Goal: Task Accomplishment & Management: Complete application form

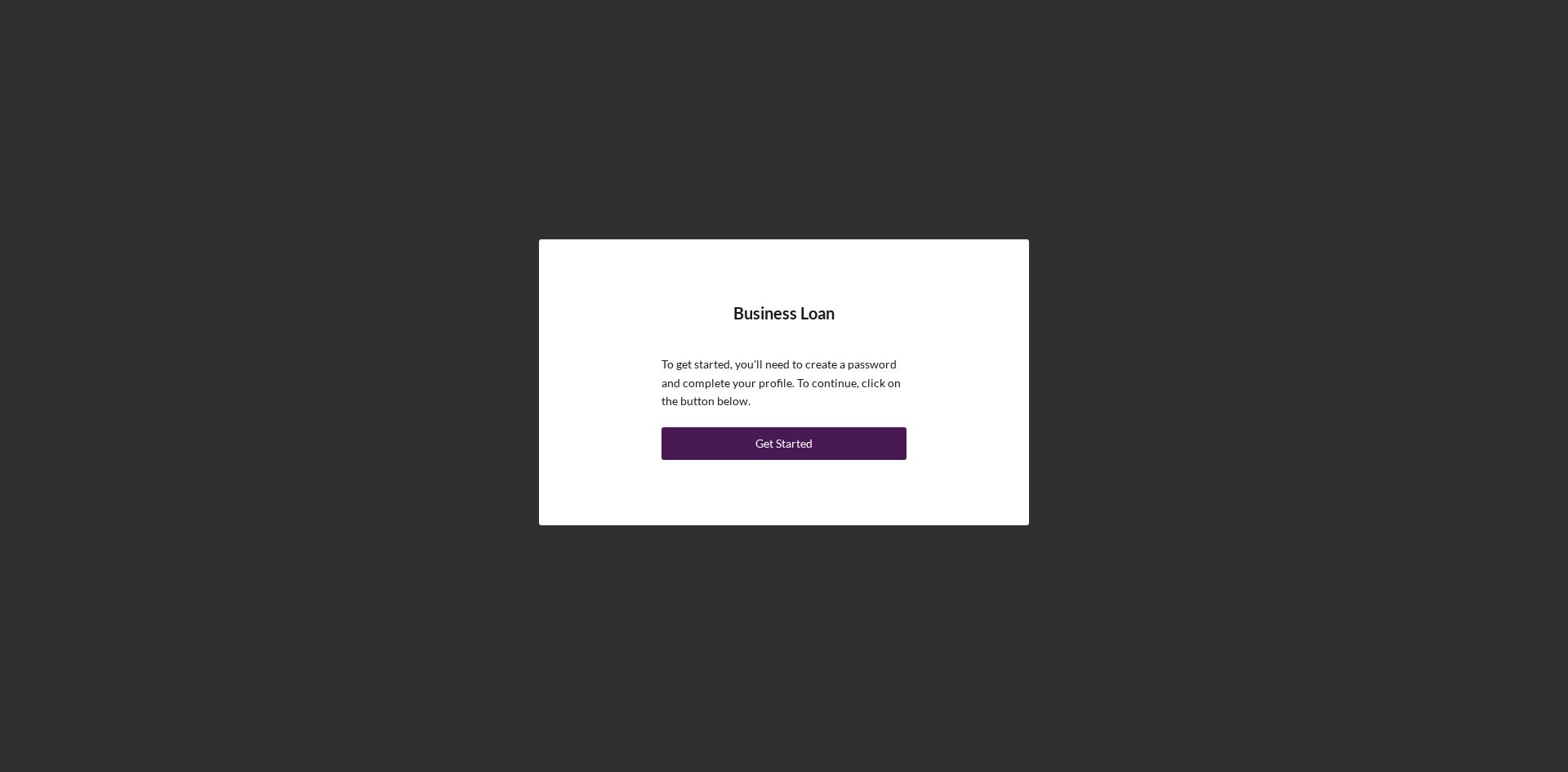
click at [812, 443] on div "Get Started" at bounding box center [784, 443] width 57 height 32
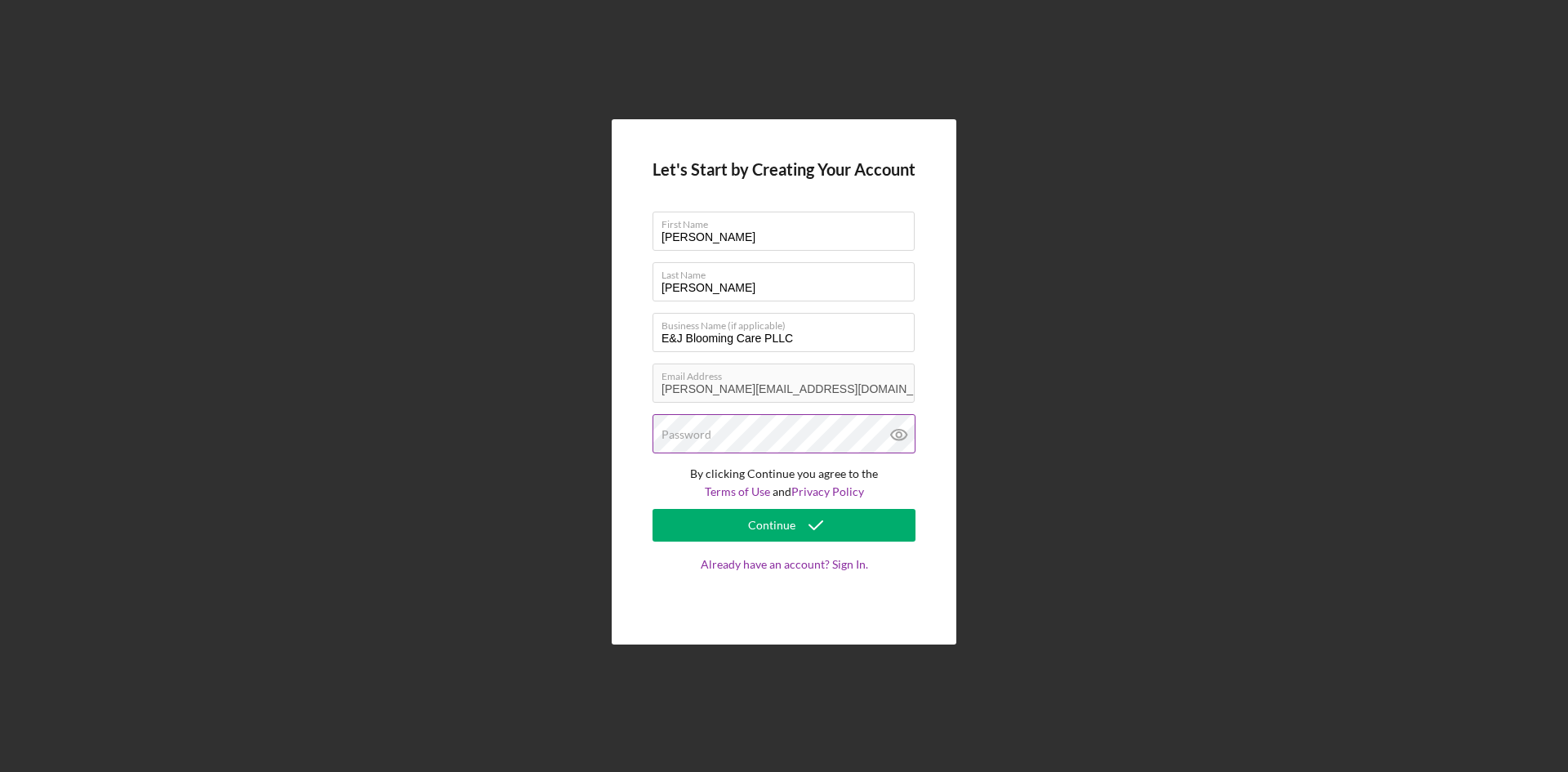
click at [748, 429] on div "Password" at bounding box center [784, 435] width 263 height 41
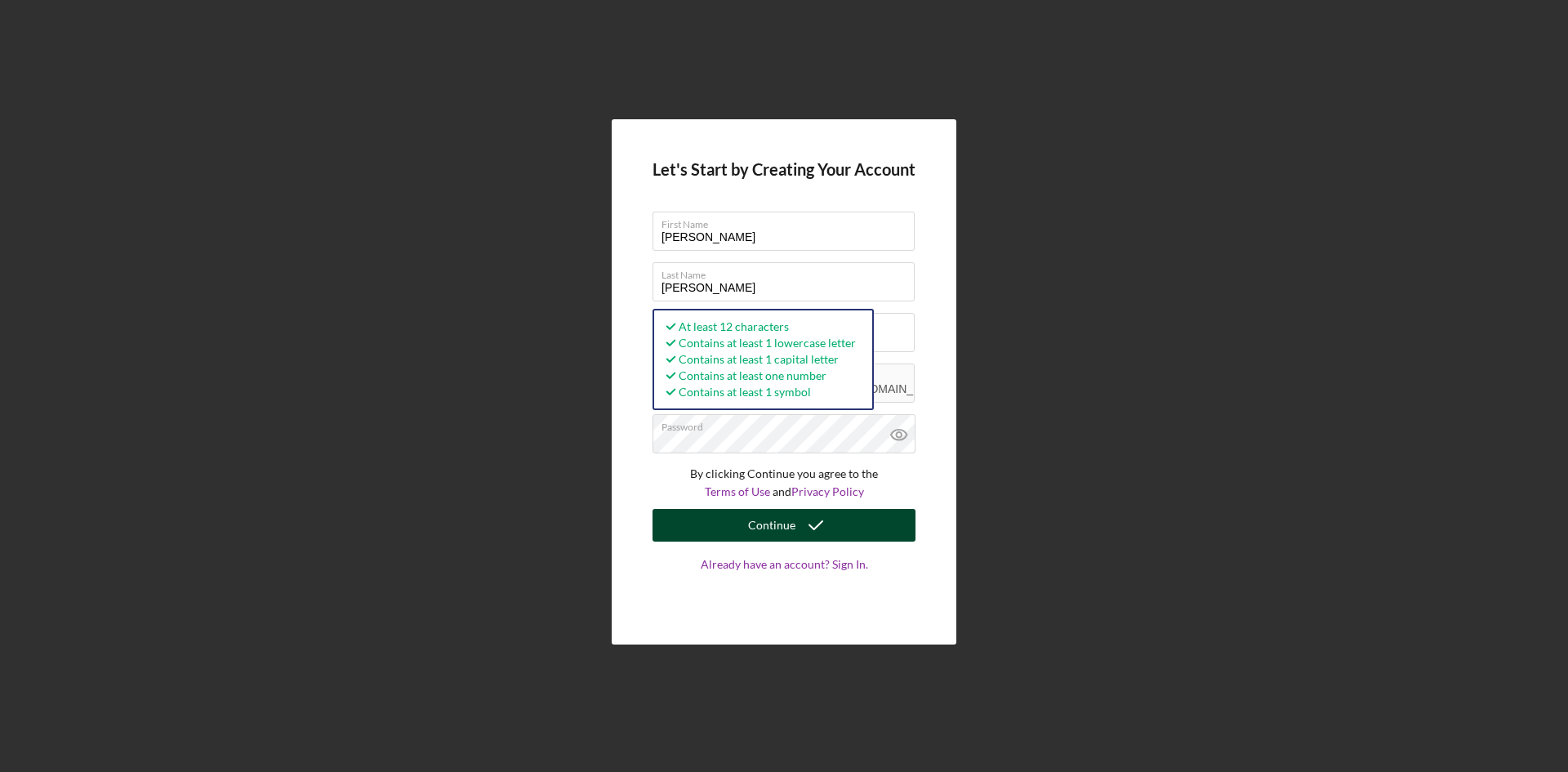
click at [821, 529] on icon "submit" at bounding box center [816, 525] width 41 height 41
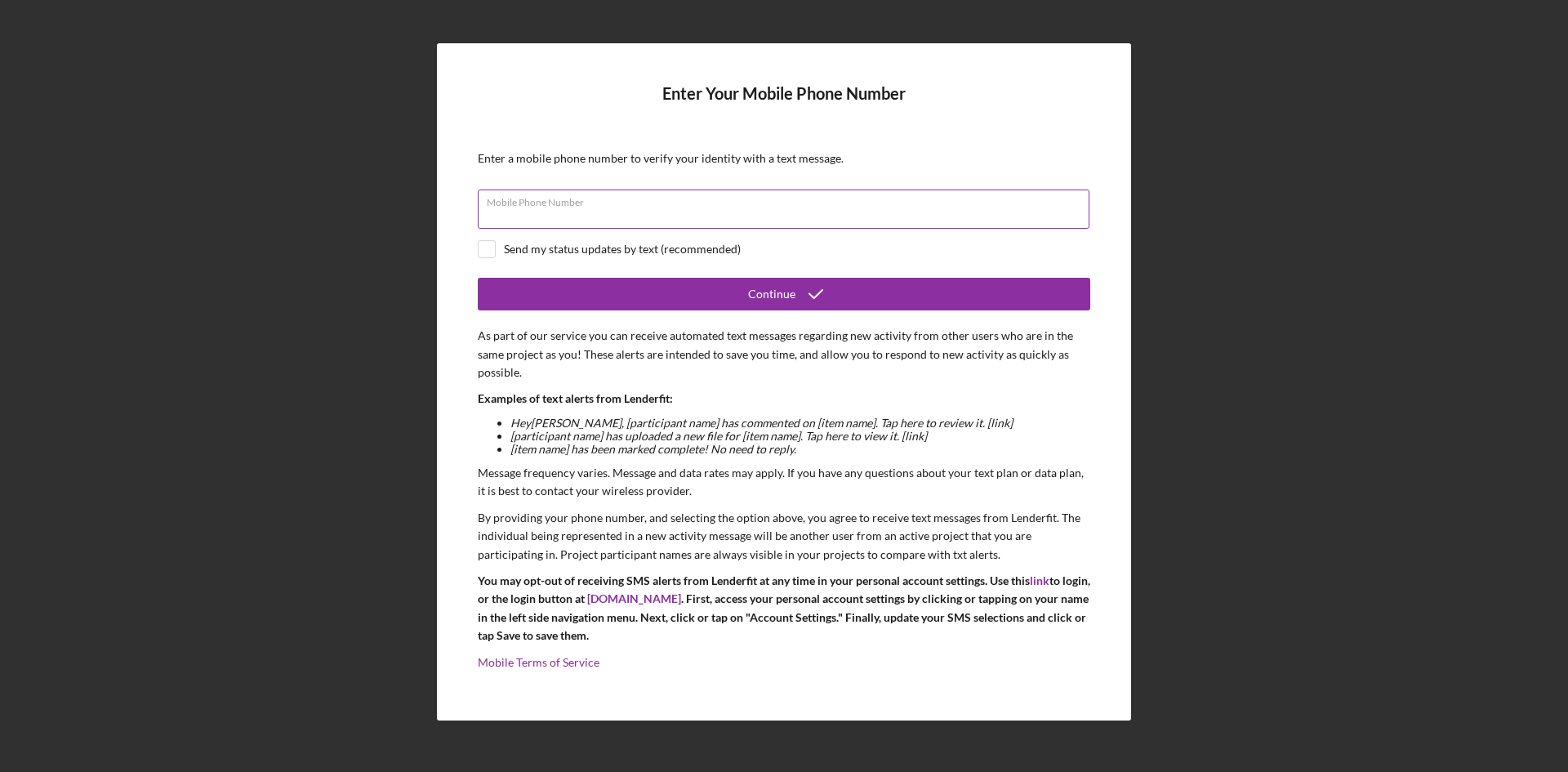
click at [741, 210] on input "Mobile Phone Number" at bounding box center [784, 209] width 611 height 39
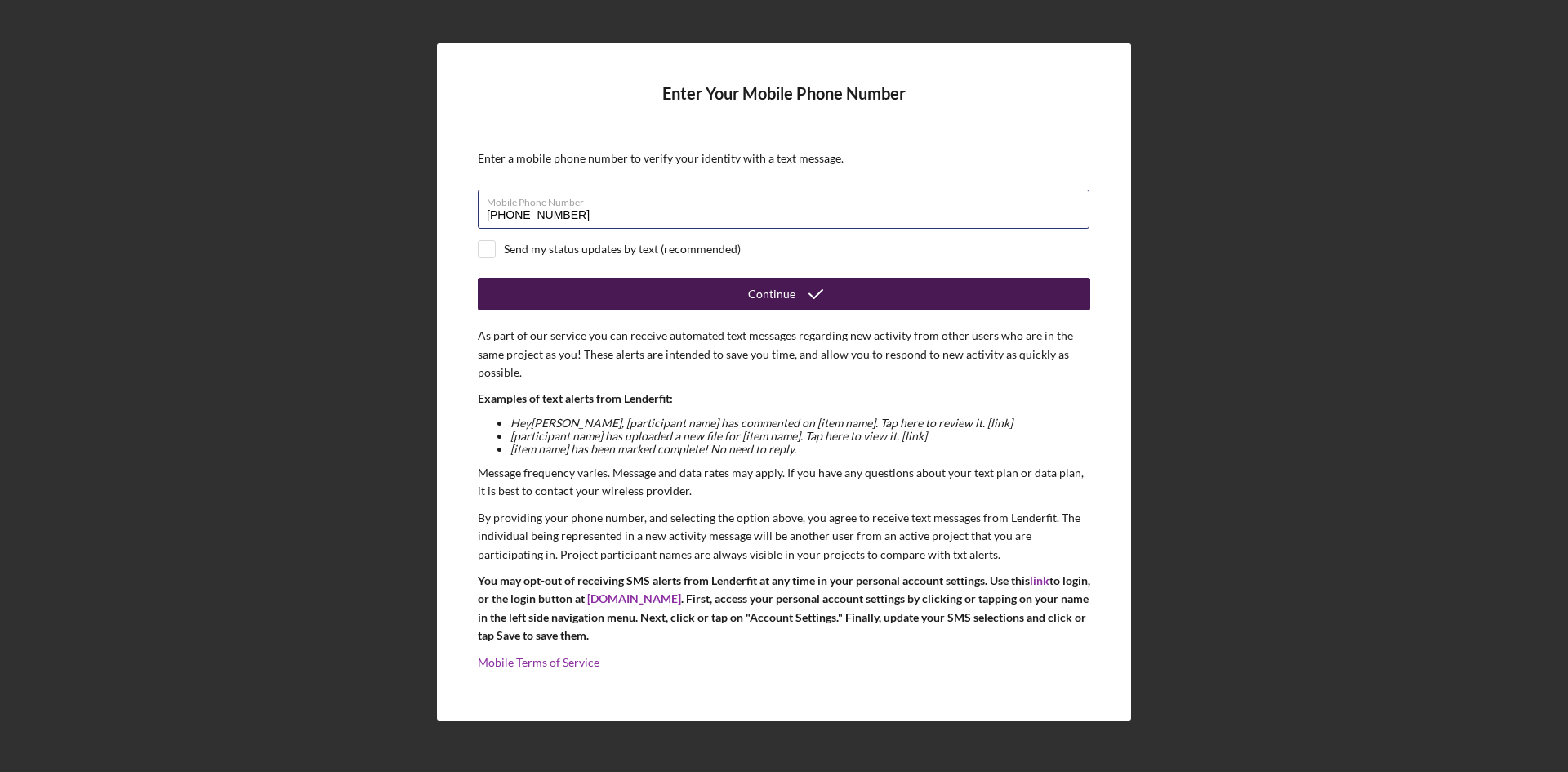
type input "[PHONE_NUMBER]"
click at [757, 306] on div "Continue" at bounding box center [772, 294] width 48 height 32
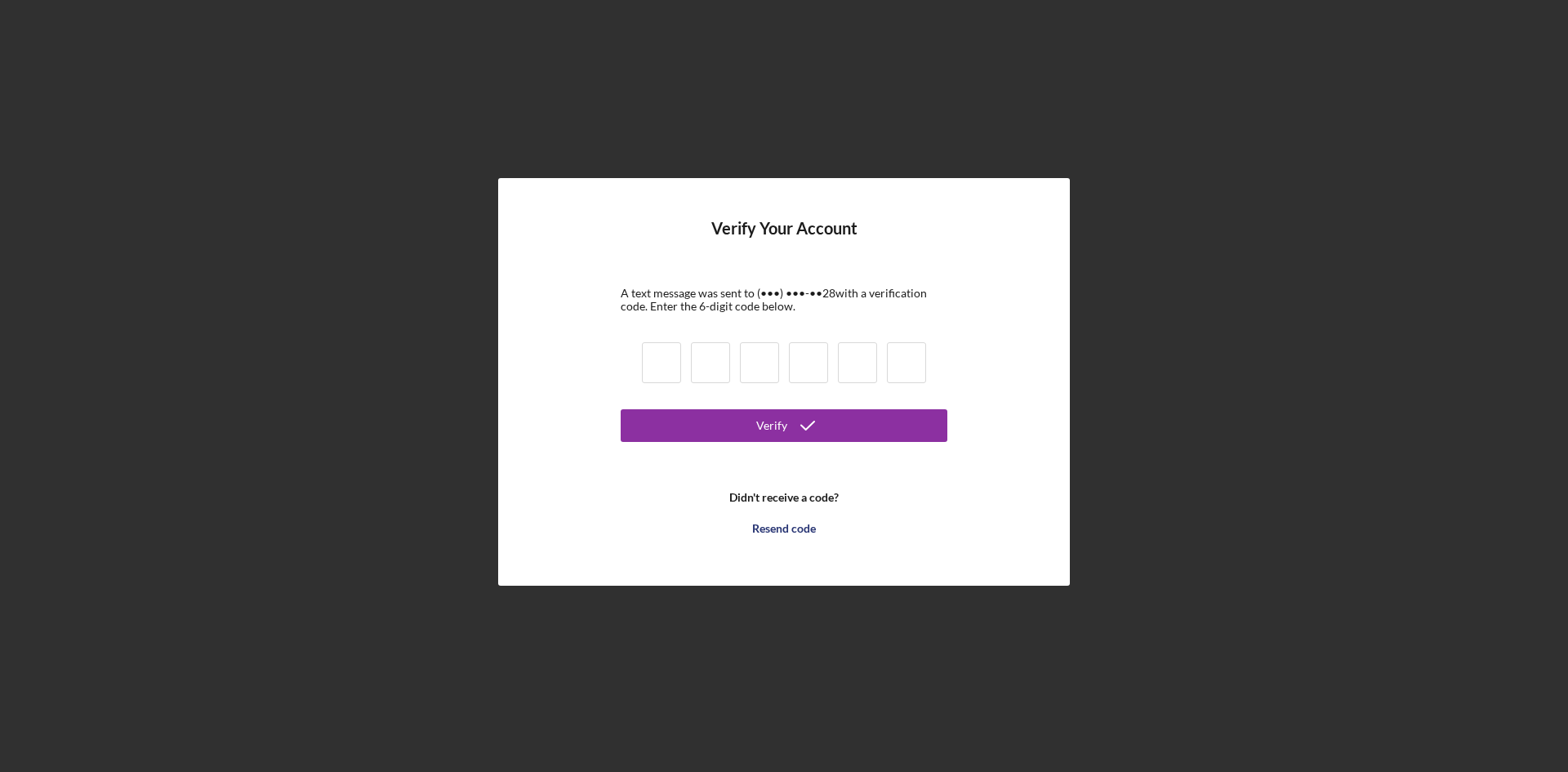
click at [669, 363] on input at bounding box center [661, 363] width 39 height 41
type input "3"
type input "6"
type input "4"
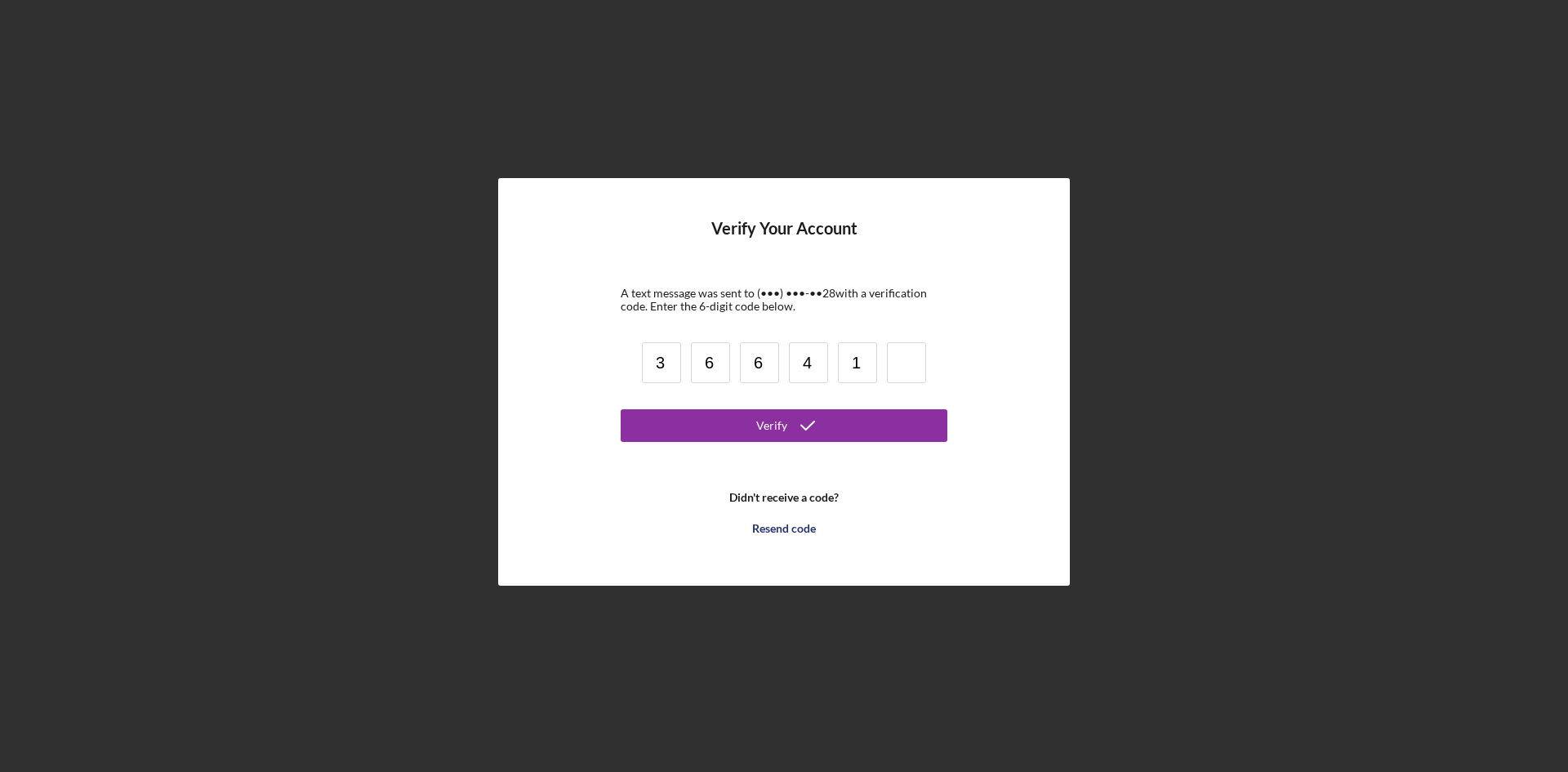
type input "1"
type input "3"
click at [833, 430] on button "Verify" at bounding box center [784, 425] width 327 height 32
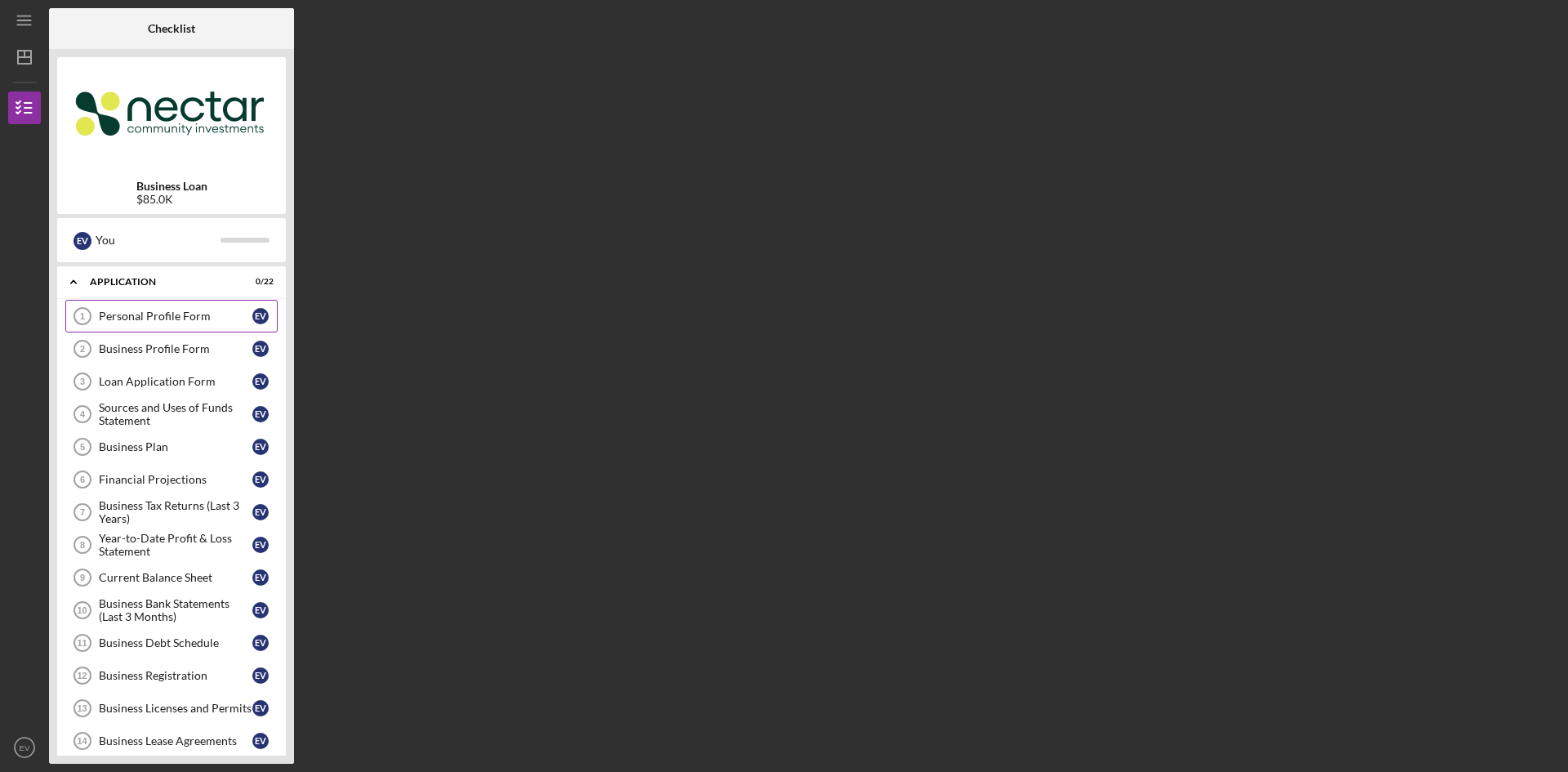
drag, startPoint x: 149, startPoint y: 313, endPoint x: 147, endPoint y: 327, distance: 14.1
click at [150, 313] on div "Personal Profile Form" at bounding box center [175, 316] width 154 height 13
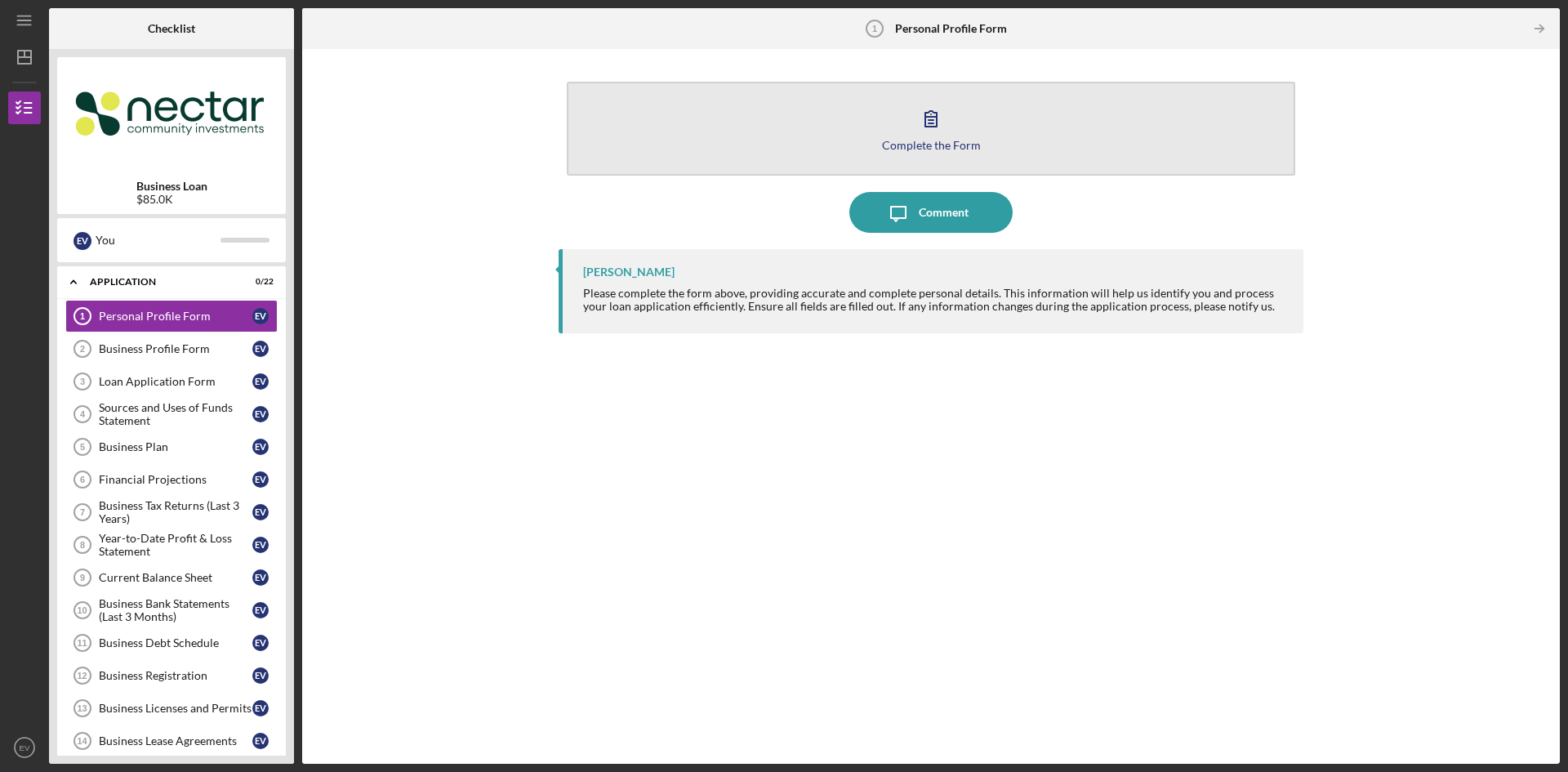
click at [924, 133] on icon "button" at bounding box center [930, 118] width 41 height 41
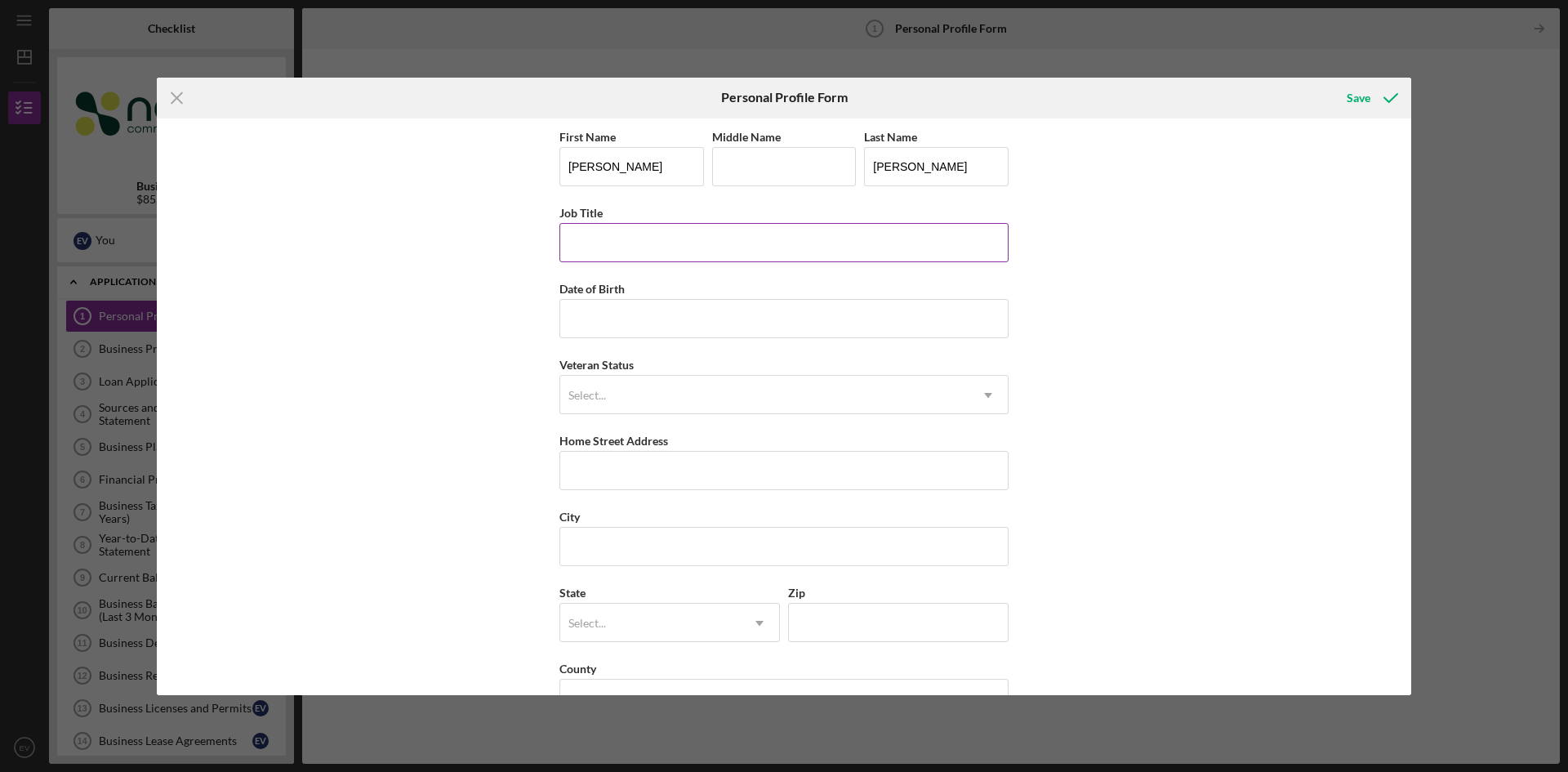
click at [655, 258] on input "Job Title" at bounding box center [784, 243] width 449 height 39
type input "Dentist"
click at [652, 318] on input "Date of Birth" at bounding box center [784, 318] width 449 height 39
type input "[DATE]"
click at [669, 394] on div "Select..." at bounding box center [764, 395] width 408 height 37
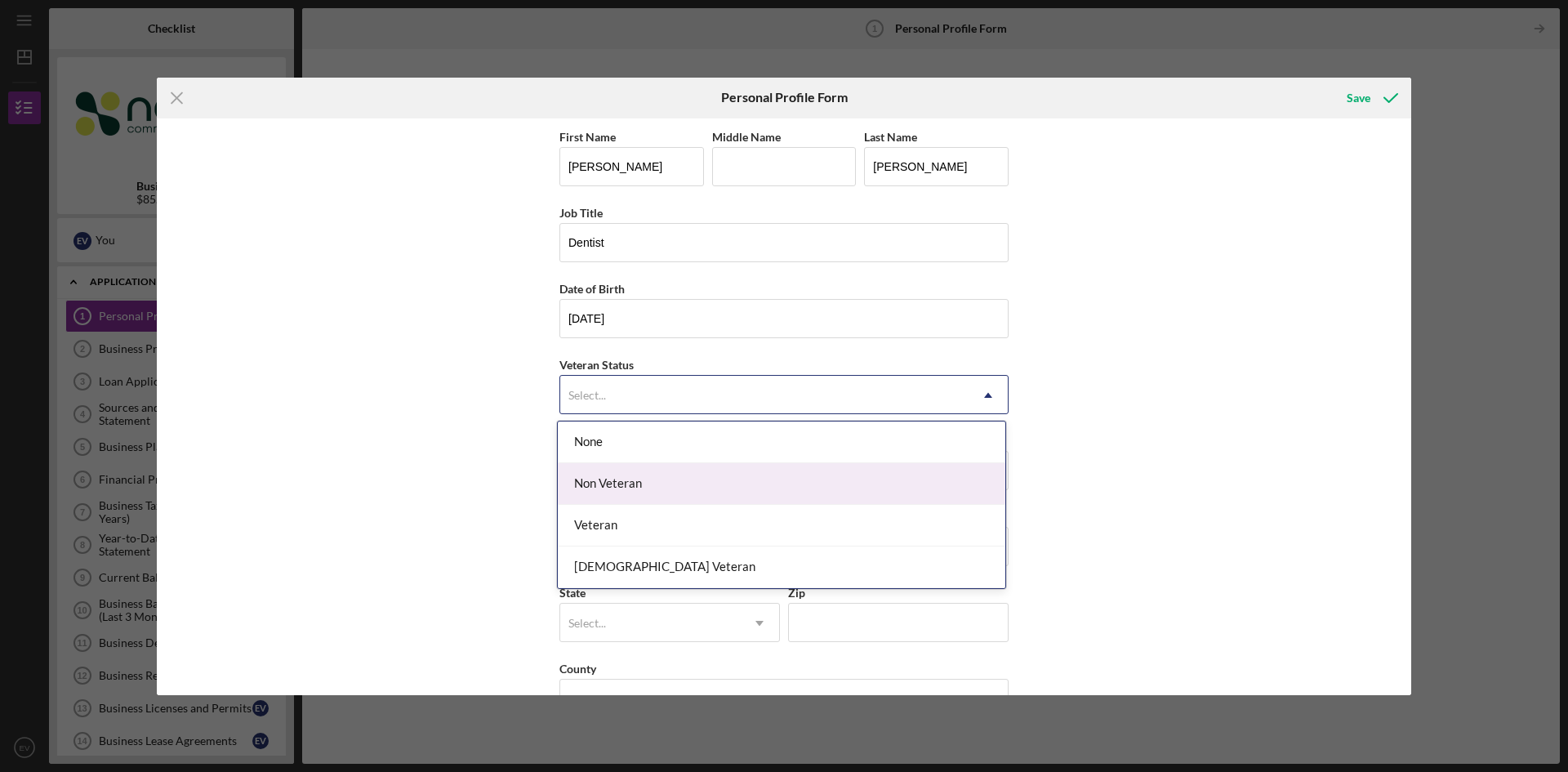
click at [658, 493] on div "Non Veteran" at bounding box center [781, 483] width 447 height 42
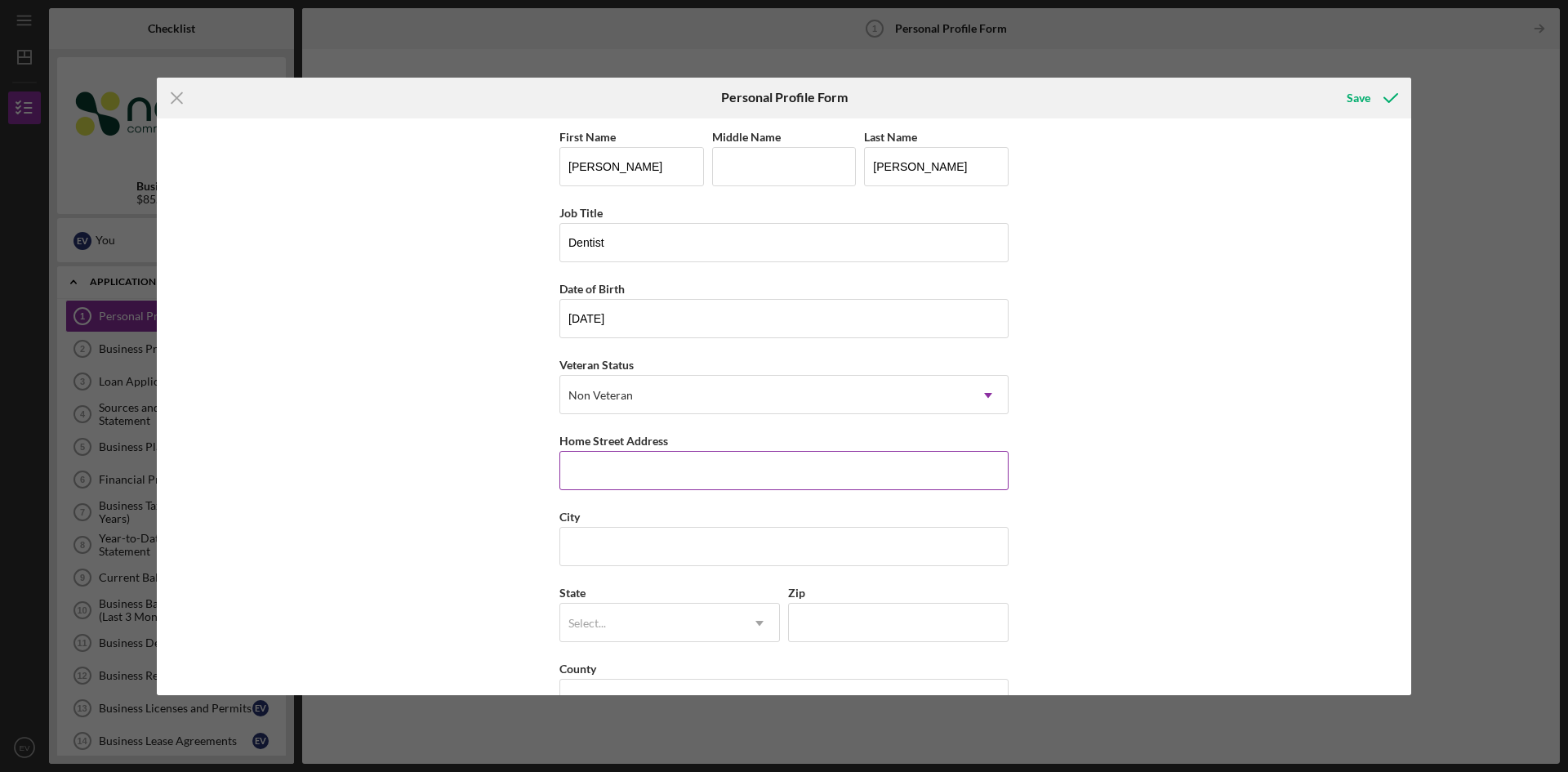
click at [638, 465] on input "Home Street Address" at bounding box center [784, 471] width 449 height 39
type input "[STREET_ADDRESS]"
click at [644, 538] on input "City" at bounding box center [784, 546] width 449 height 39
type input "[PERSON_NAME]"
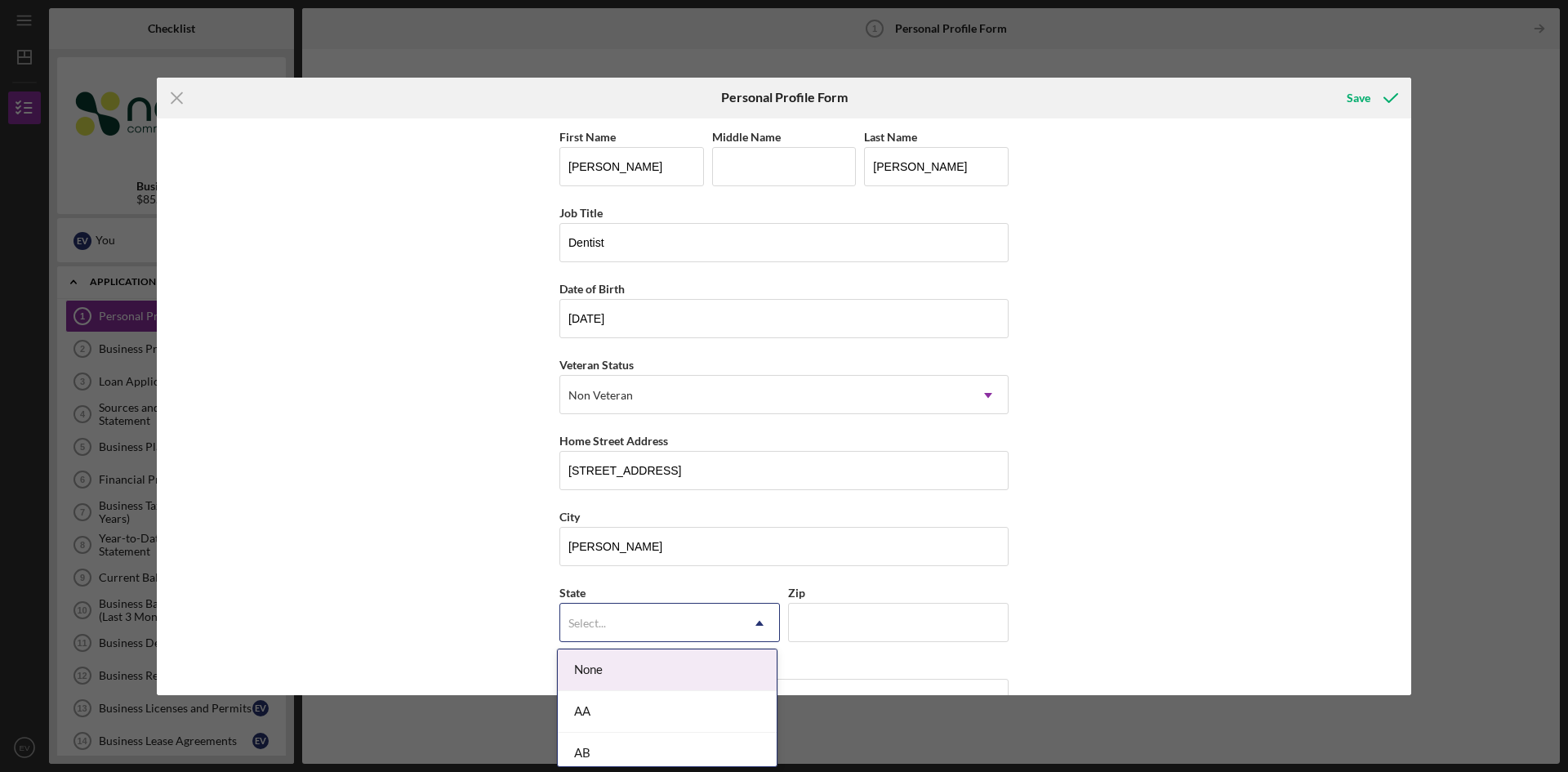
click at [705, 626] on div "Select..." at bounding box center [650, 623] width 180 height 37
click at [650, 699] on div "MA" at bounding box center [667, 693] width 219 height 42
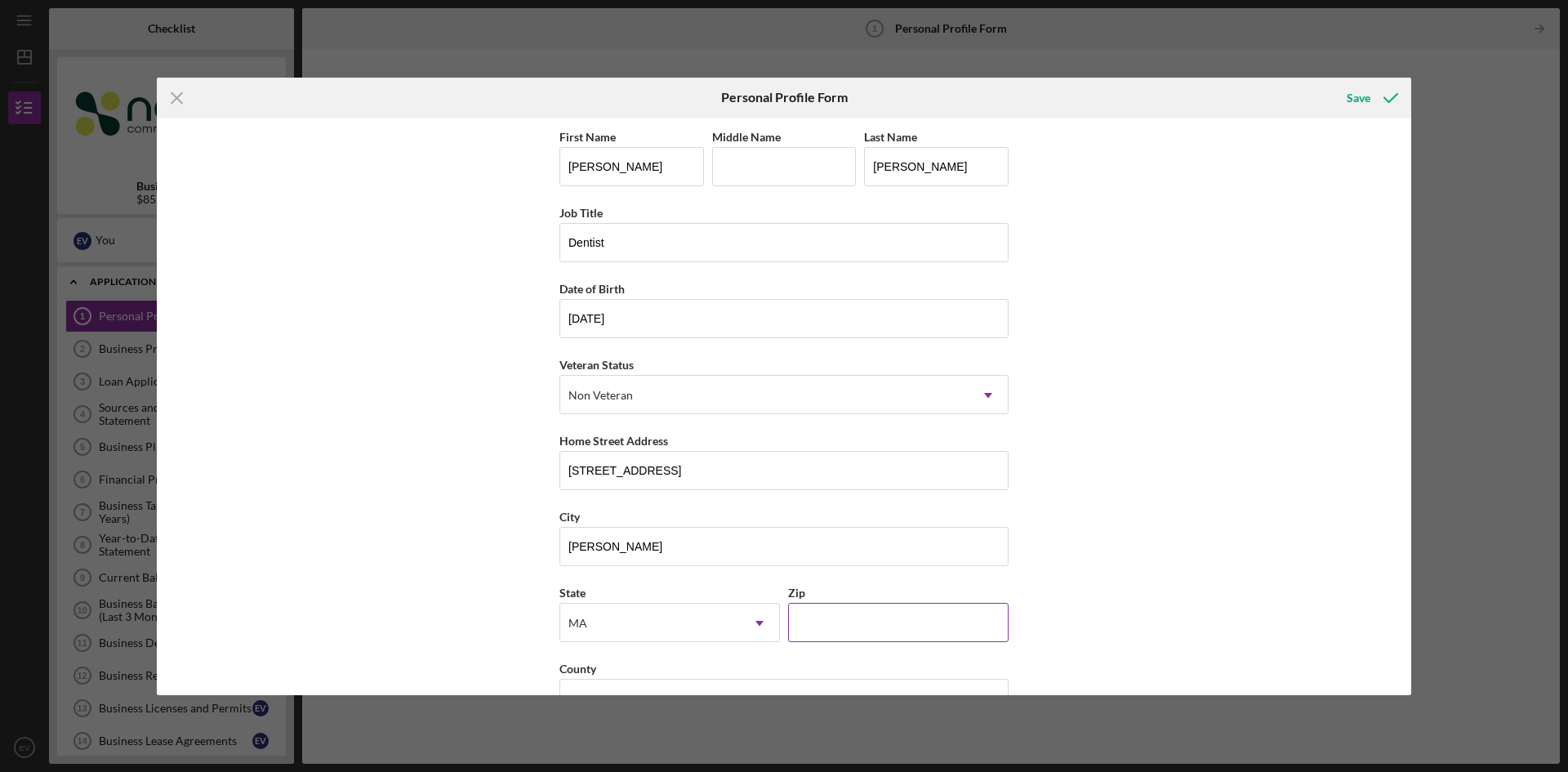
click at [848, 613] on input "Zip" at bounding box center [898, 623] width 221 height 39
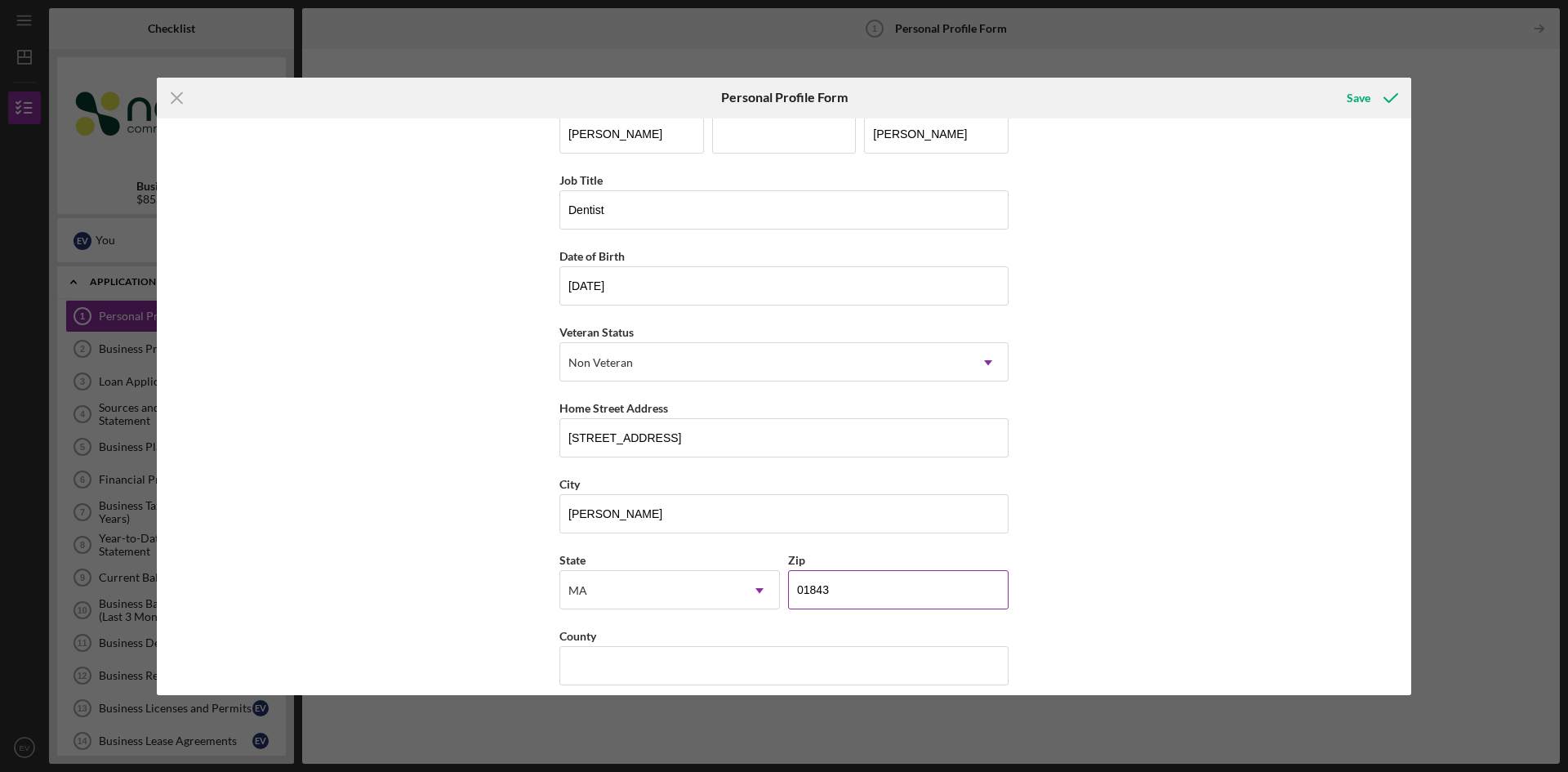
scroll to position [48, 0]
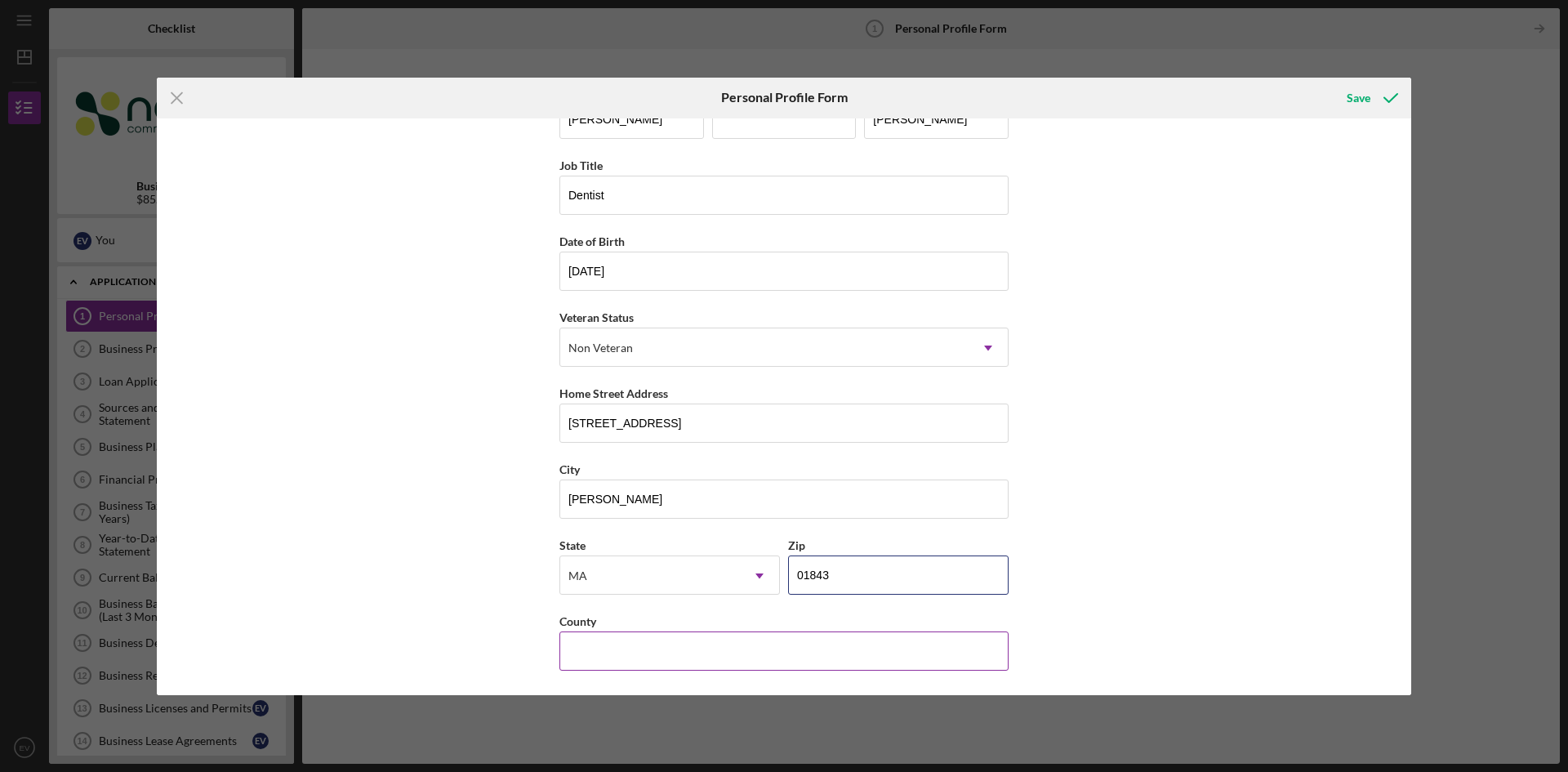
type input "01843"
click at [670, 641] on input "County" at bounding box center [784, 651] width 449 height 39
type input "[GEOGRAPHIC_DATA]"
click at [1353, 93] on div "Save" at bounding box center [1358, 98] width 24 height 32
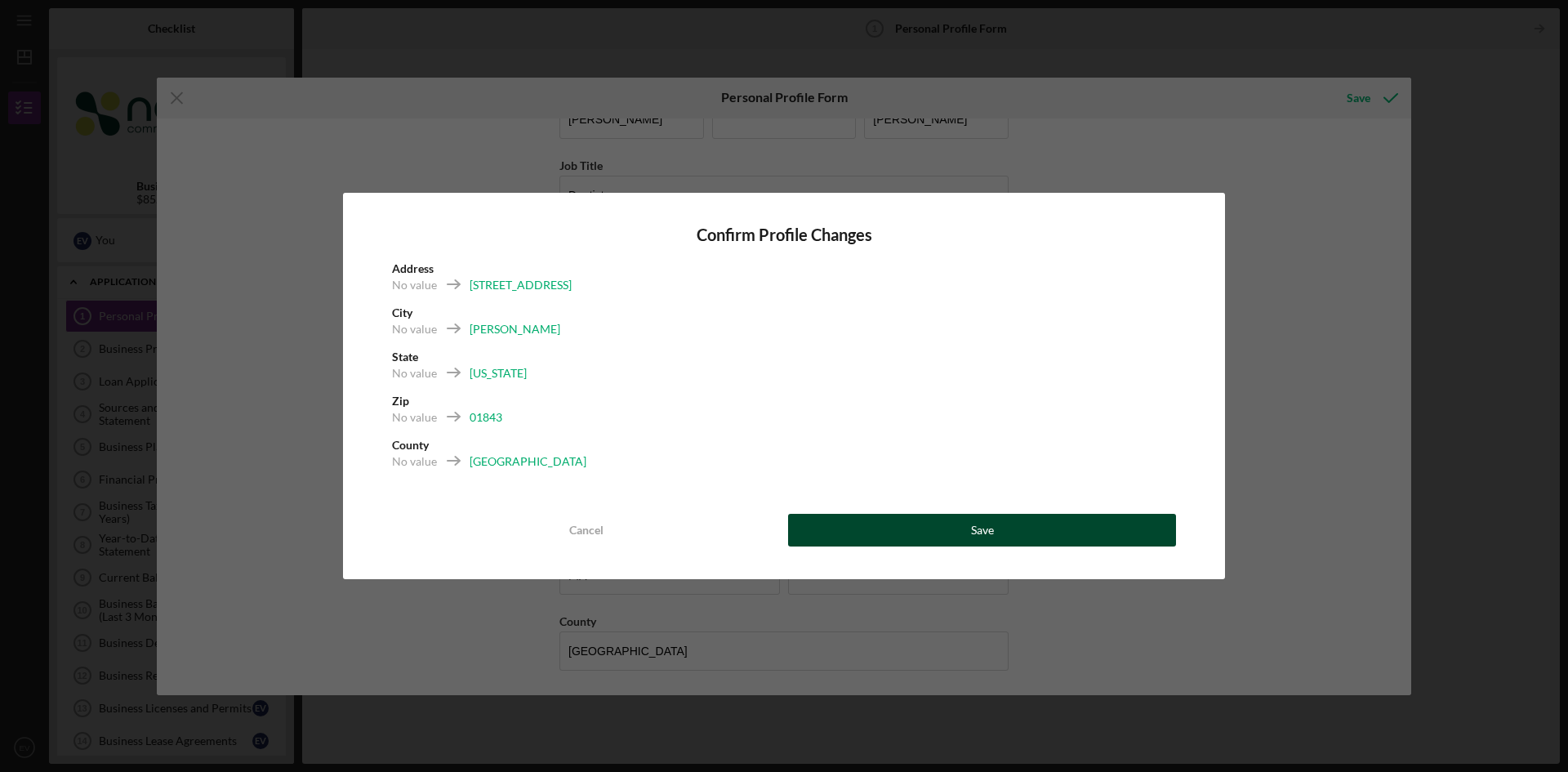
click at [903, 523] on button "Save" at bounding box center [981, 530] width 388 height 32
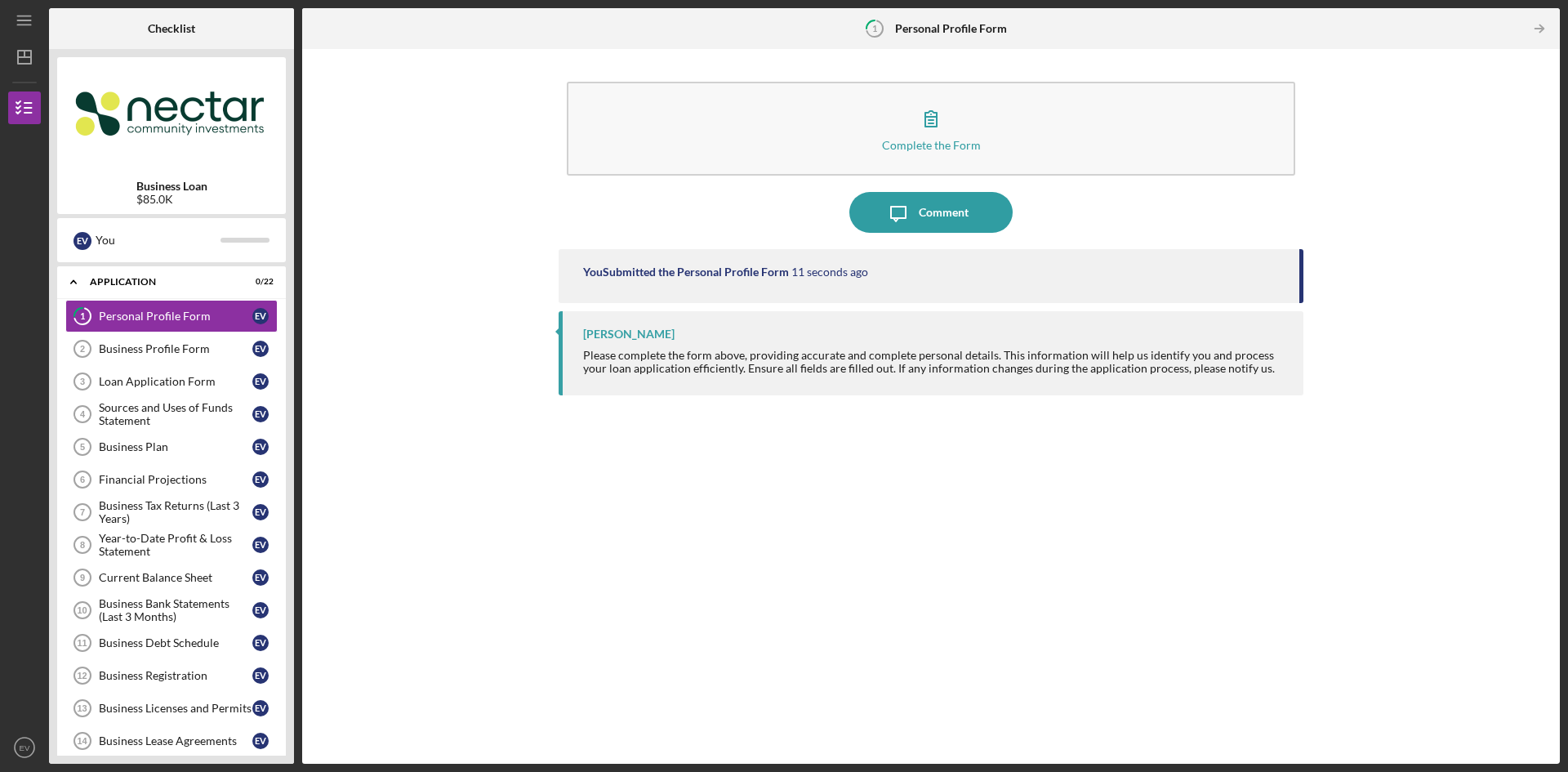
drag, startPoint x: 1304, startPoint y: 292, endPoint x: 1304, endPoint y: 342, distance: 50.0
click at [1306, 335] on div "Complete the Form Form Icon/Message Comment You Submitted the Personal Profile …" at bounding box center [930, 406] width 1241 height 698
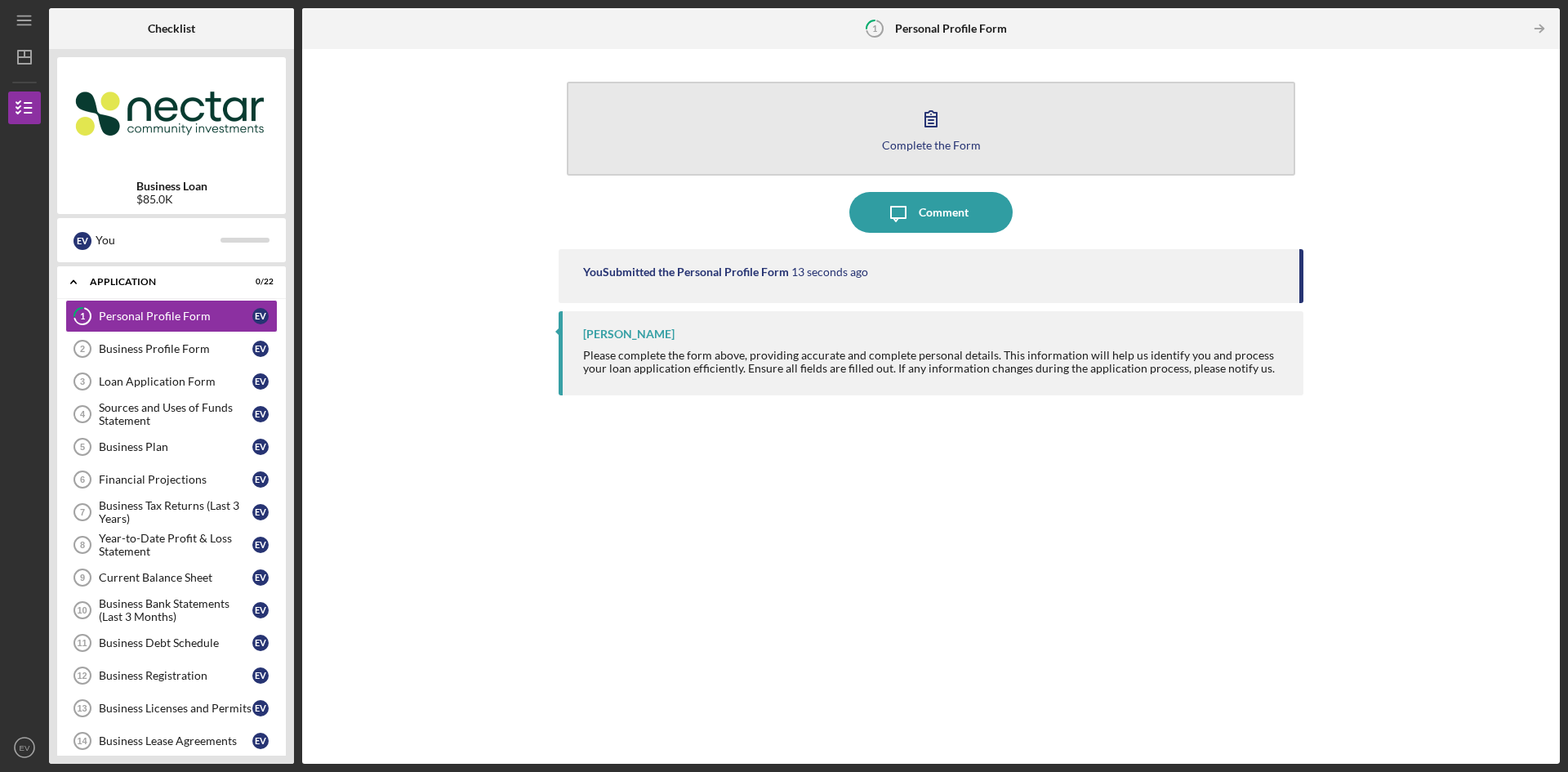
click at [930, 123] on icon "button" at bounding box center [930, 119] width 11 height 15
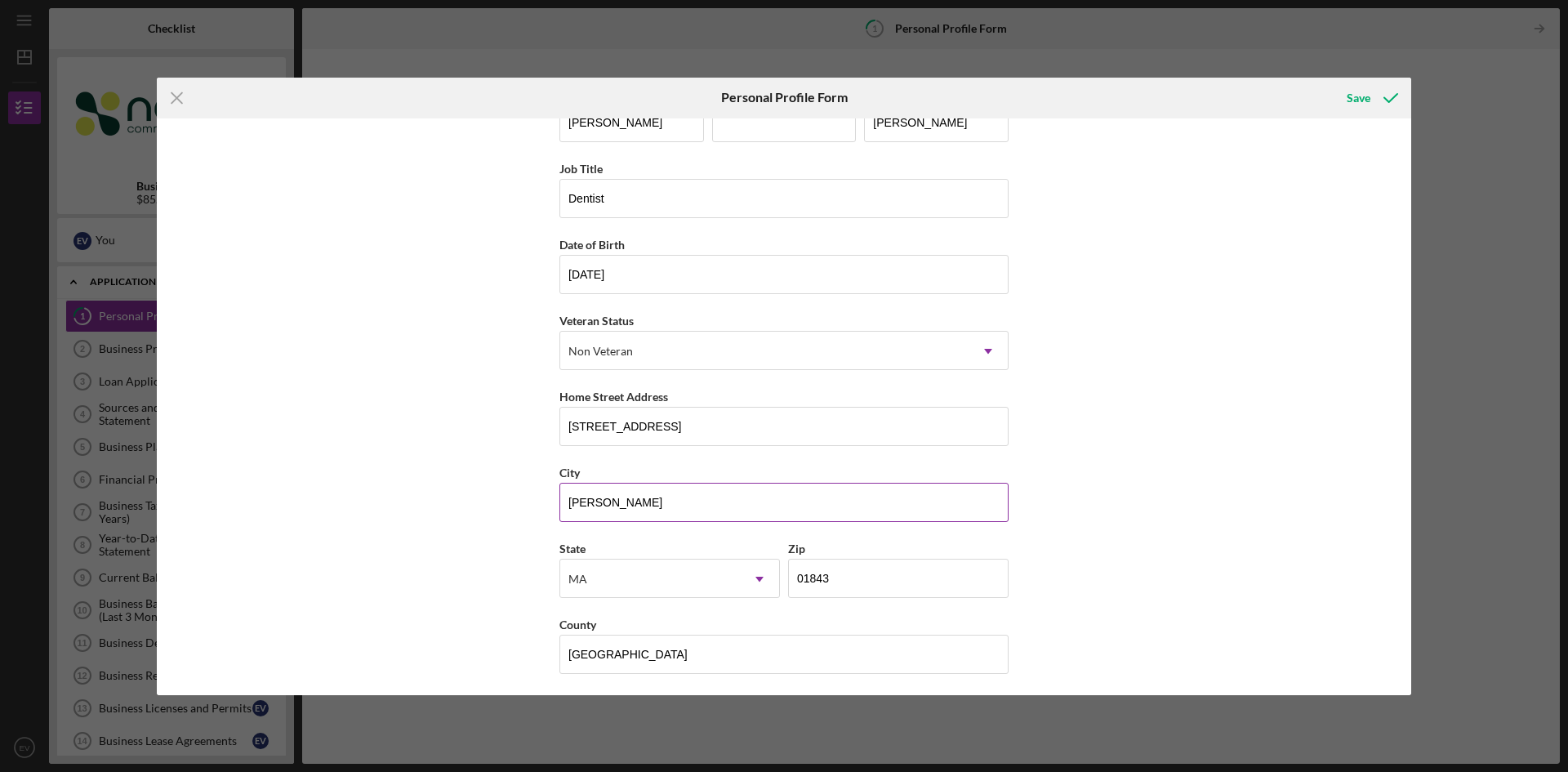
scroll to position [48, 0]
click at [1361, 100] on div "Save" at bounding box center [1358, 98] width 24 height 32
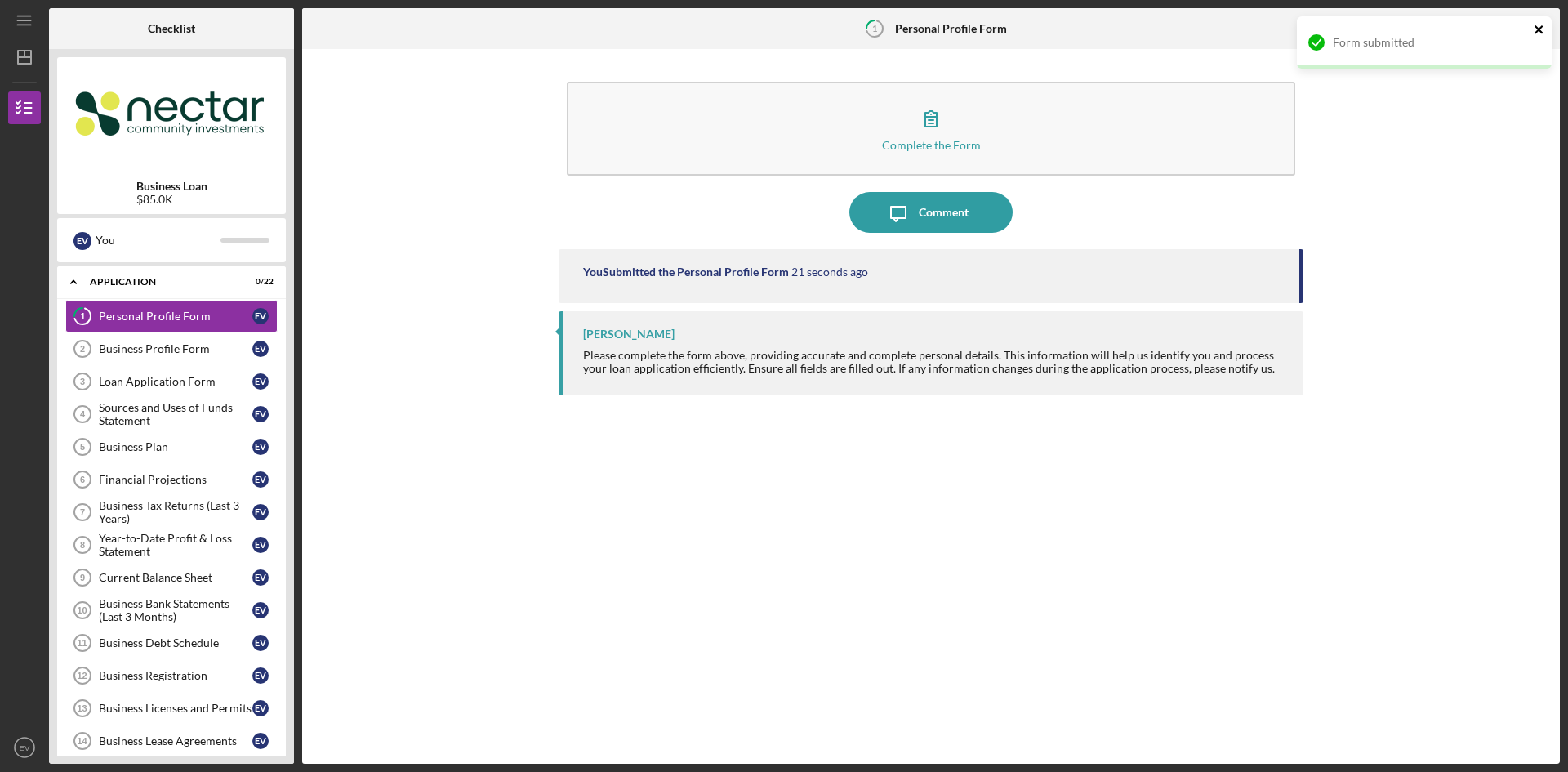
click at [1535, 27] on icon "close" at bounding box center [1538, 30] width 8 height 8
click at [169, 337] on link "Business Profile Form 2 Business Profile Form E V" at bounding box center [171, 348] width 212 height 32
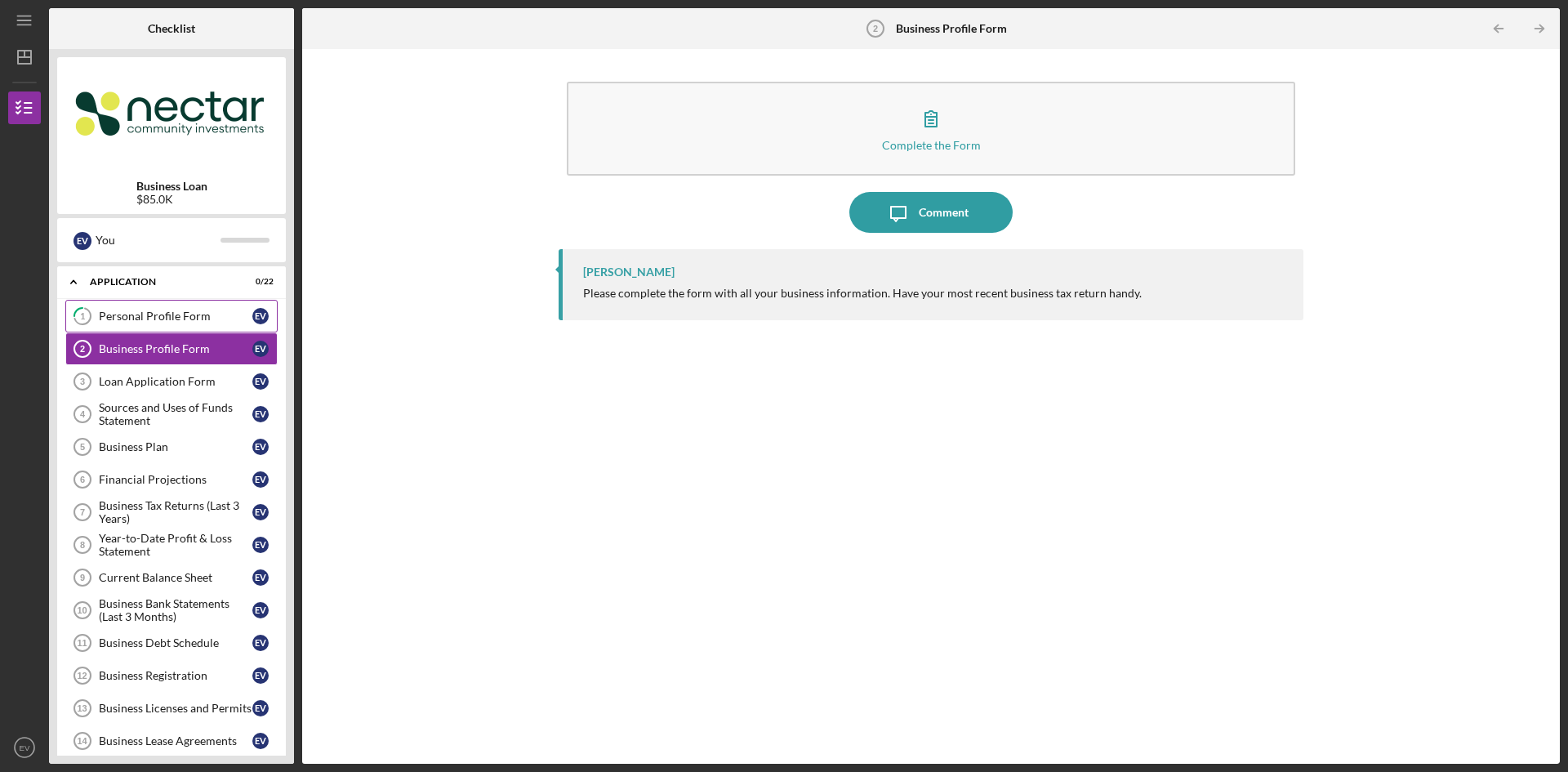
click at [142, 315] on div "Personal Profile Form" at bounding box center [175, 316] width 154 height 13
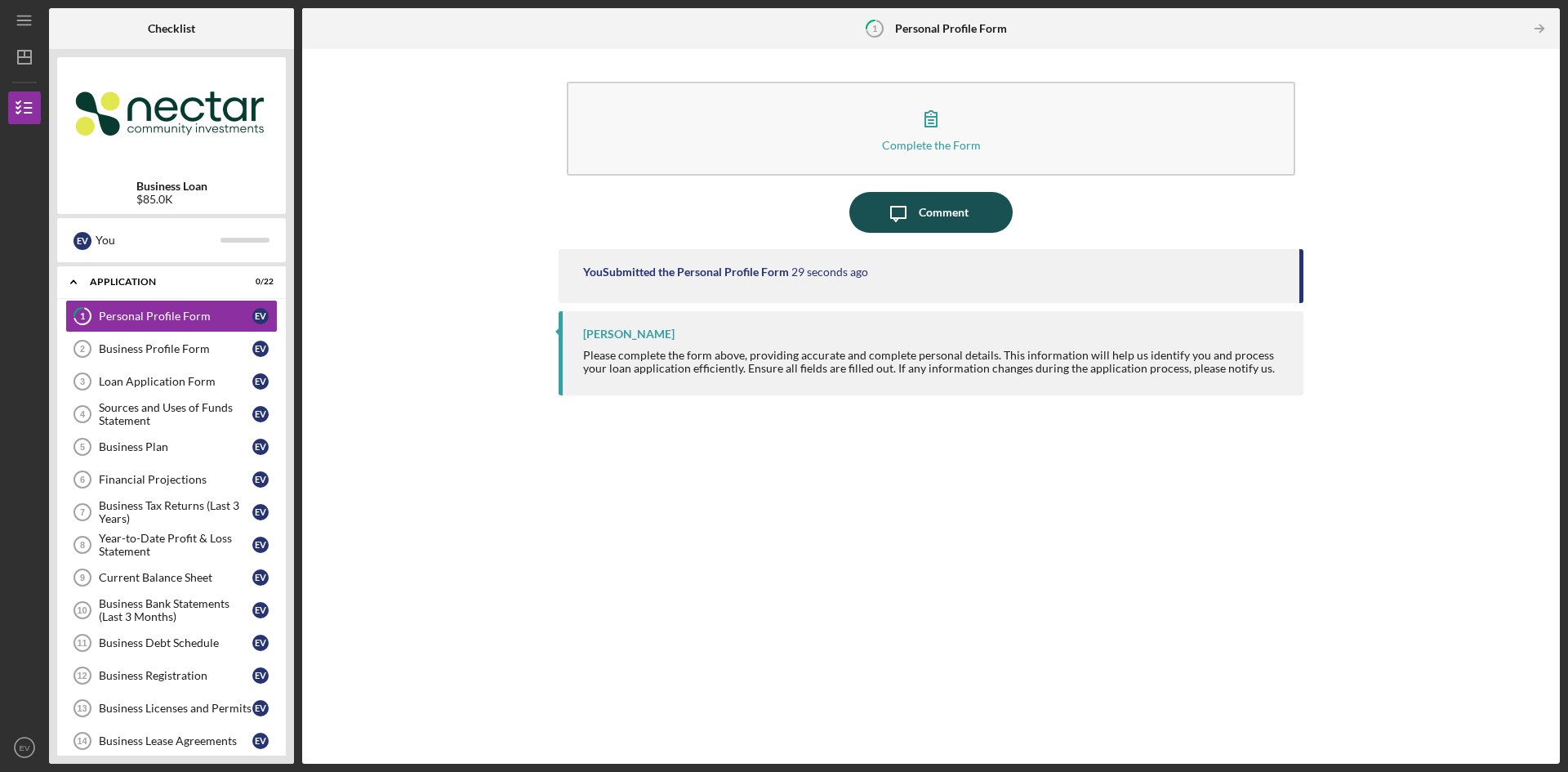
click at [917, 205] on icon "Icon/Message" at bounding box center [898, 212] width 41 height 41
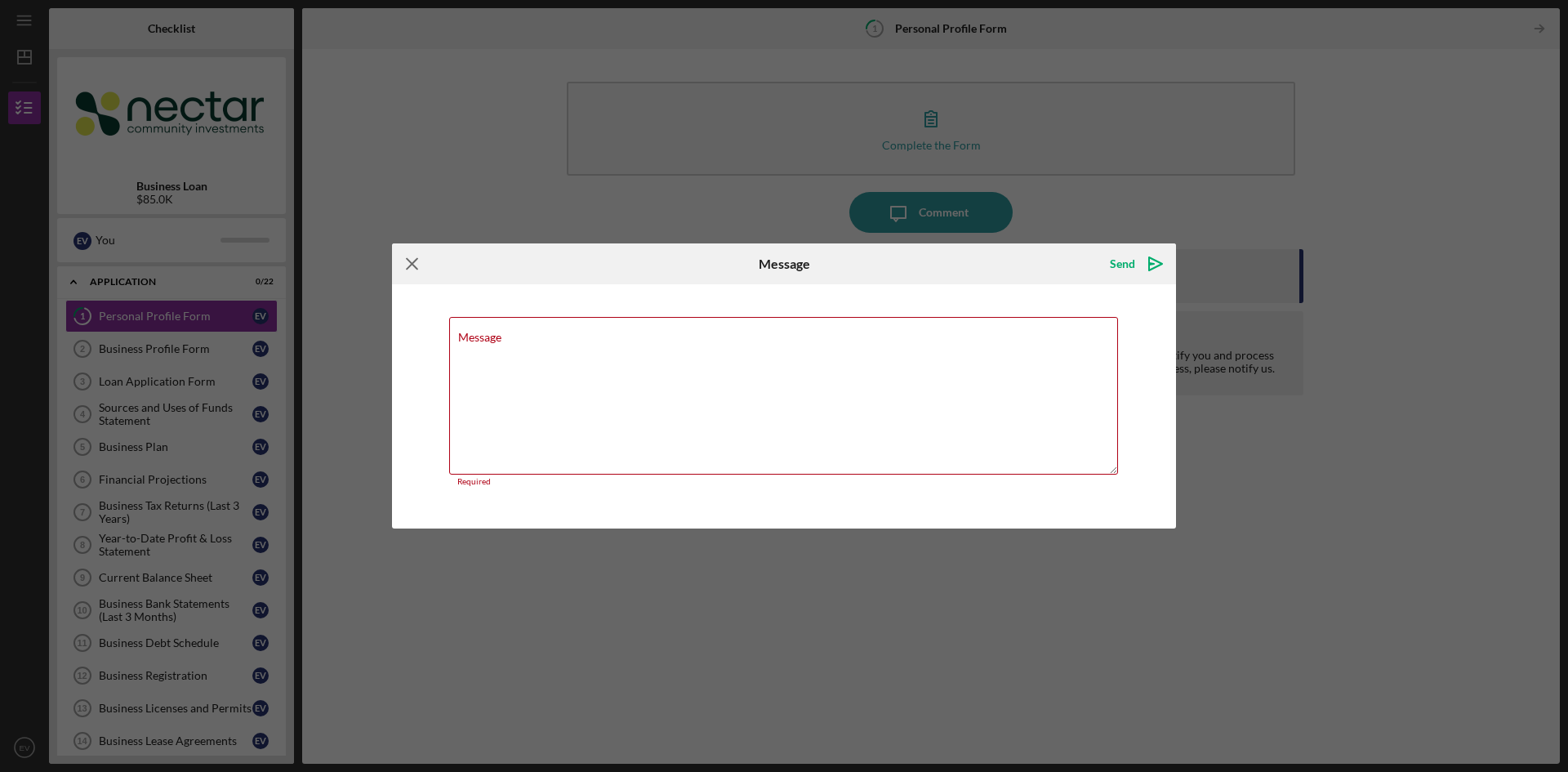
click at [397, 262] on icon "Icon/Menu Close" at bounding box center [413, 264] width 41 height 41
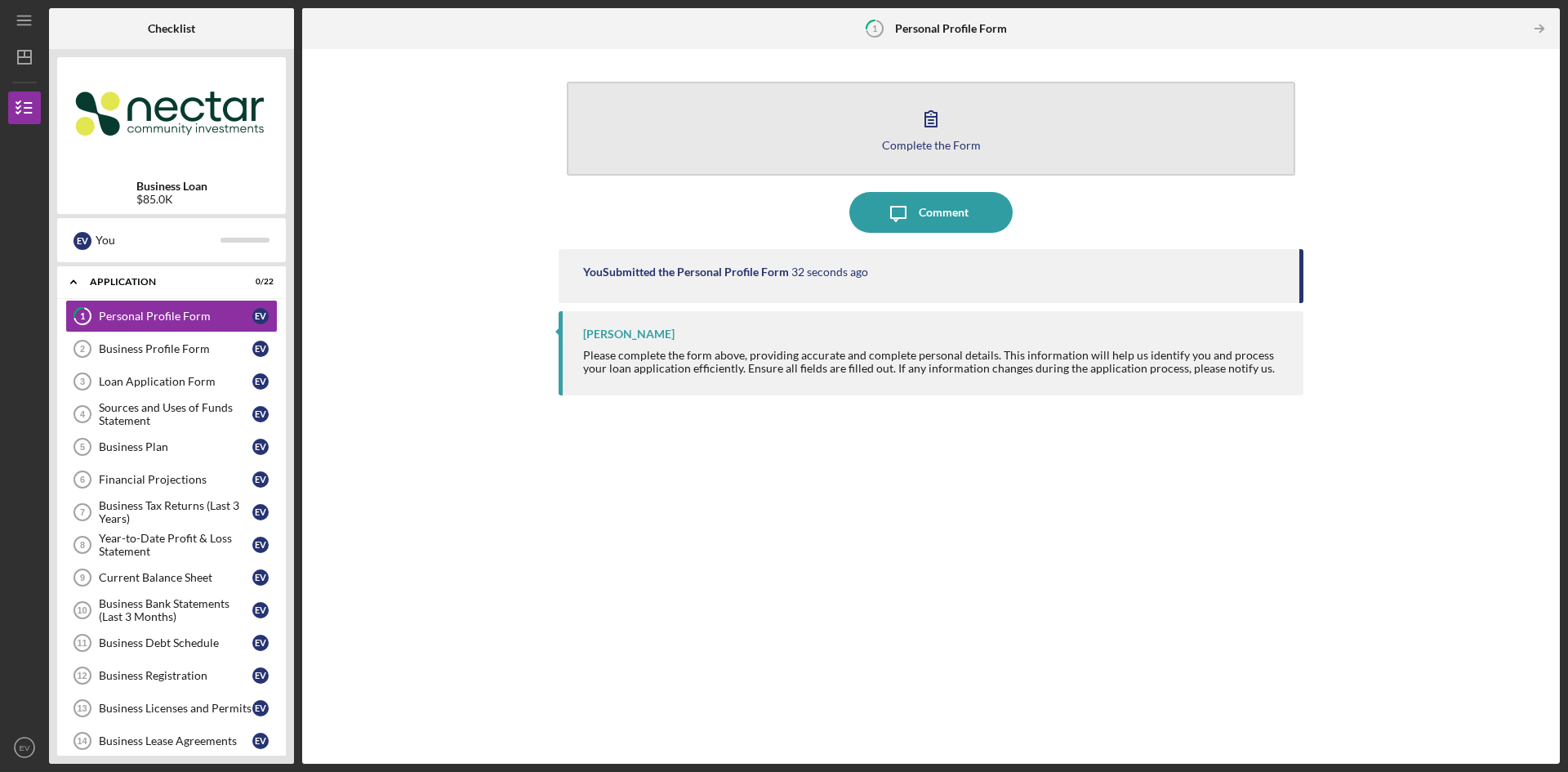
click at [946, 97] on button "Complete the Form Form" at bounding box center [930, 128] width 728 height 94
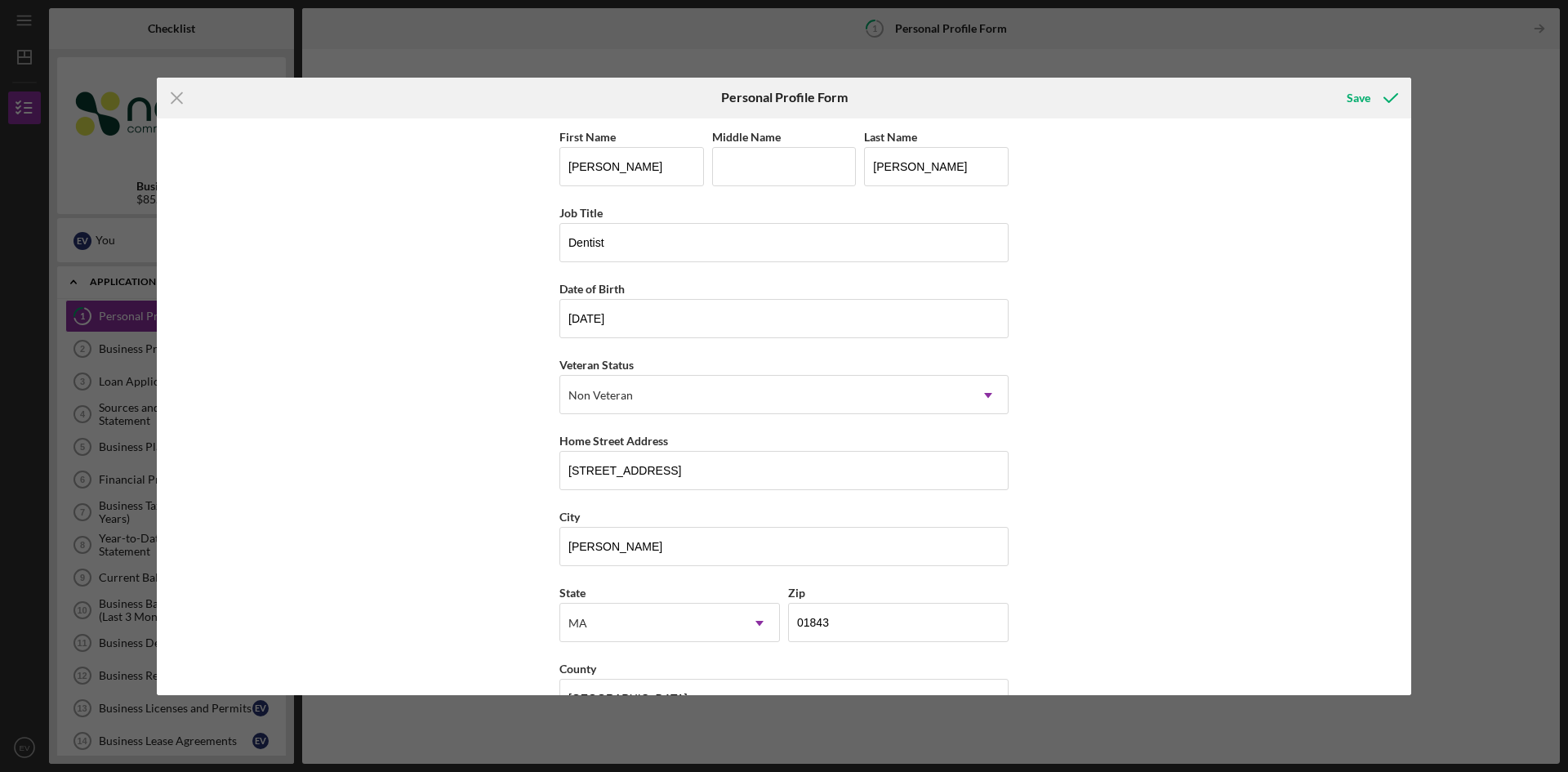
click at [1145, 369] on div "First Name [PERSON_NAME] Middle Name Last Name [PERSON_NAME] Job Title Dentist …" at bounding box center [784, 406] width 1254 height 577
click at [1383, 108] on icon "submit" at bounding box center [1391, 98] width 41 height 41
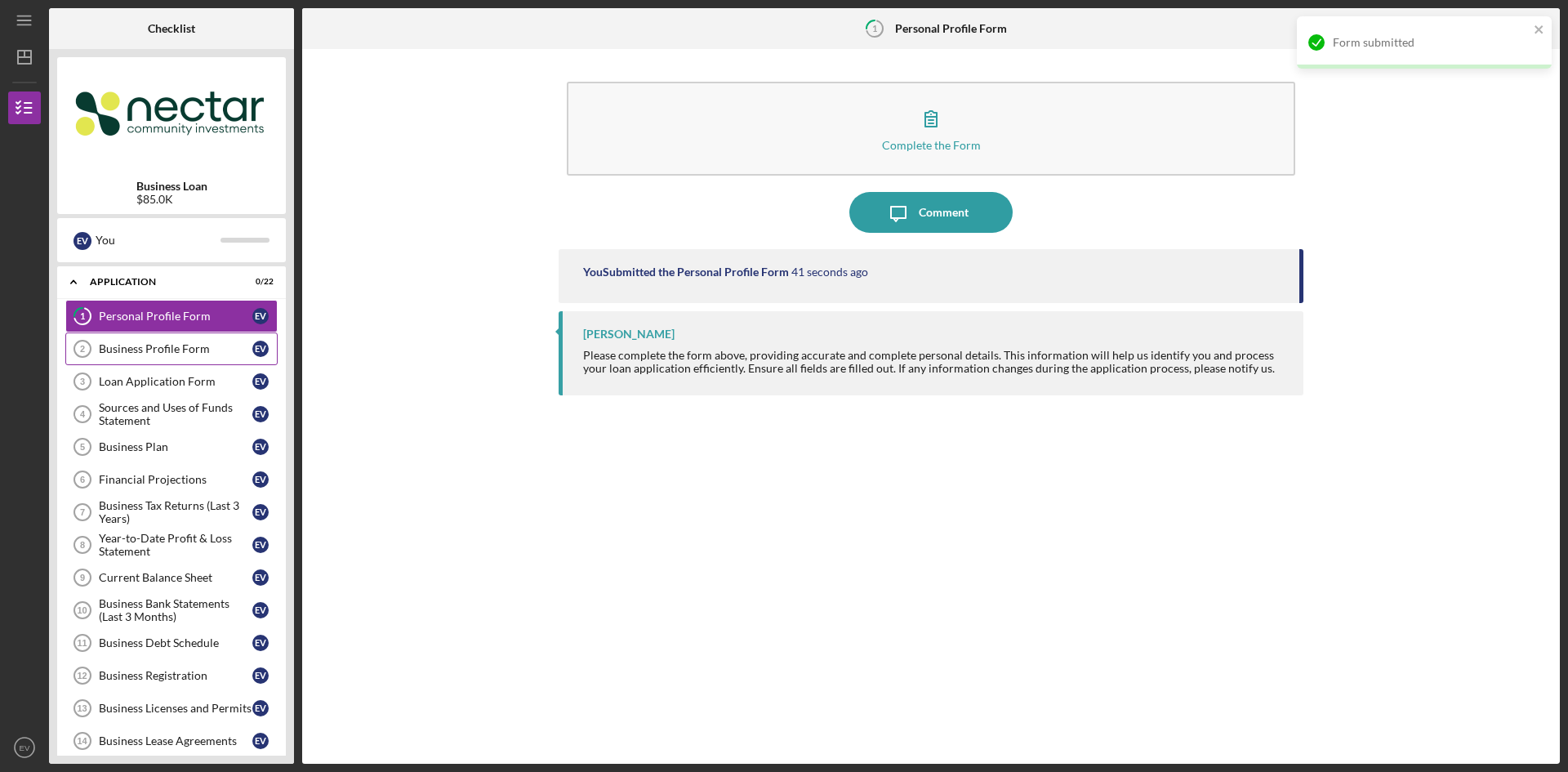
click at [171, 350] on div "Business Profile Form" at bounding box center [175, 348] width 154 height 13
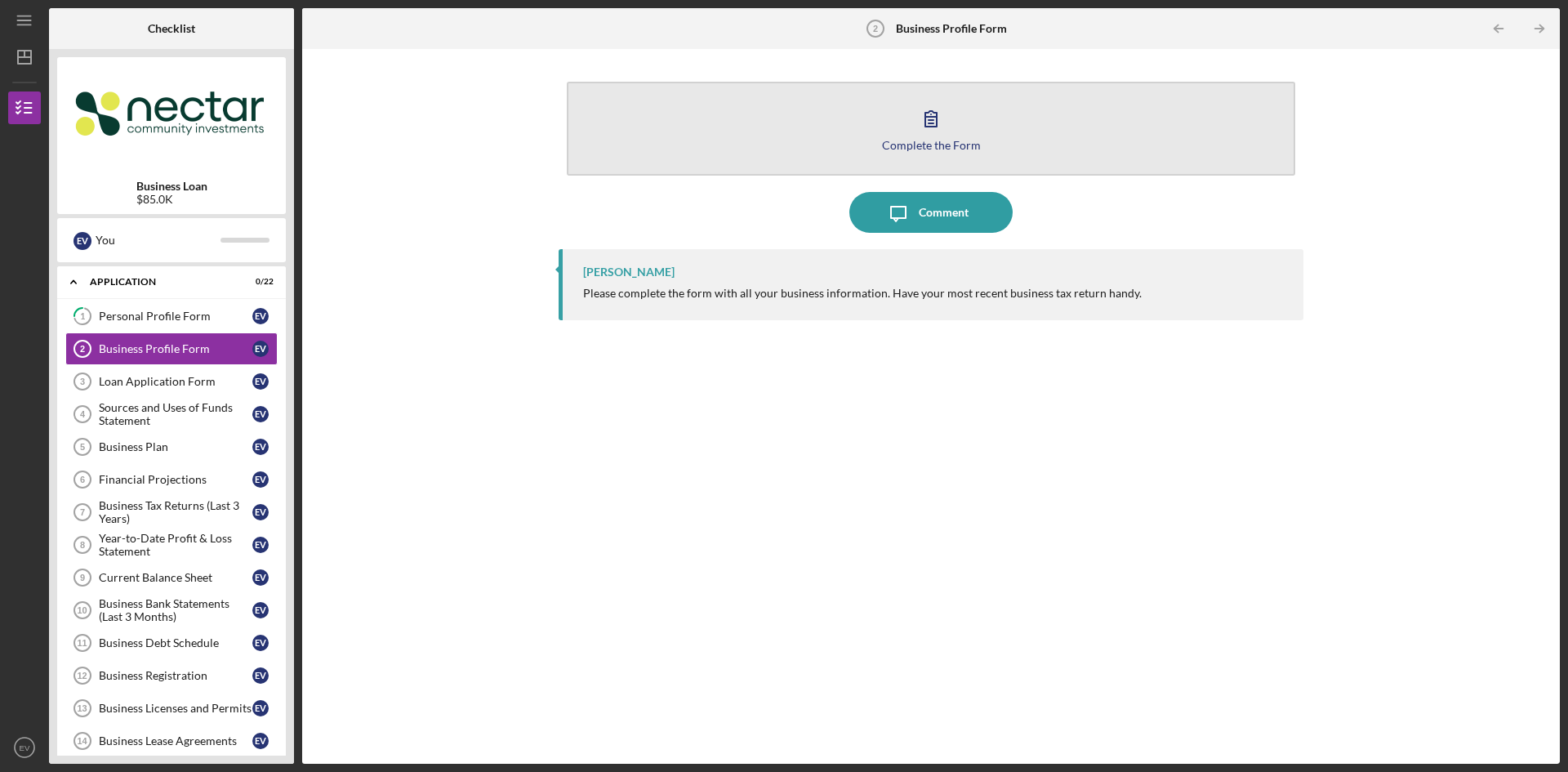
click at [929, 147] on div "Complete the Form" at bounding box center [931, 144] width 98 height 12
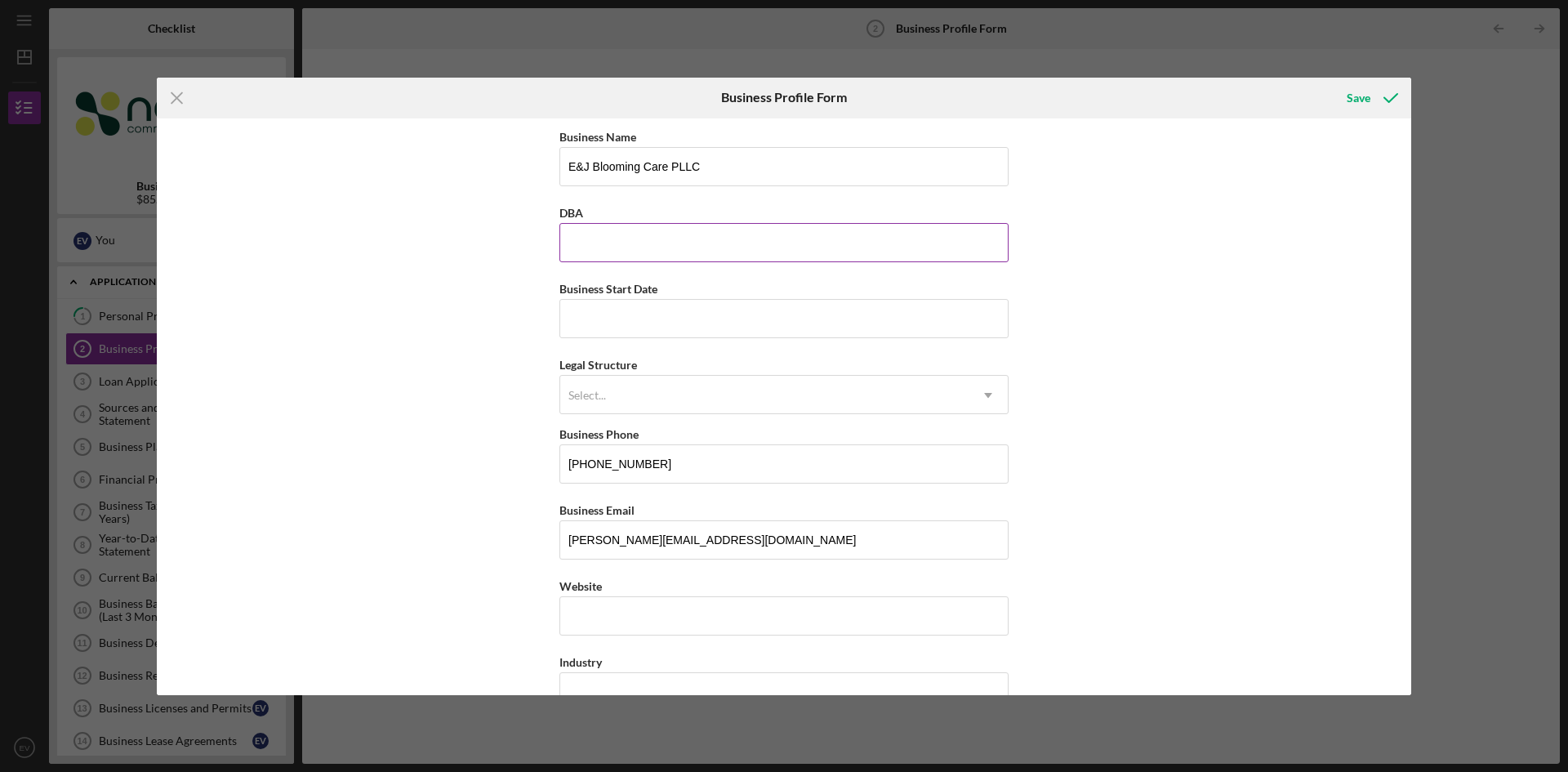
click at [620, 256] on input "DBA" at bounding box center [784, 243] width 449 height 39
type input "La Rose Bleue Dental Studio"
click at [631, 323] on input "Business Start Date" at bounding box center [784, 318] width 449 height 39
type input "[DATE]"
click at [604, 400] on div "Select..." at bounding box center [587, 395] width 37 height 13
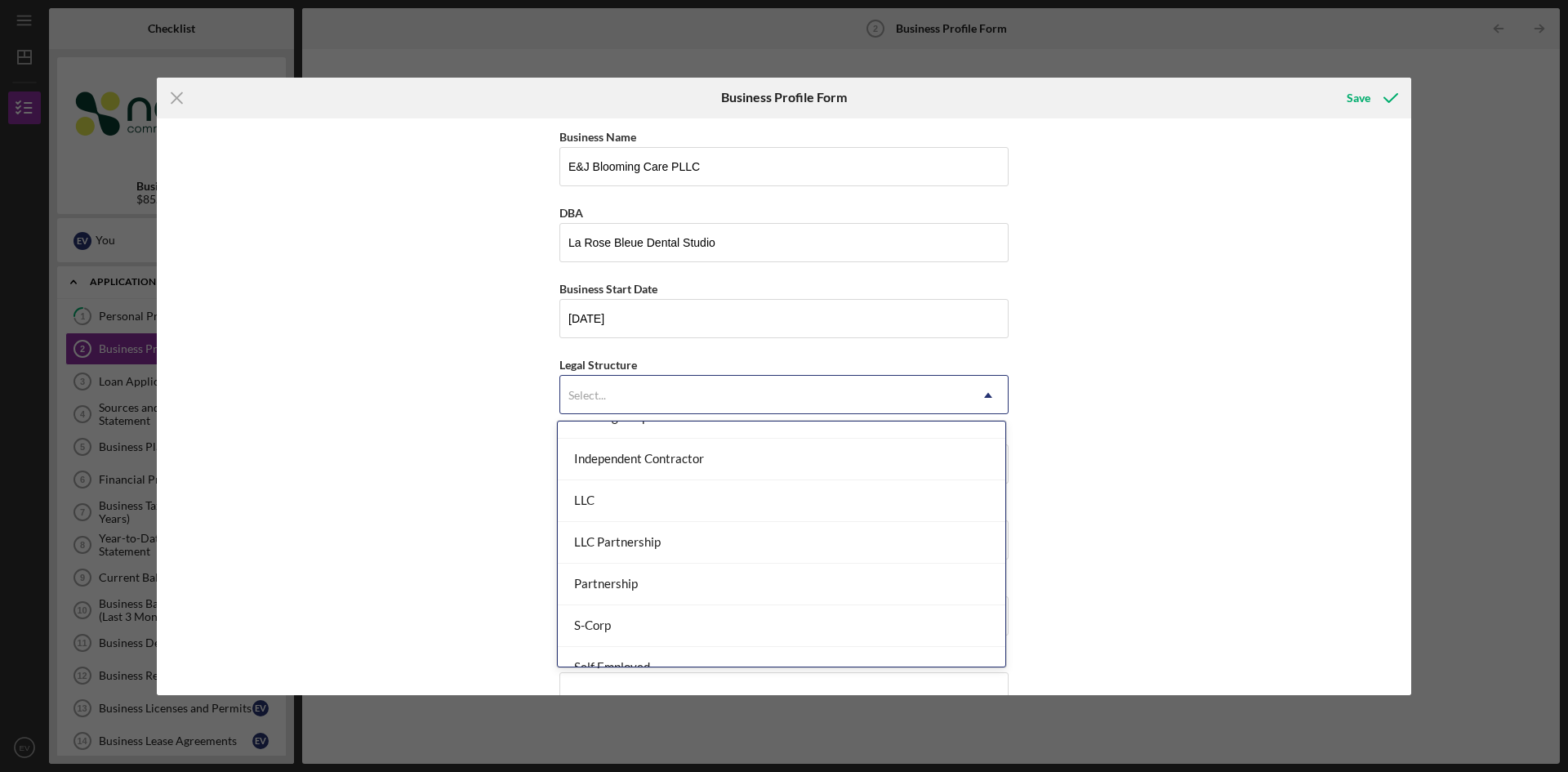
scroll to position [245, 0]
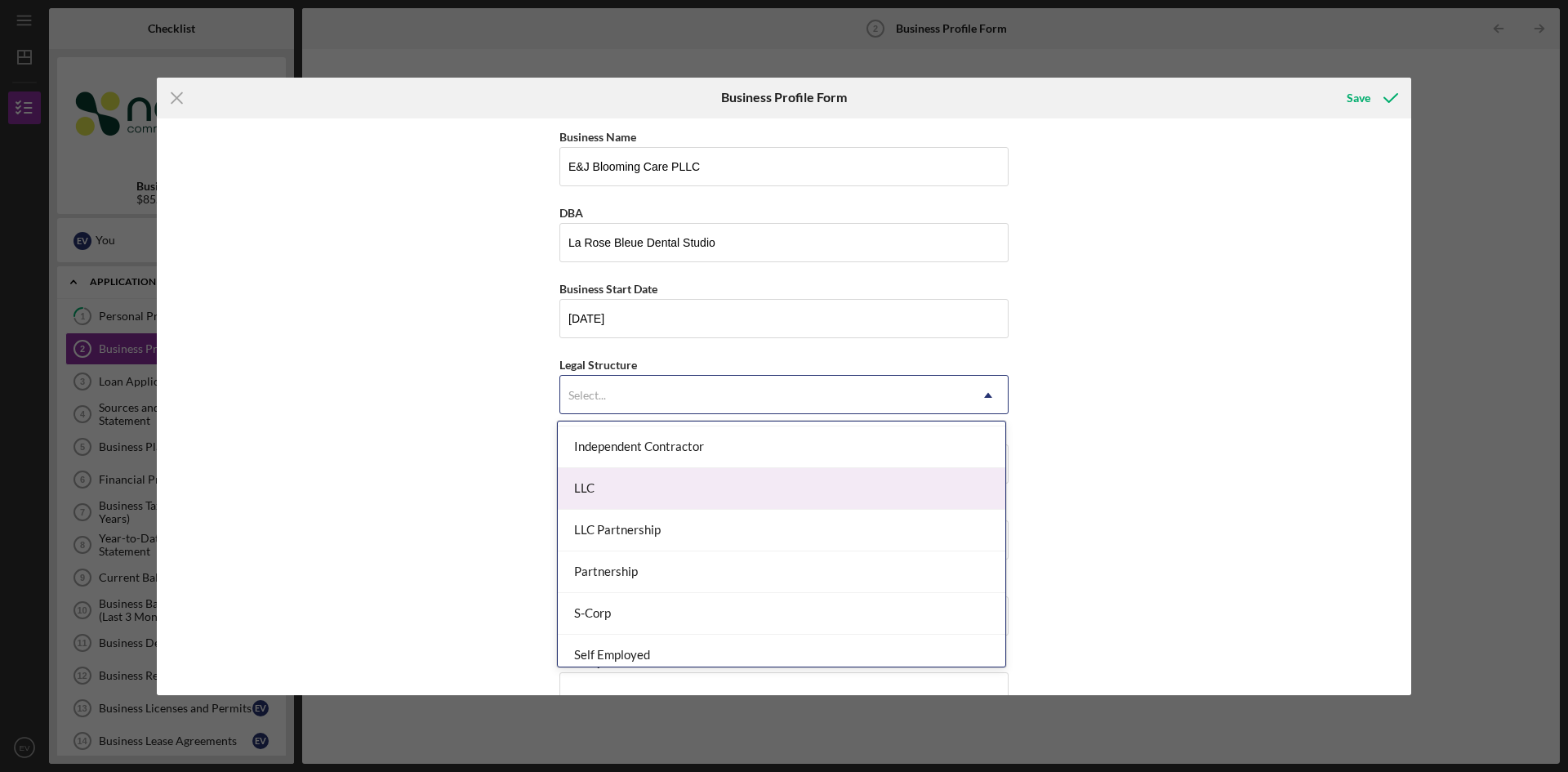
click at [662, 491] on div "LLC" at bounding box center [781, 488] width 447 height 42
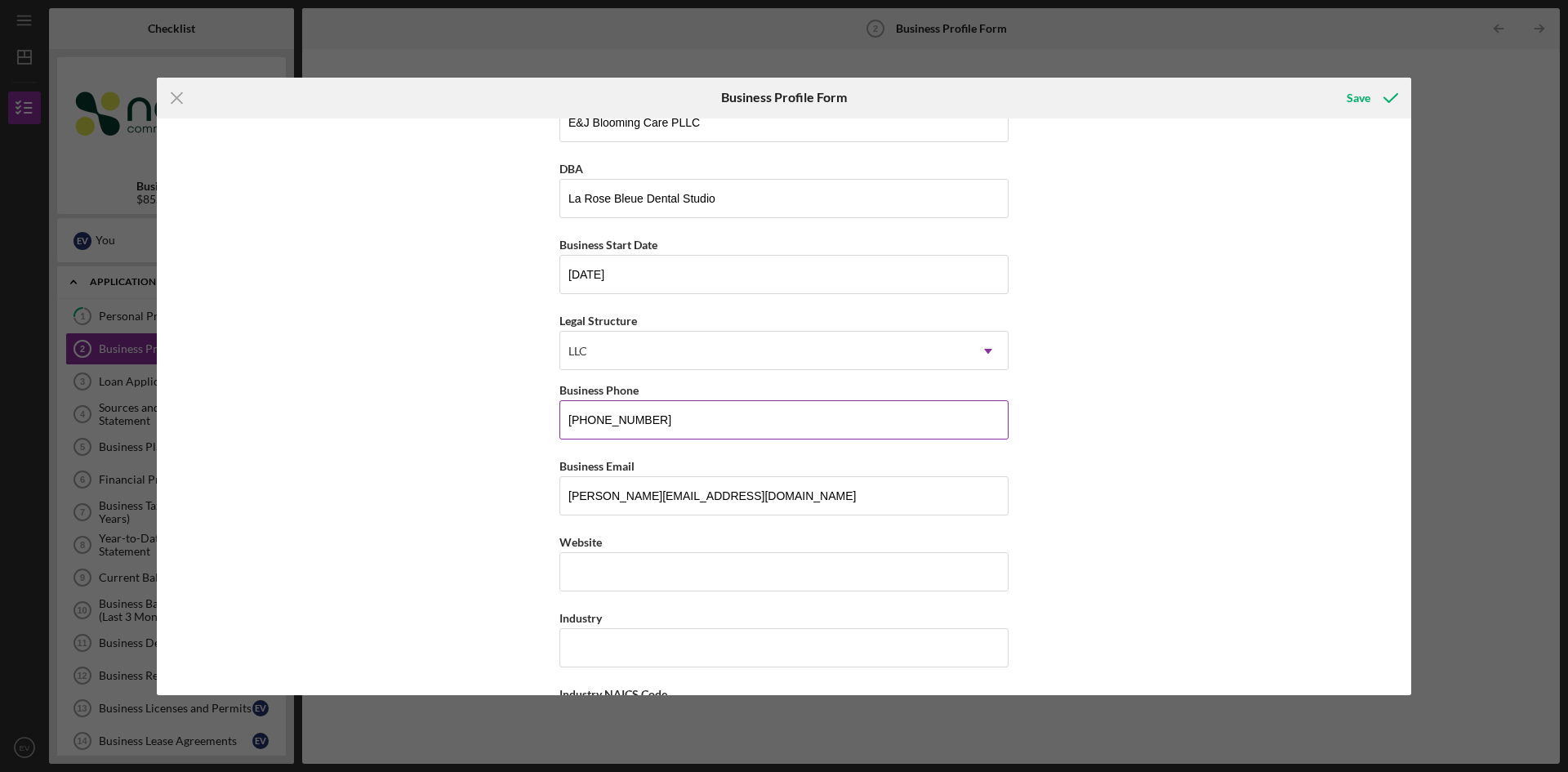
scroll to position [82, 0]
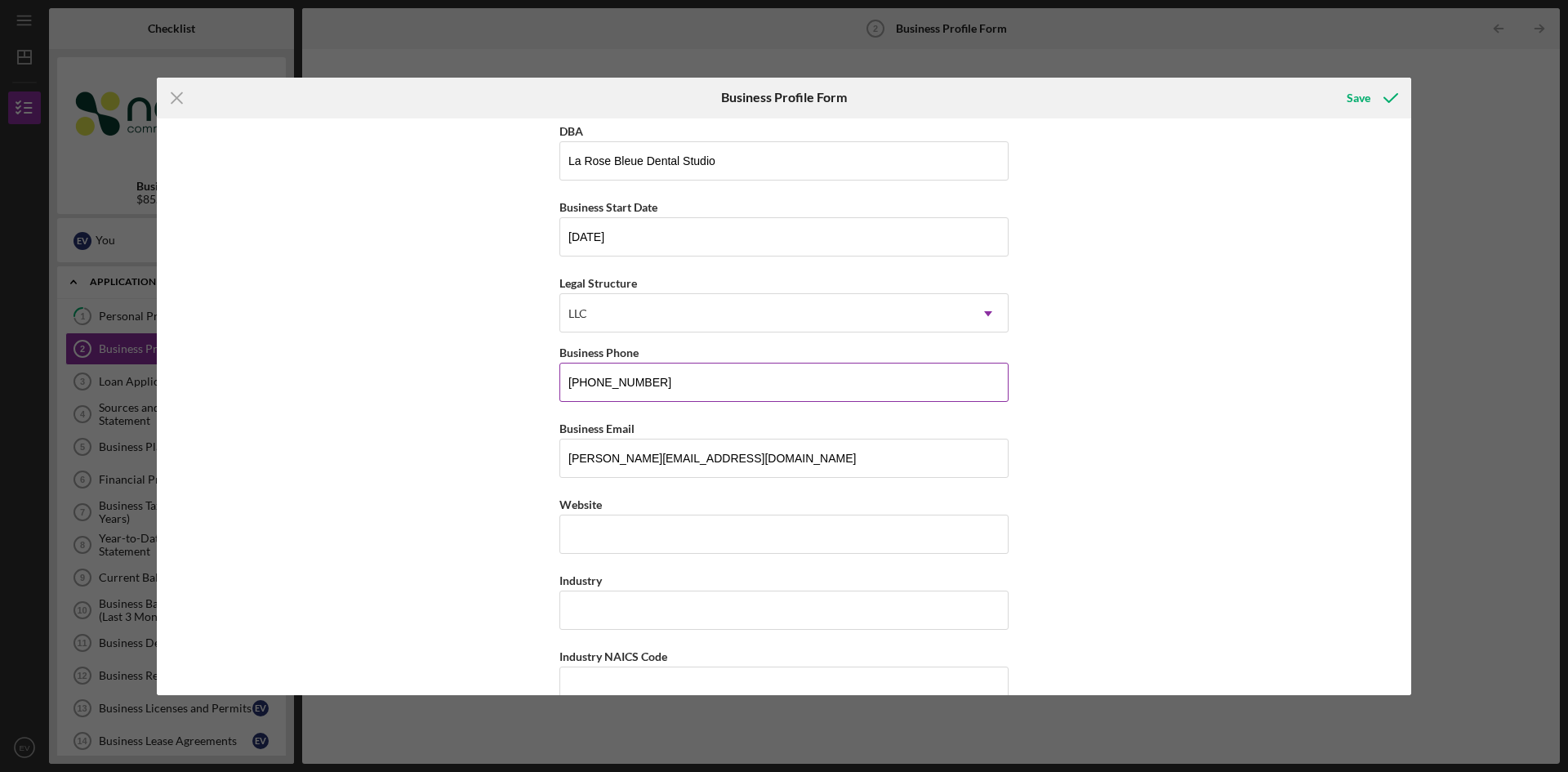
drag, startPoint x: 671, startPoint y: 377, endPoint x: 595, endPoint y: 385, distance: 76.4
click at [595, 385] on input "[PHONE_NUMBER]" at bounding box center [784, 382] width 449 height 39
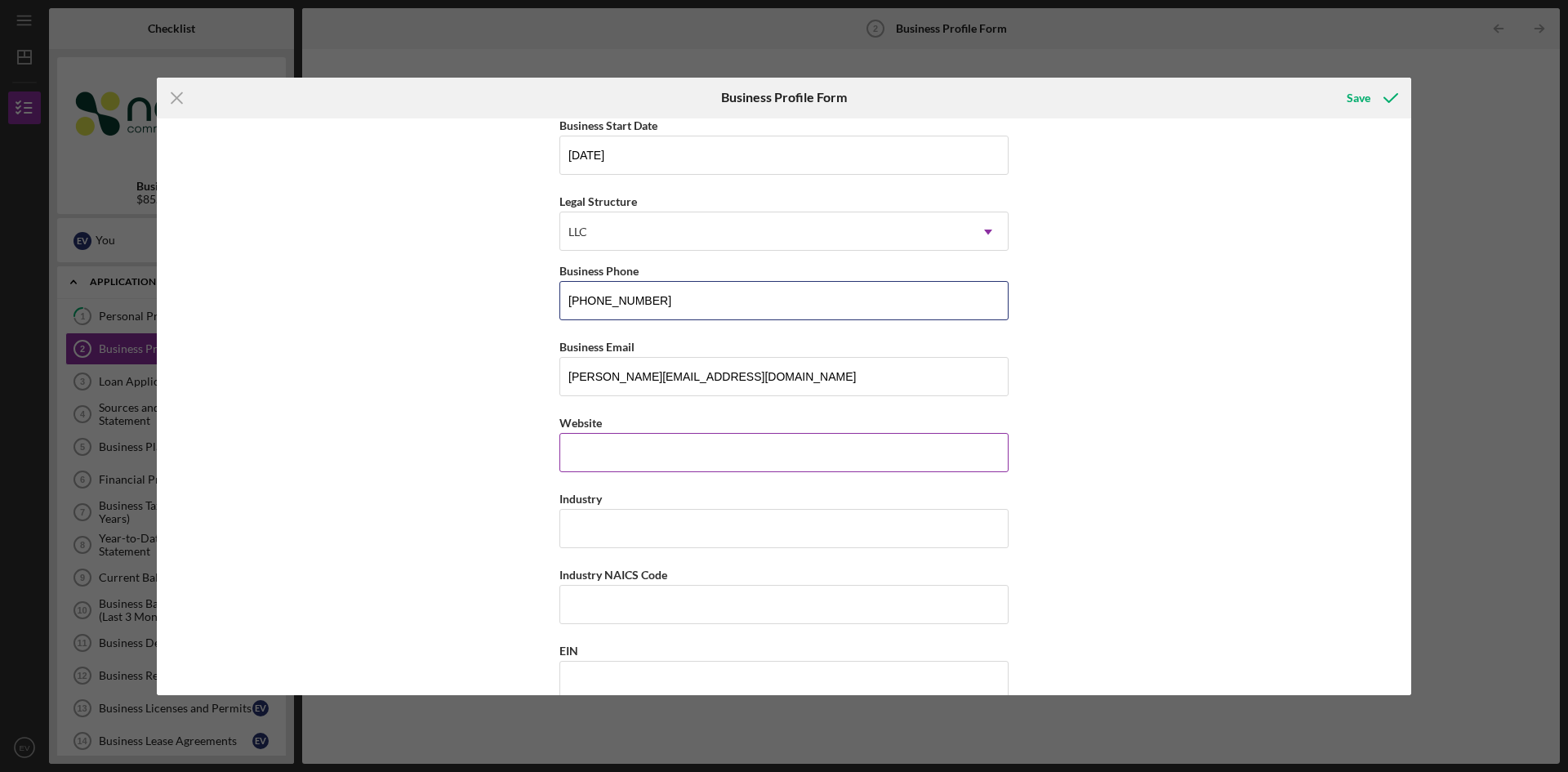
type input "[PHONE_NUMBER]"
click at [672, 427] on div "Website" at bounding box center [784, 423] width 449 height 20
click at [670, 447] on input "Website" at bounding box center [784, 453] width 449 height 39
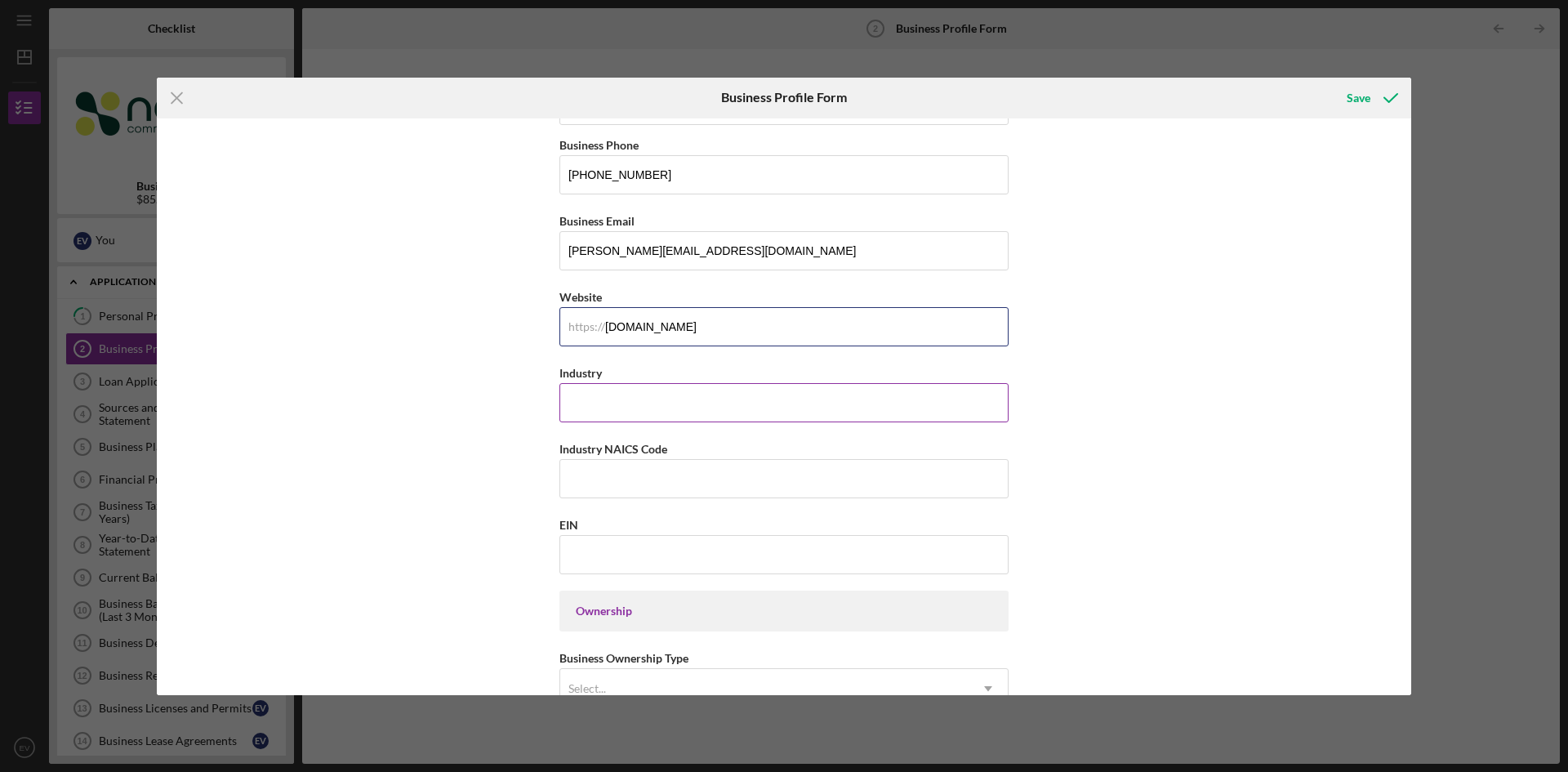
scroll to position [327, 0]
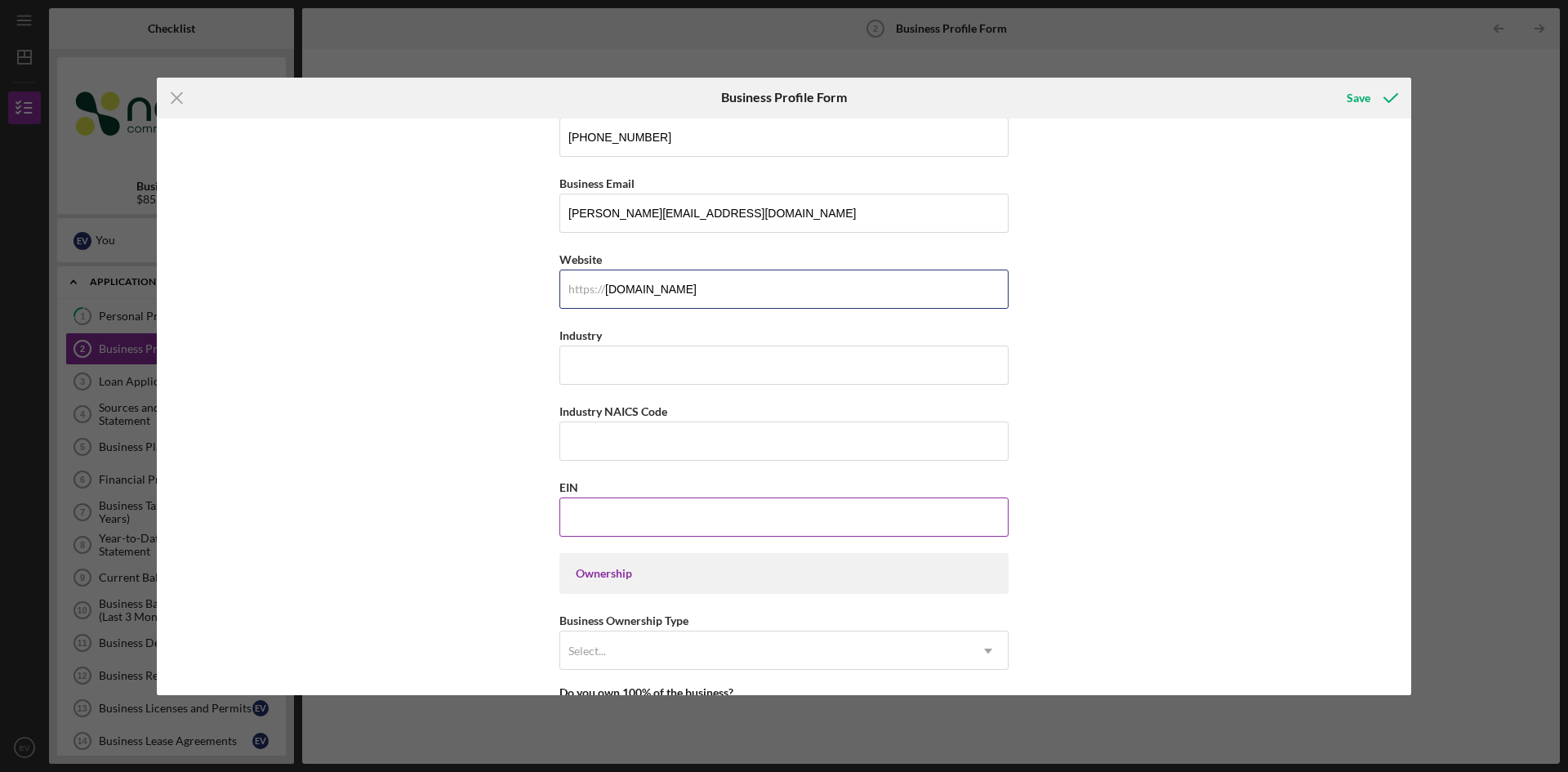
type input "[DOMAIN_NAME]"
click at [634, 520] on input "EIN" at bounding box center [784, 517] width 449 height 39
type input "[US_EMPLOYER_IDENTIFICATION_NUMBER]"
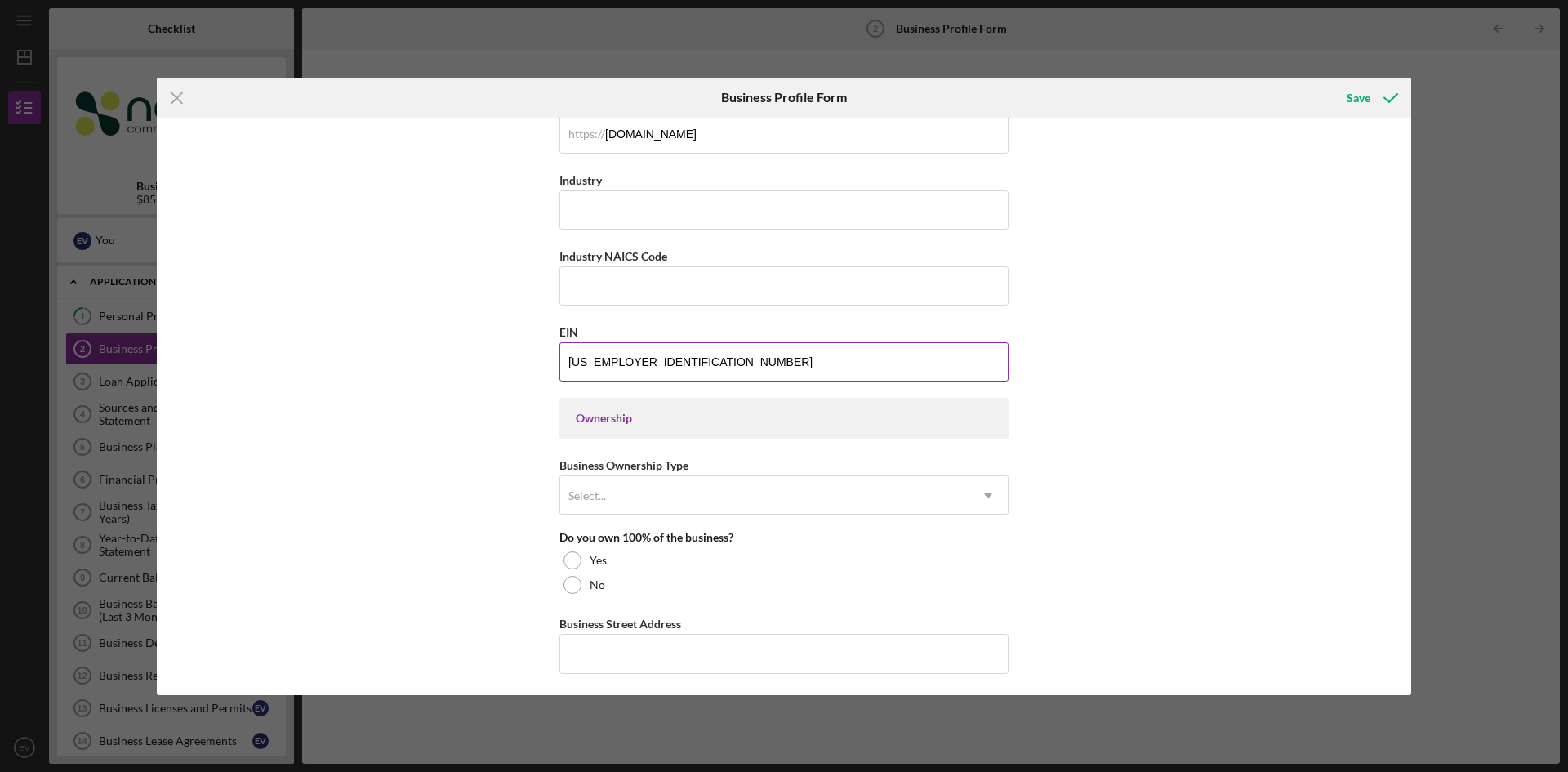
scroll to position [572, 0]
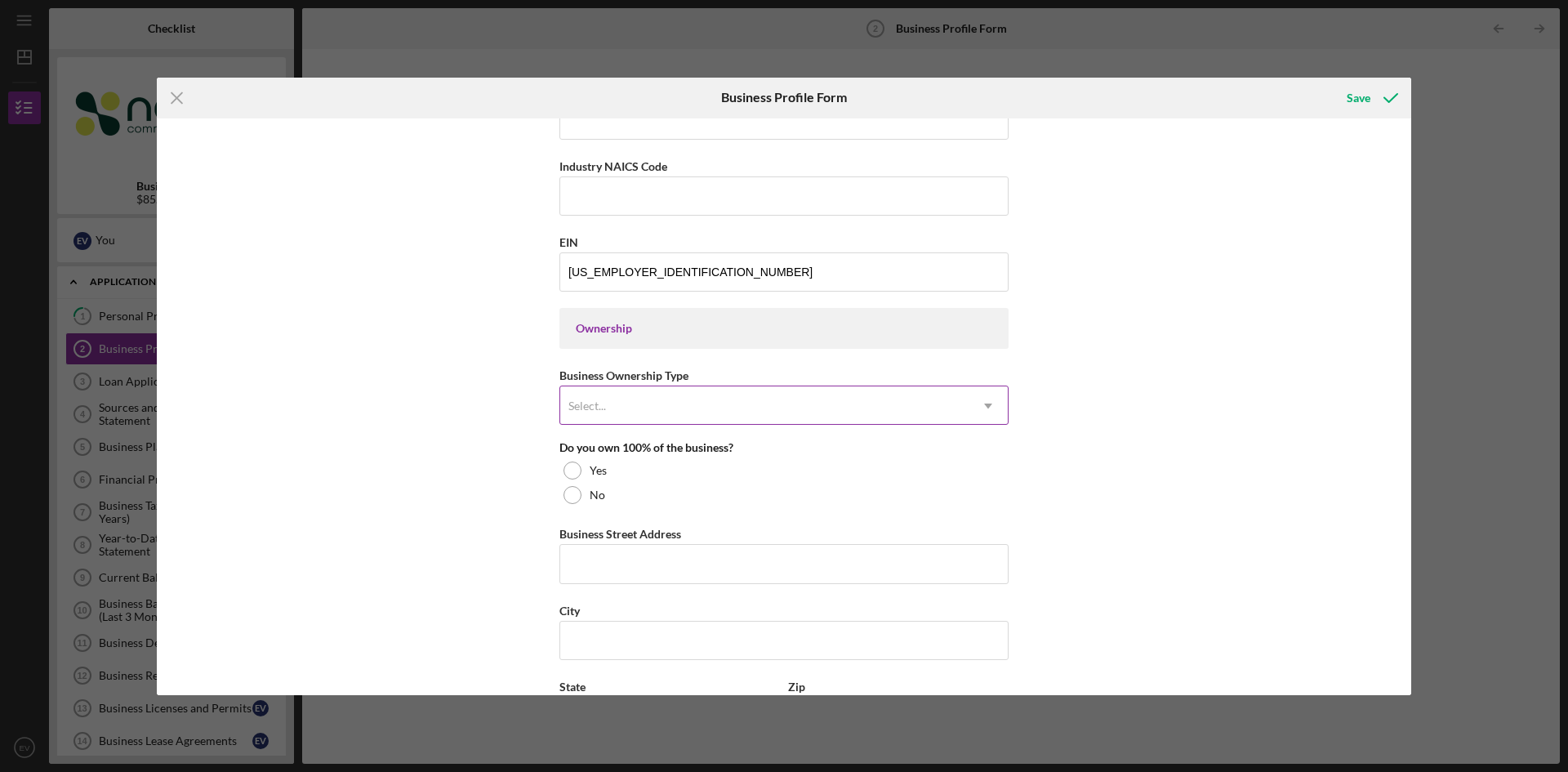
click at [612, 407] on div "Select..." at bounding box center [764, 406] width 408 height 37
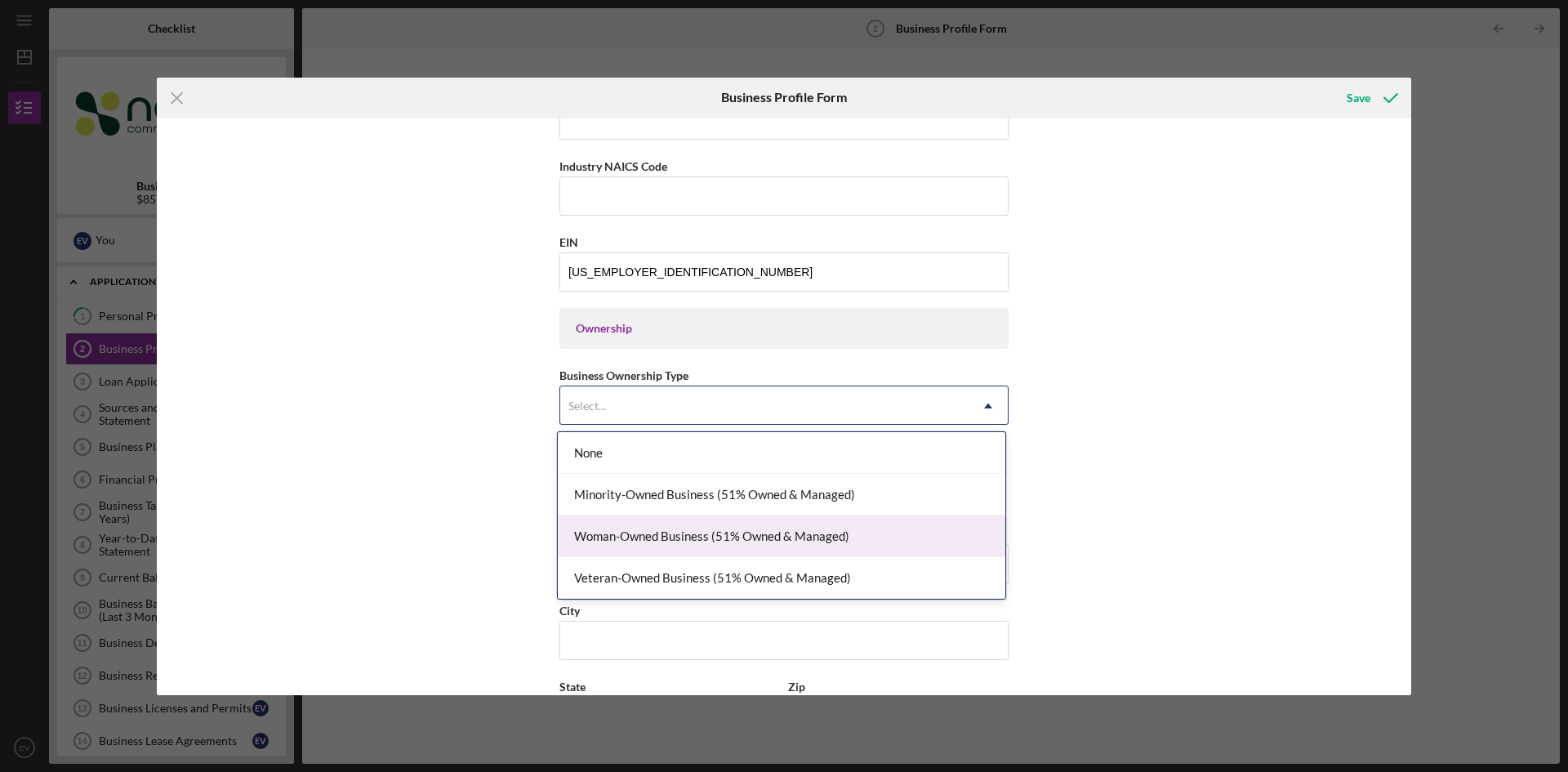
click at [700, 536] on div "Woman-Owned Business (51% Owned & Managed)" at bounding box center [781, 536] width 447 height 42
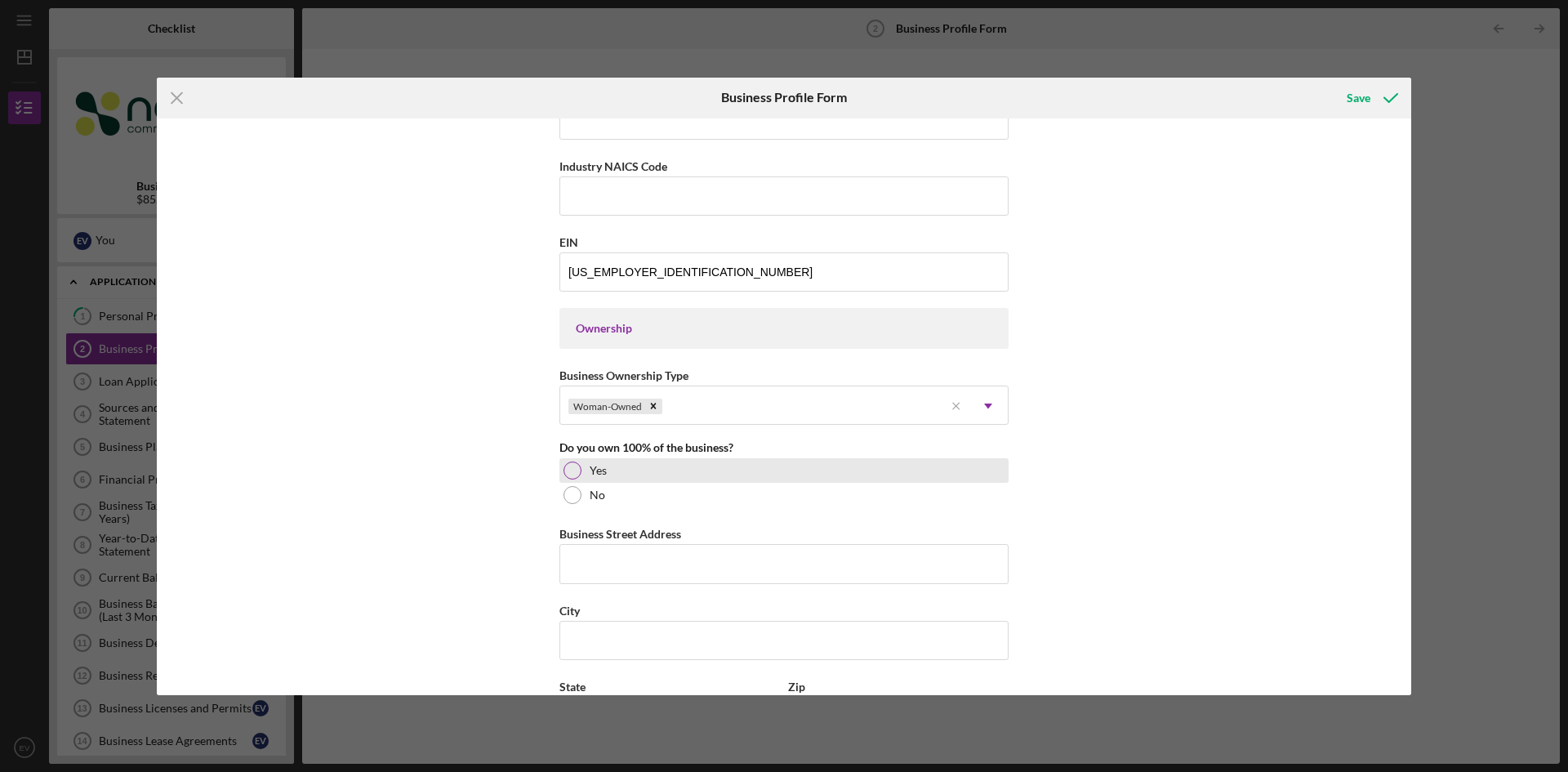
click at [569, 465] on div at bounding box center [572, 470] width 18 height 18
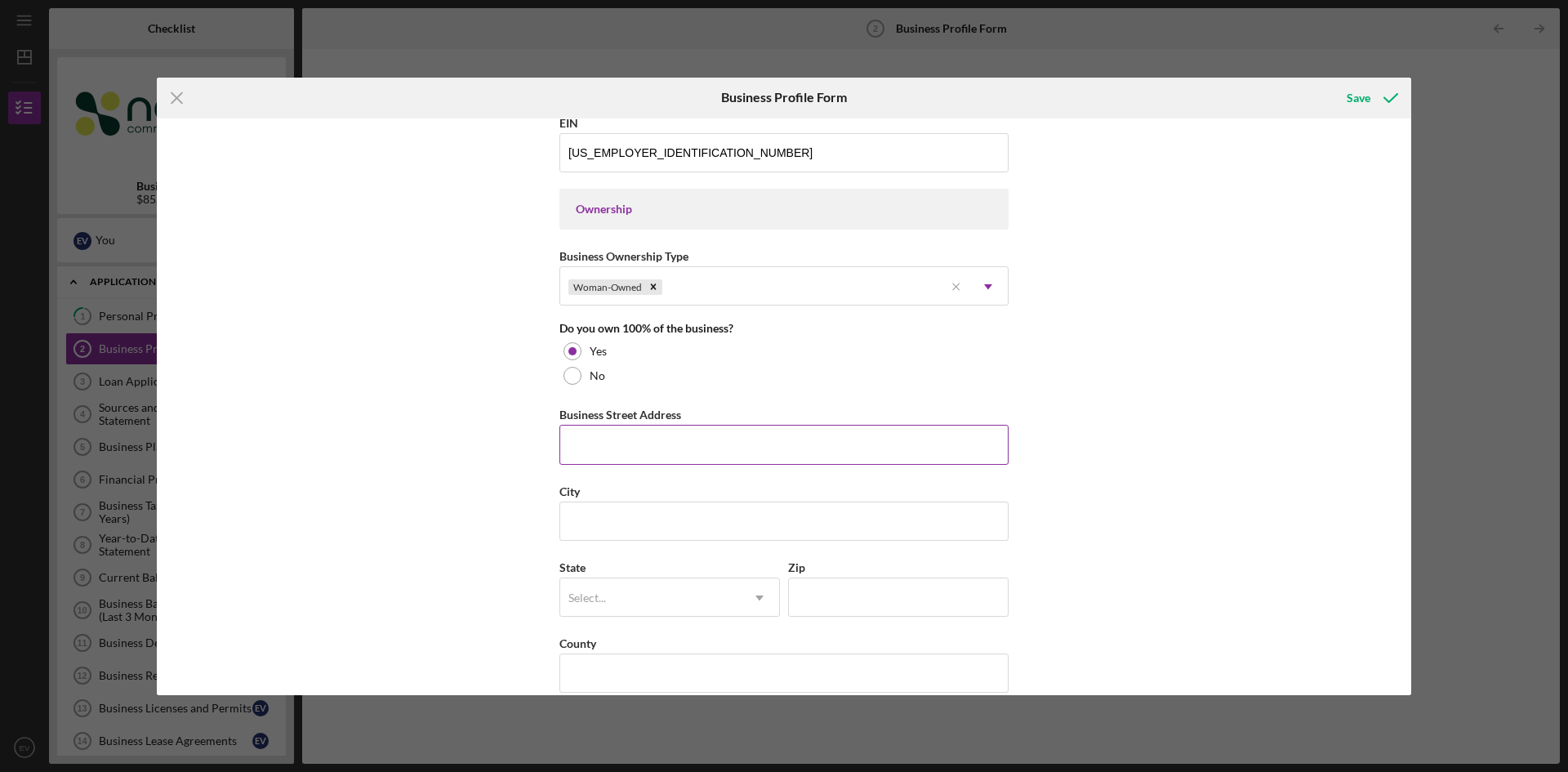
scroll to position [735, 0]
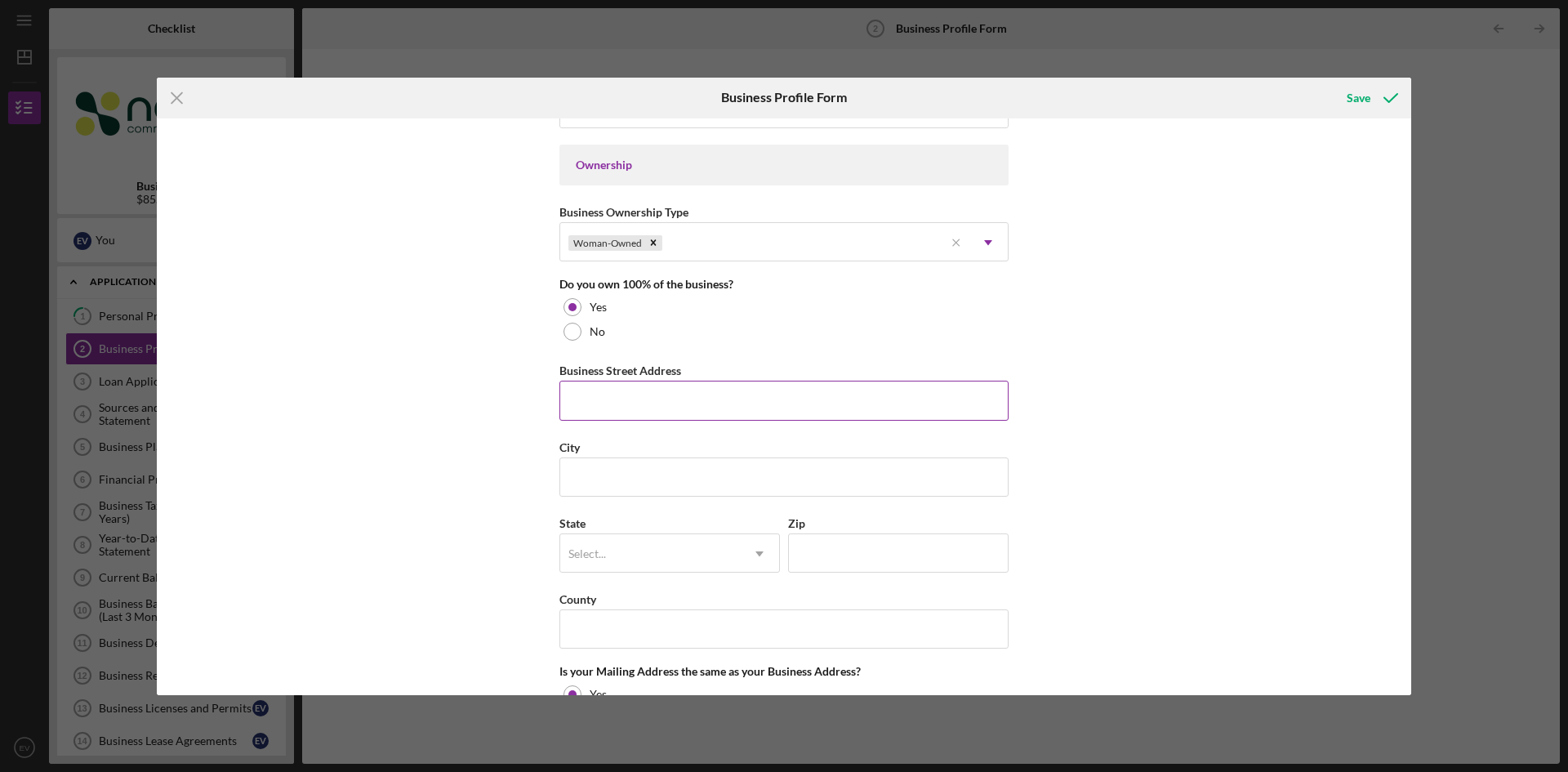
click at [610, 400] on input "Business Street Address" at bounding box center [784, 400] width 449 height 39
type input "[STREET_ADDRESS]"
type input "Methuen"
type input "MA"
type input "01844"
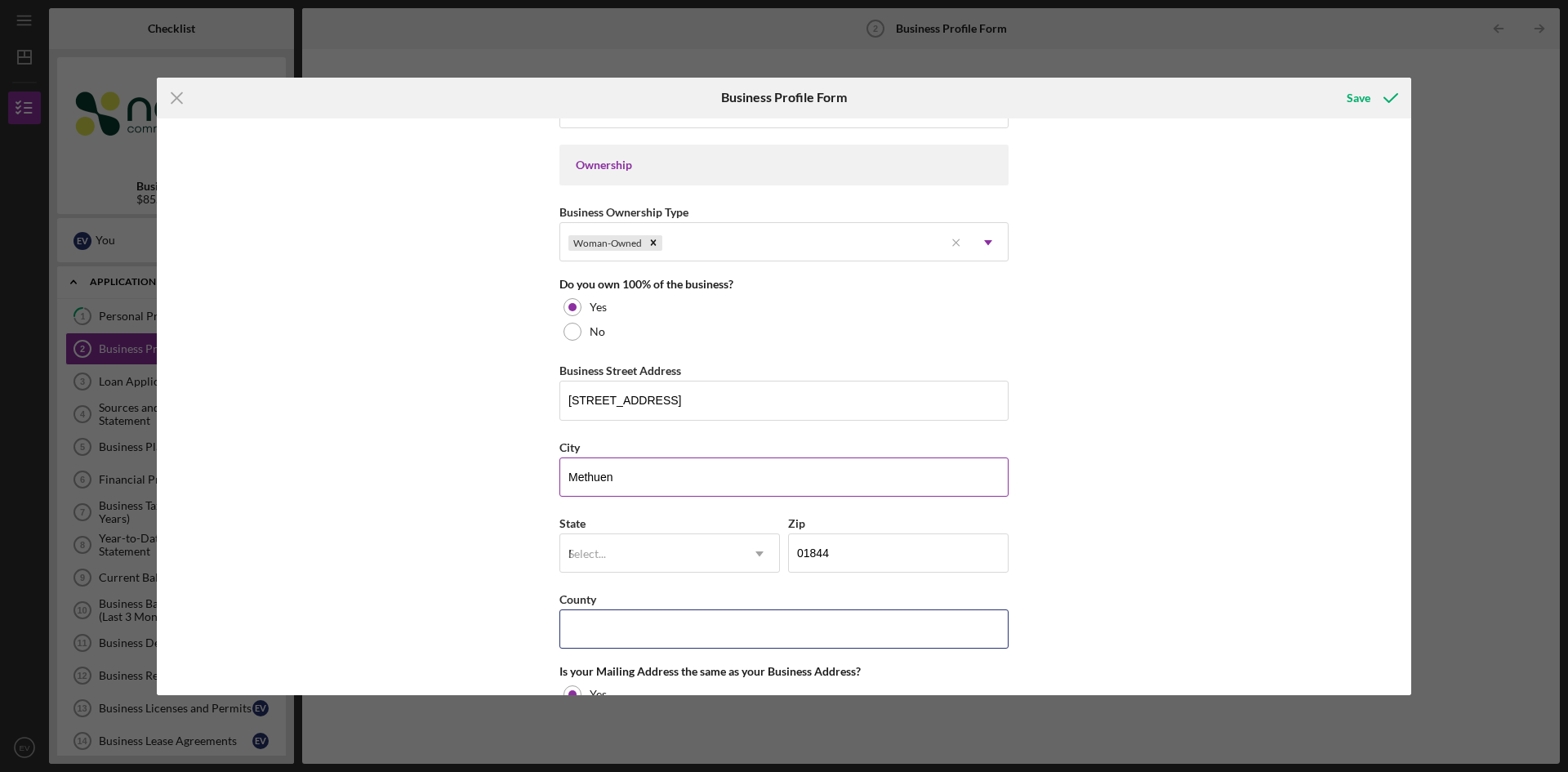
type input "MA"
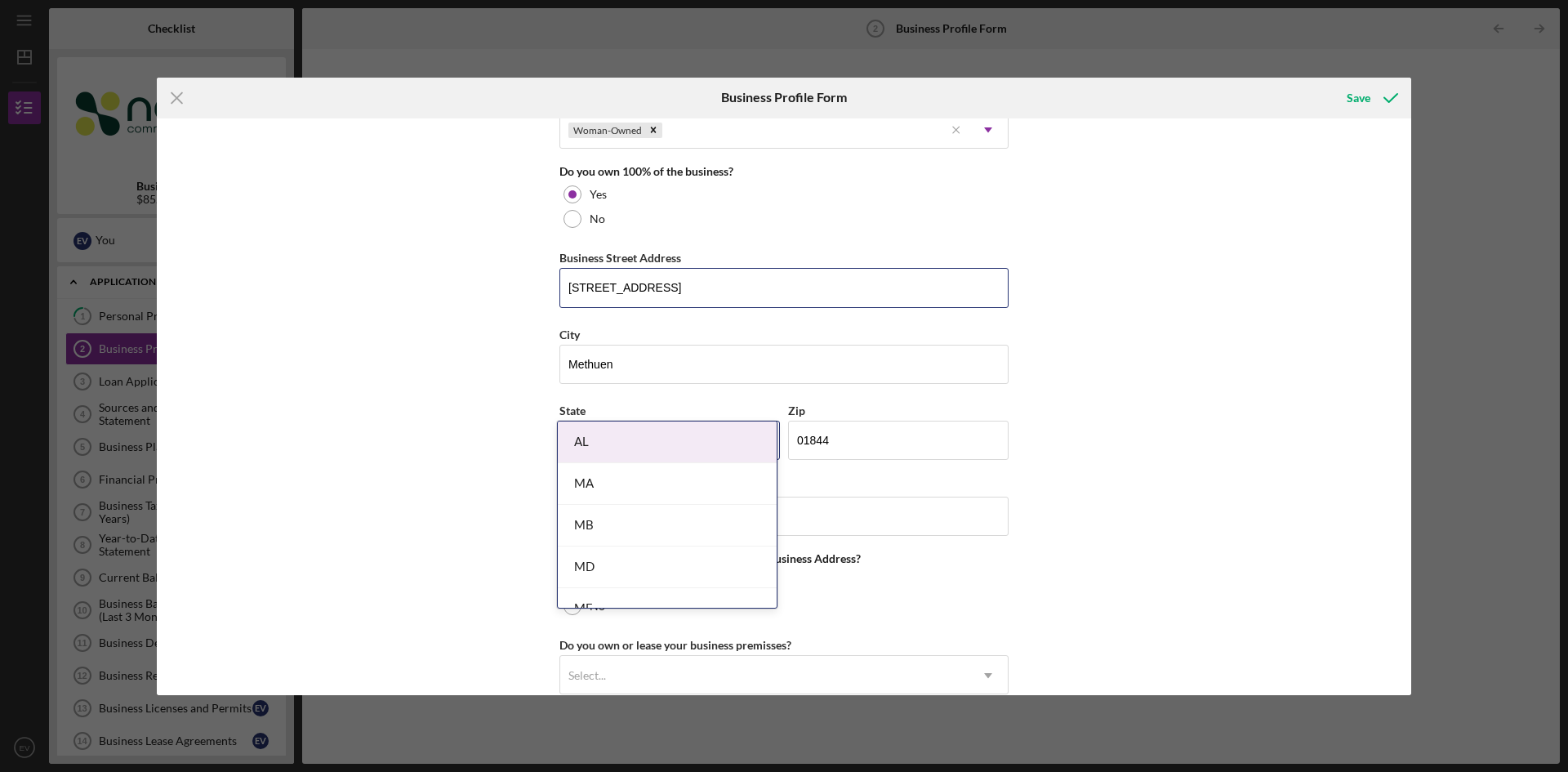
scroll to position [899, 0]
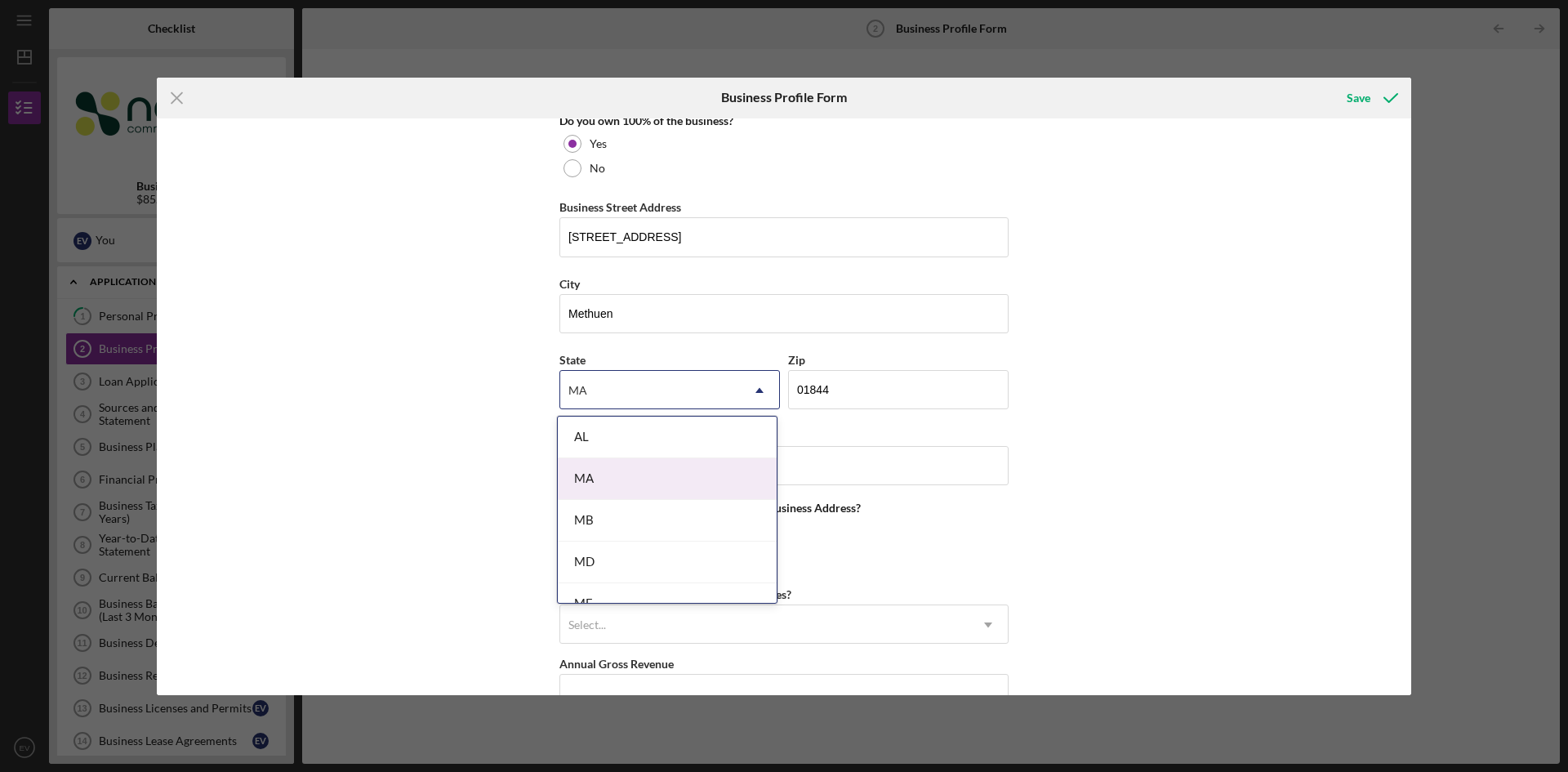
click at [620, 486] on div "MA" at bounding box center [667, 479] width 219 height 42
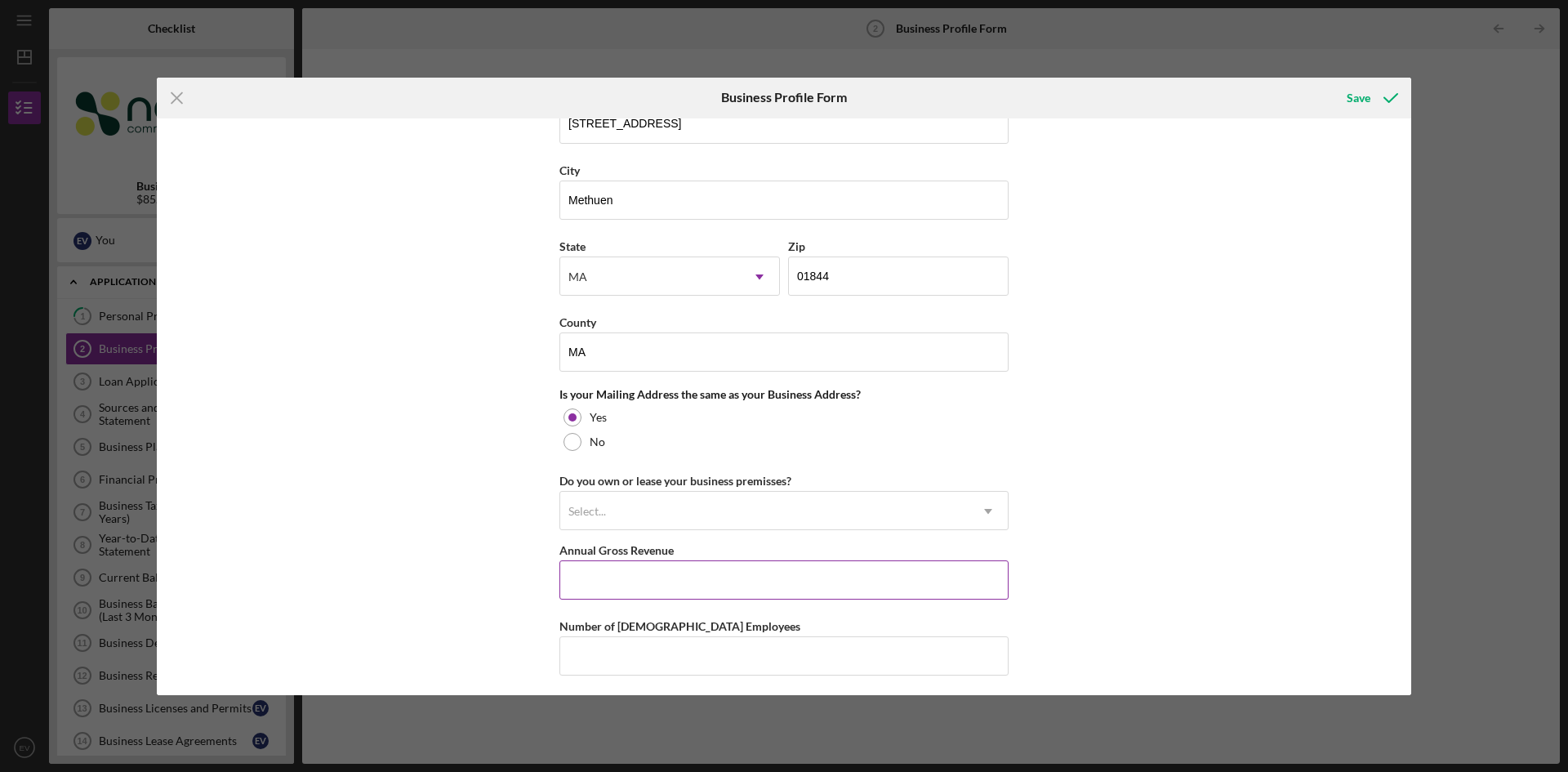
scroll to position [1093, 0]
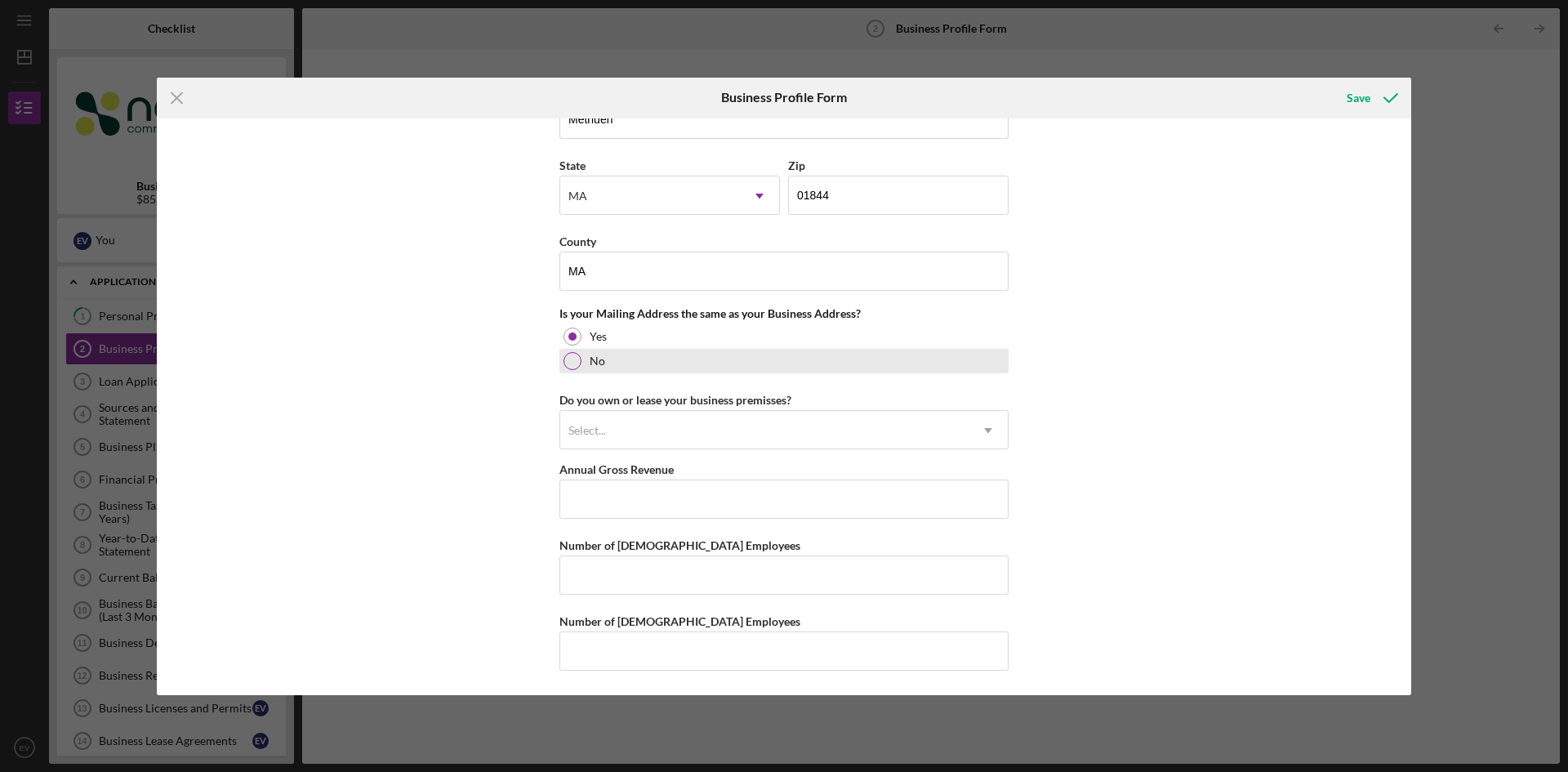
click at [570, 358] on div at bounding box center [572, 361] width 18 height 18
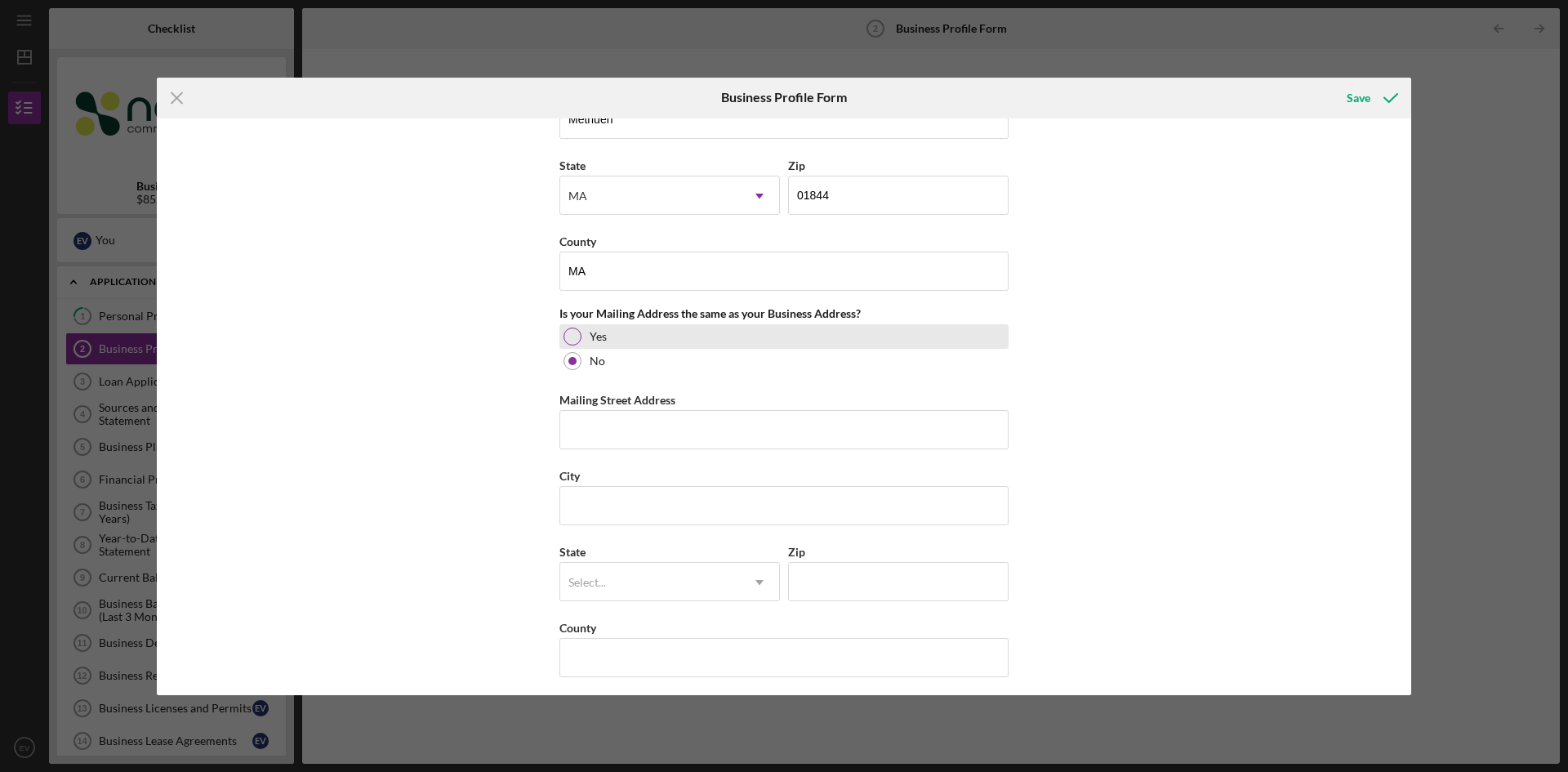
click at [570, 336] on div at bounding box center [572, 336] width 18 height 18
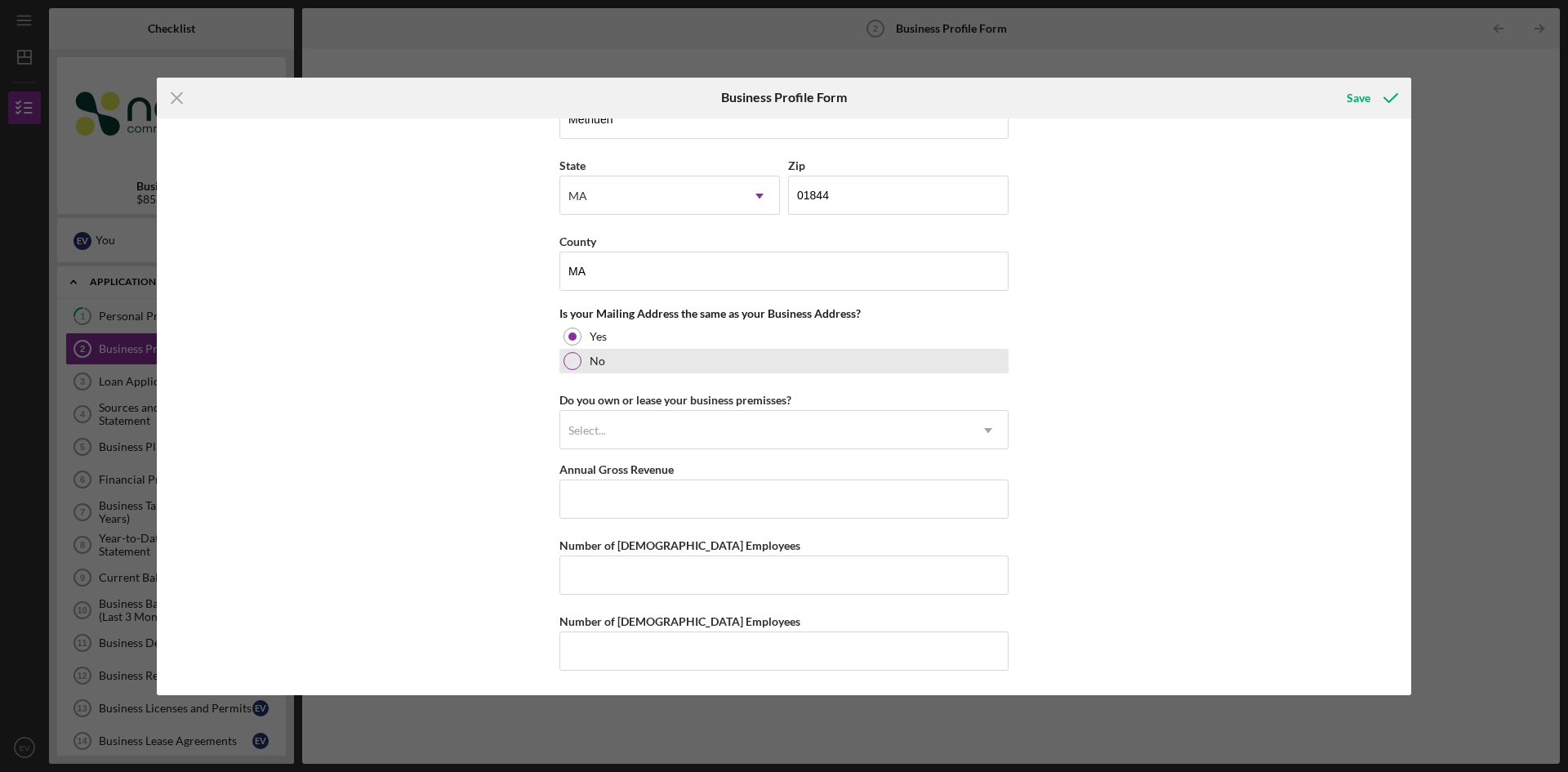
click at [567, 359] on div at bounding box center [572, 361] width 18 height 18
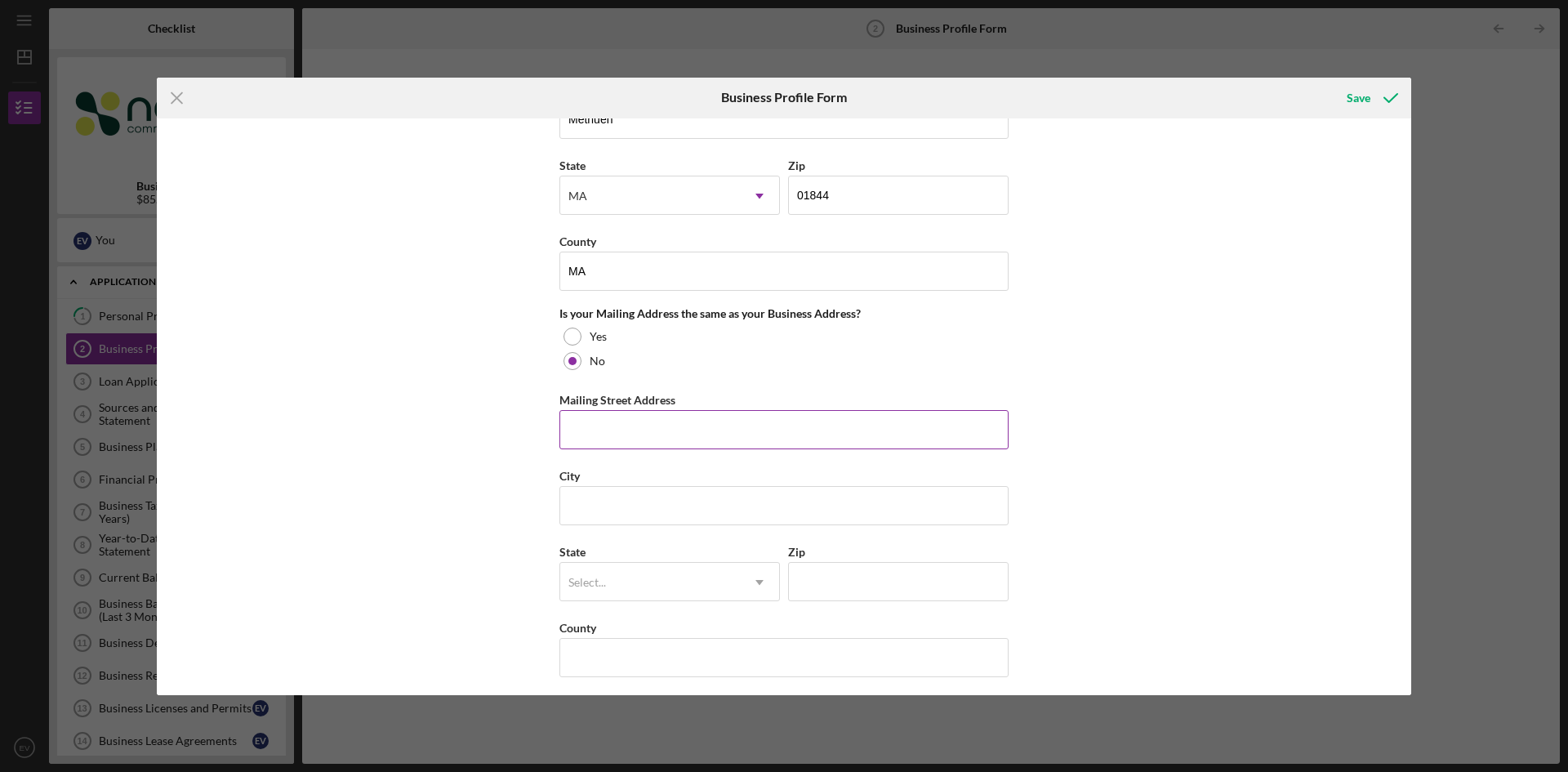
click at [593, 434] on input "Mailing Street Address" at bounding box center [784, 430] width 449 height 39
type input "[STREET_ADDRESS]"
click at [608, 499] on input "City" at bounding box center [784, 505] width 449 height 39
type input "[PERSON_NAME]"
click at [744, 584] on icon "Icon/Dropdown Arrow" at bounding box center [759, 583] width 39 height 39
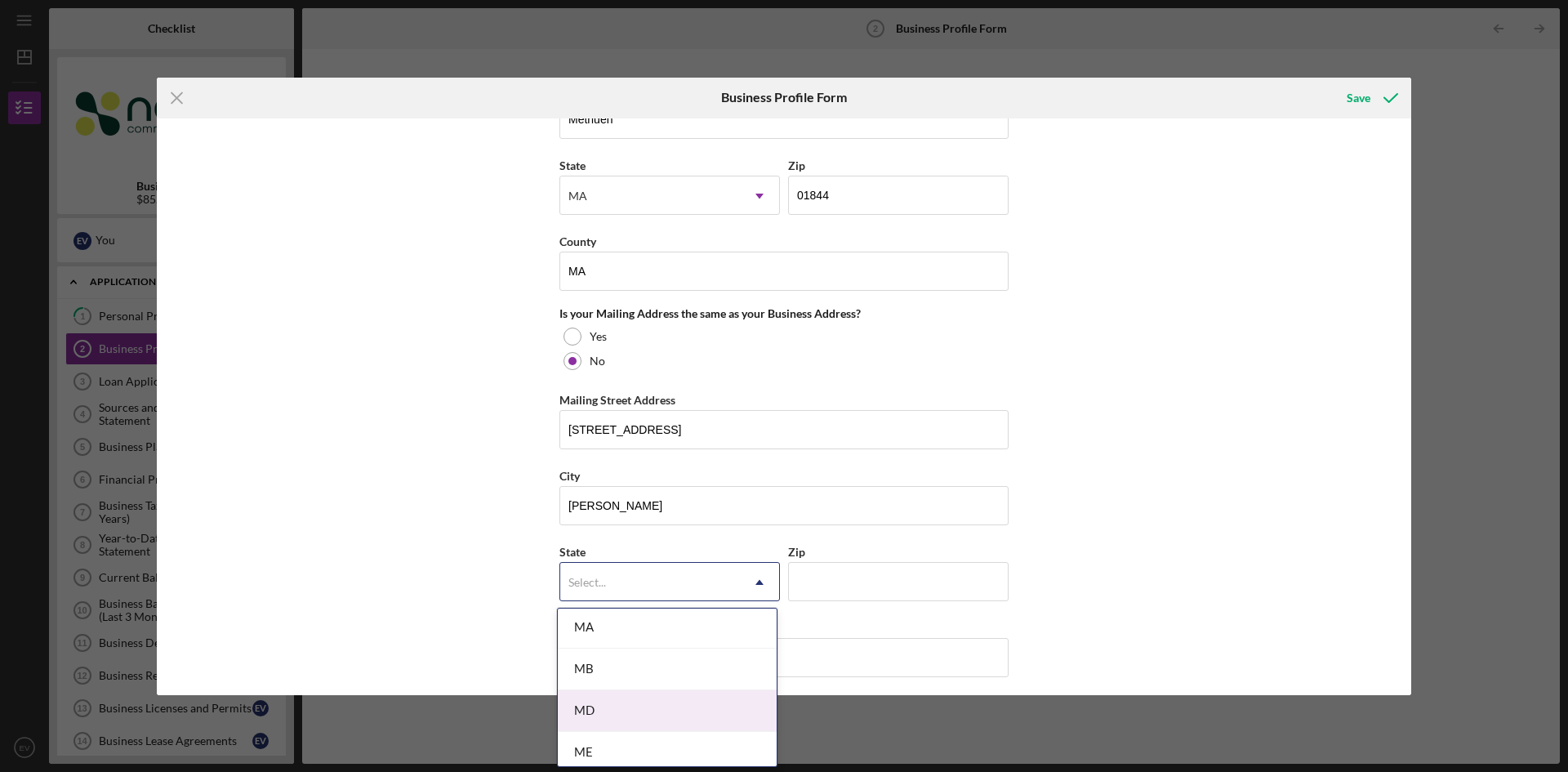
scroll to position [1143, 0]
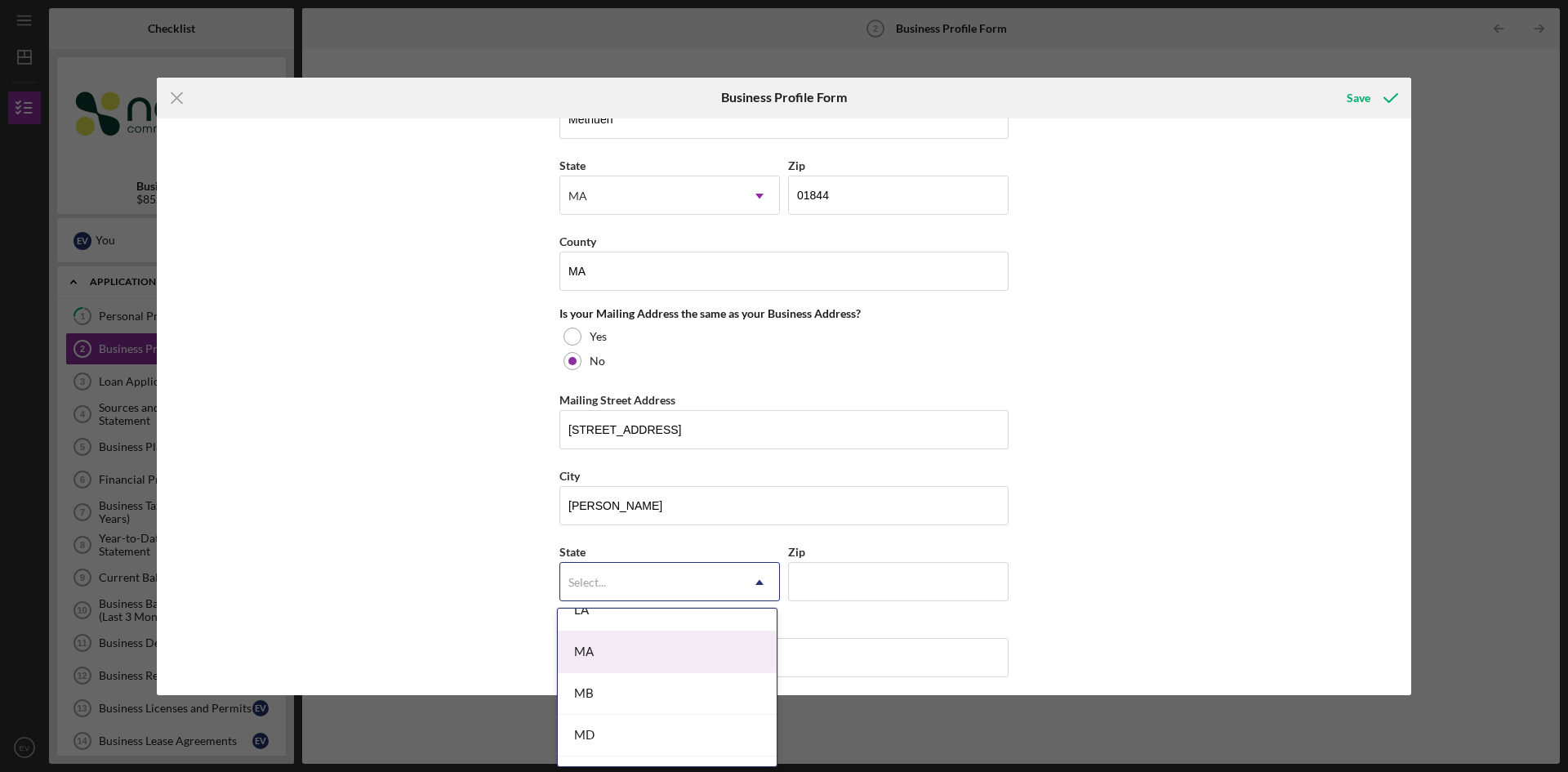
click at [661, 656] on div "MA" at bounding box center [667, 651] width 219 height 42
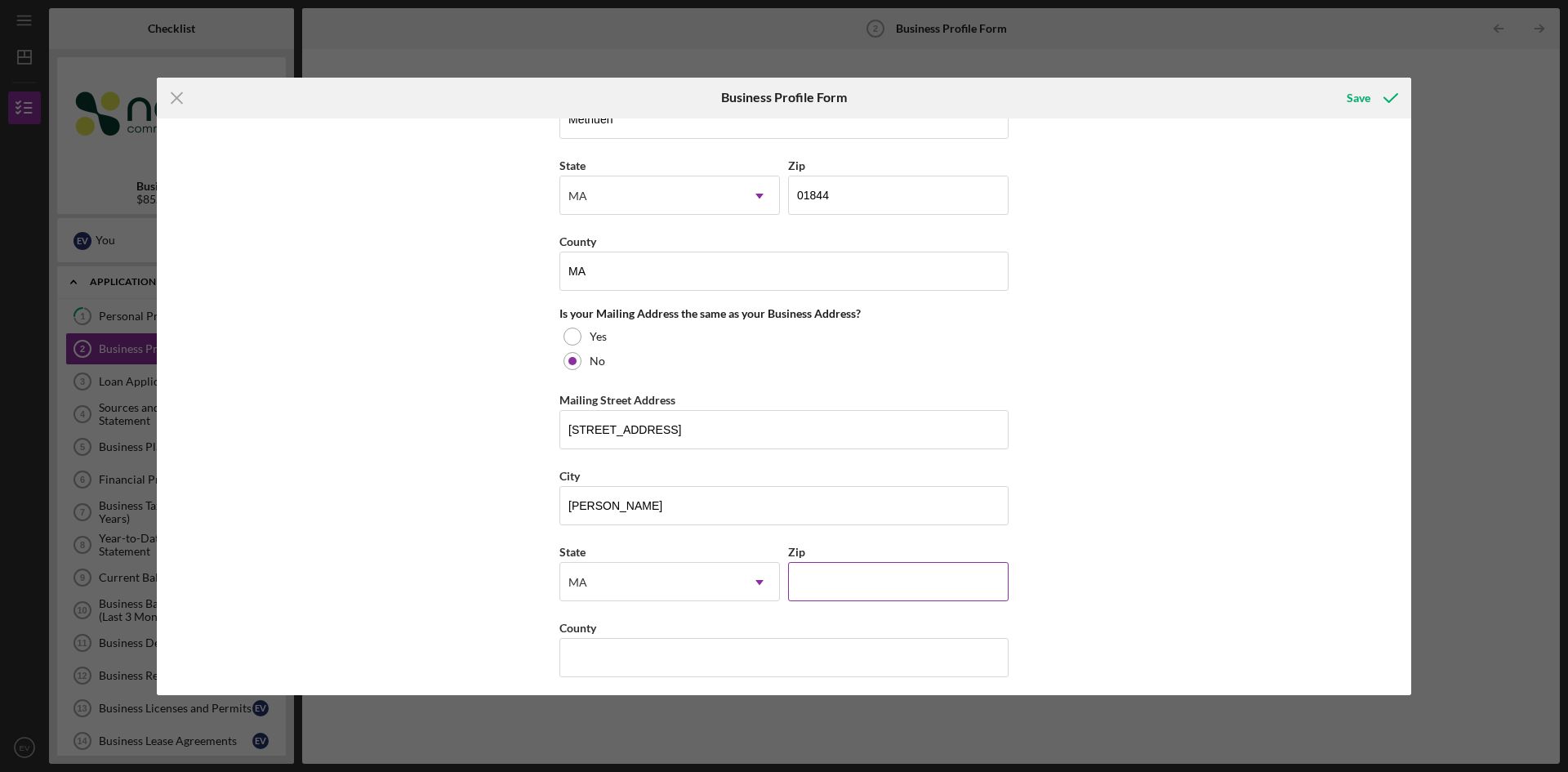
click at [830, 581] on input "Zip" at bounding box center [898, 582] width 221 height 39
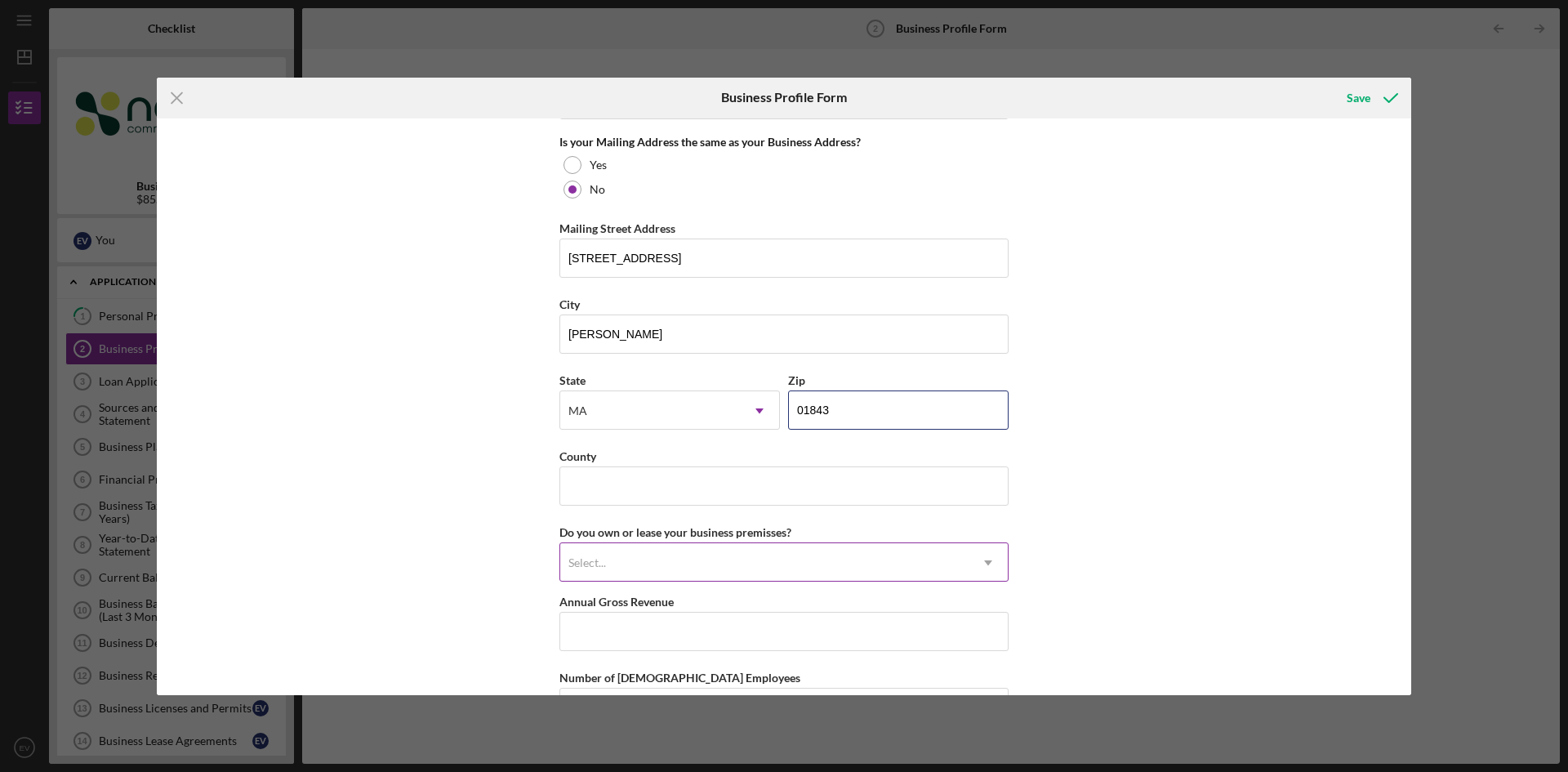
scroll to position [1338, 0]
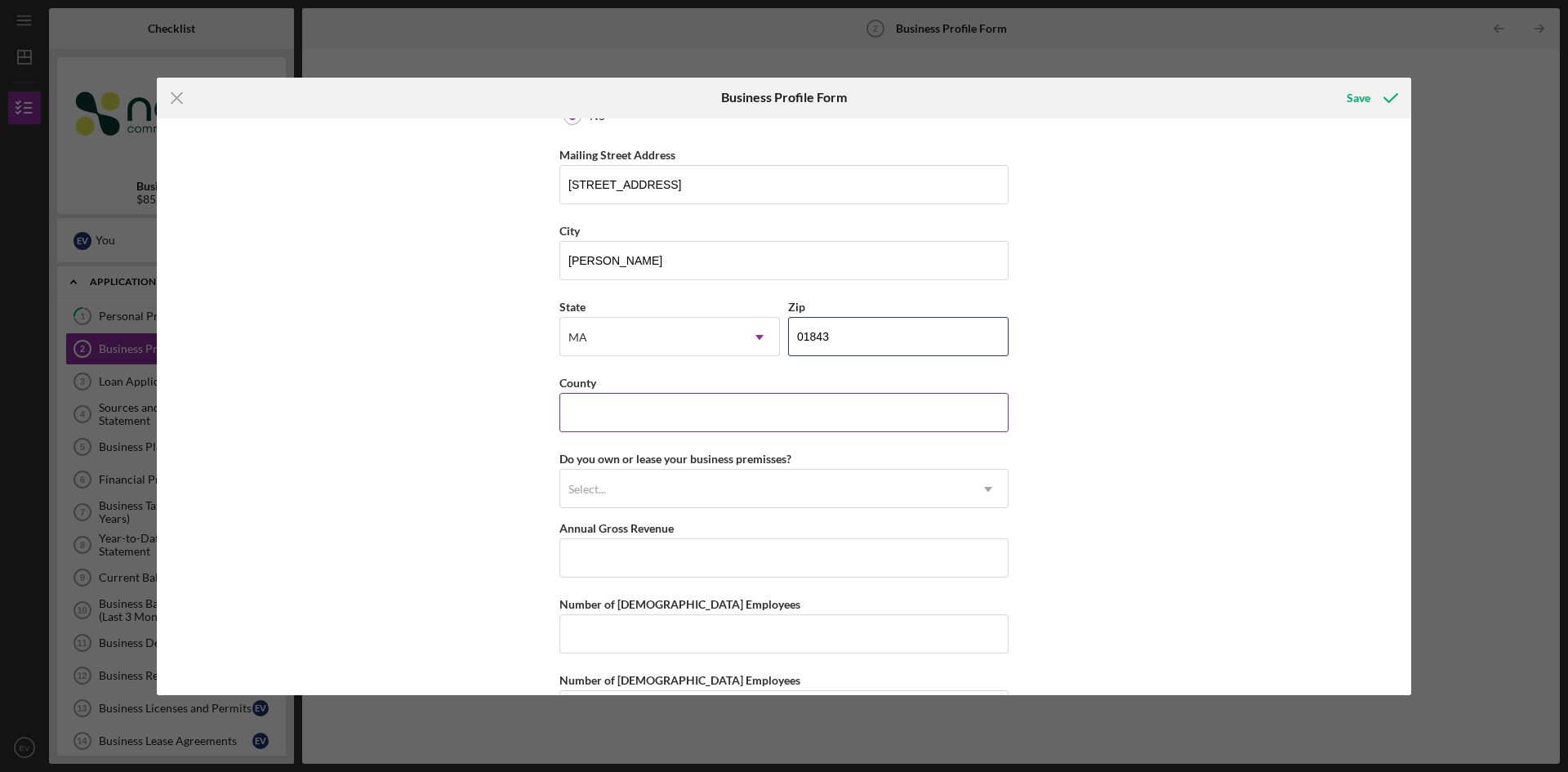
type input "01843"
click at [638, 409] on input "County" at bounding box center [784, 413] width 449 height 39
type input "[GEOGRAPHIC_DATA]"
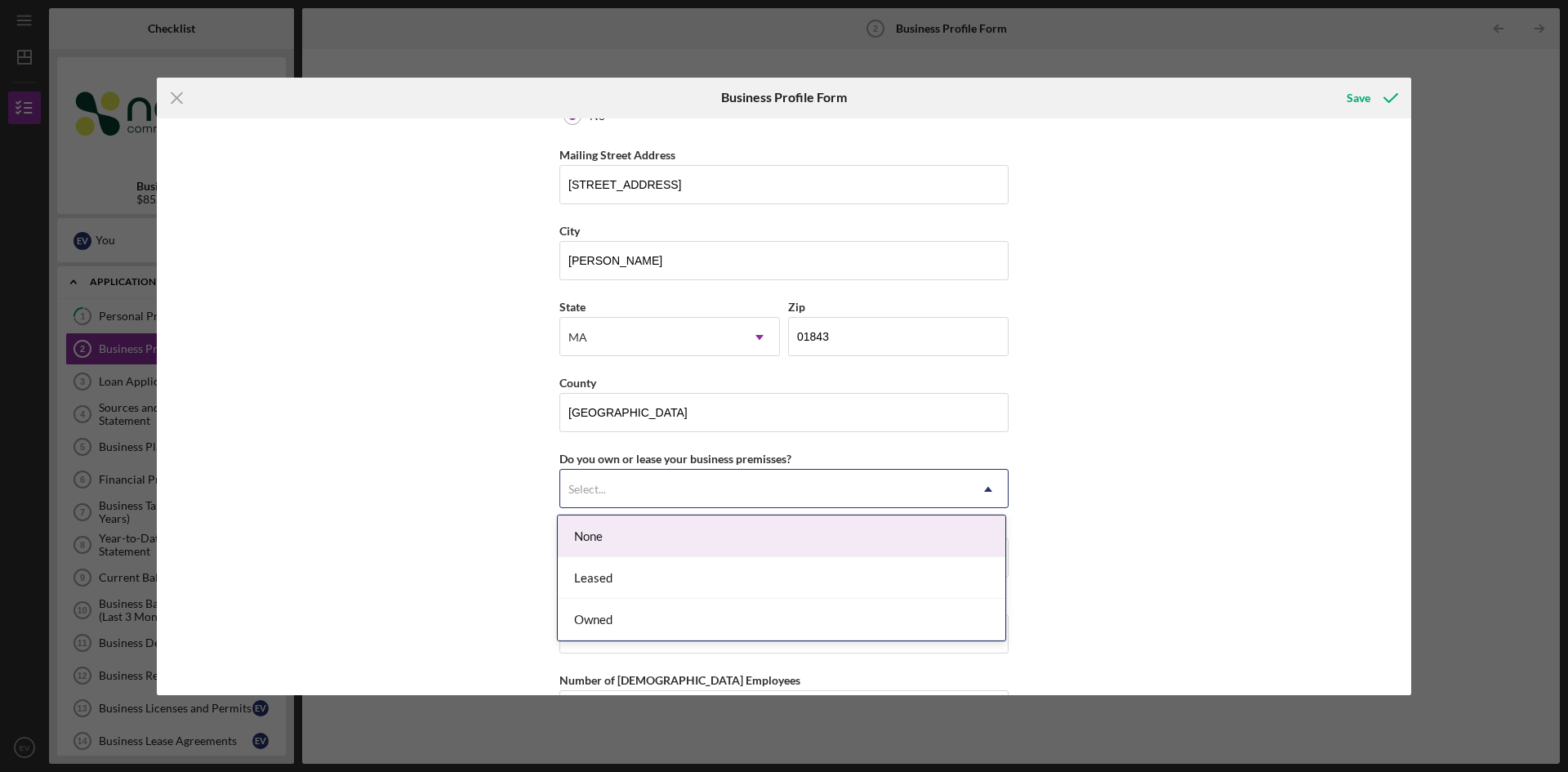
click at [666, 498] on div "Select..." at bounding box center [764, 489] width 408 height 37
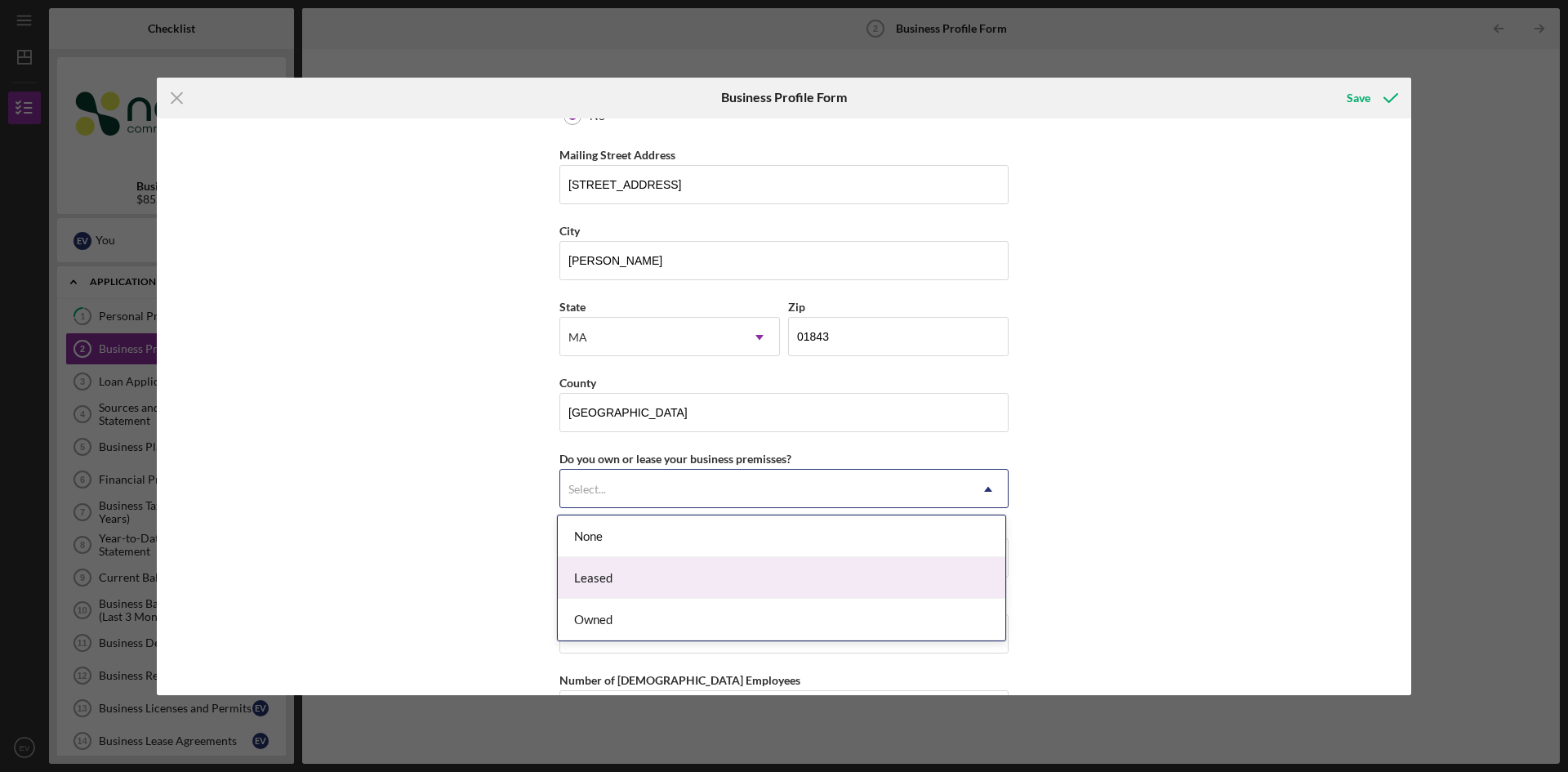
click at [620, 574] on div "Leased" at bounding box center [781, 578] width 447 height 42
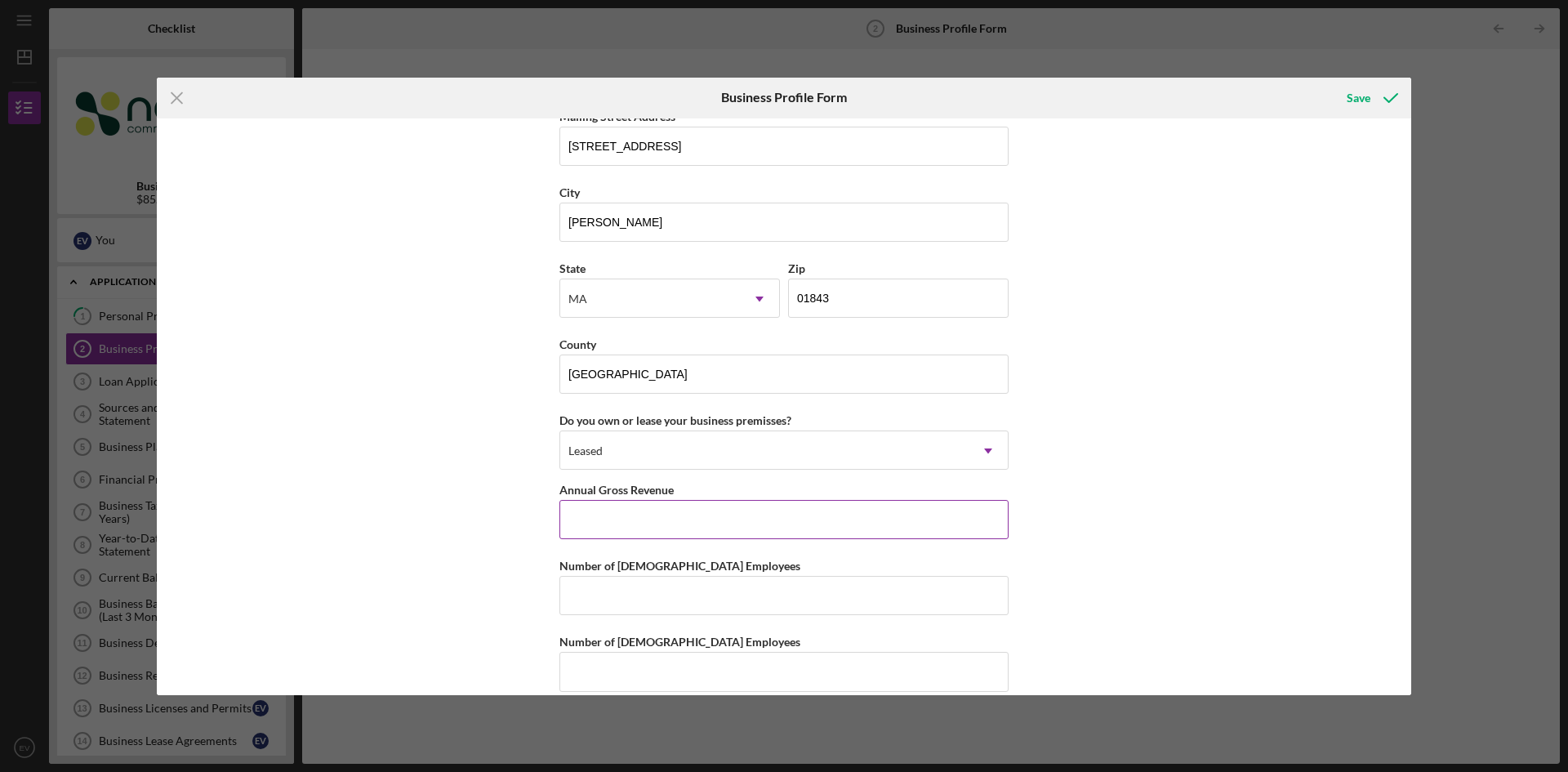
scroll to position [1398, 0]
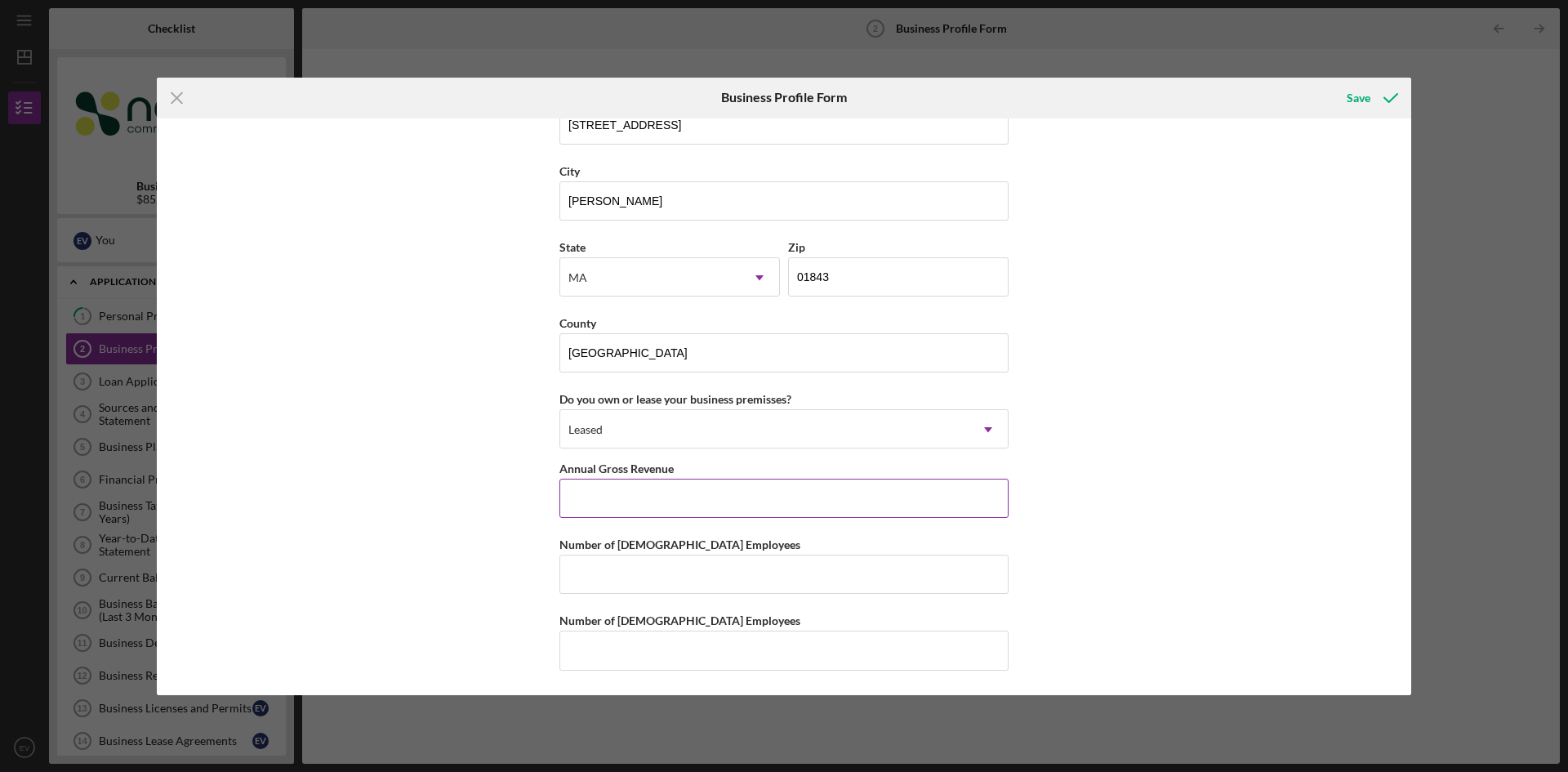
click at [639, 490] on input "Annual Gross Revenue" at bounding box center [784, 499] width 449 height 39
type input "$800,000"
click at [712, 579] on input "Number of [DEMOGRAPHIC_DATA] Employees" at bounding box center [784, 574] width 449 height 39
type input "3"
type input "4"
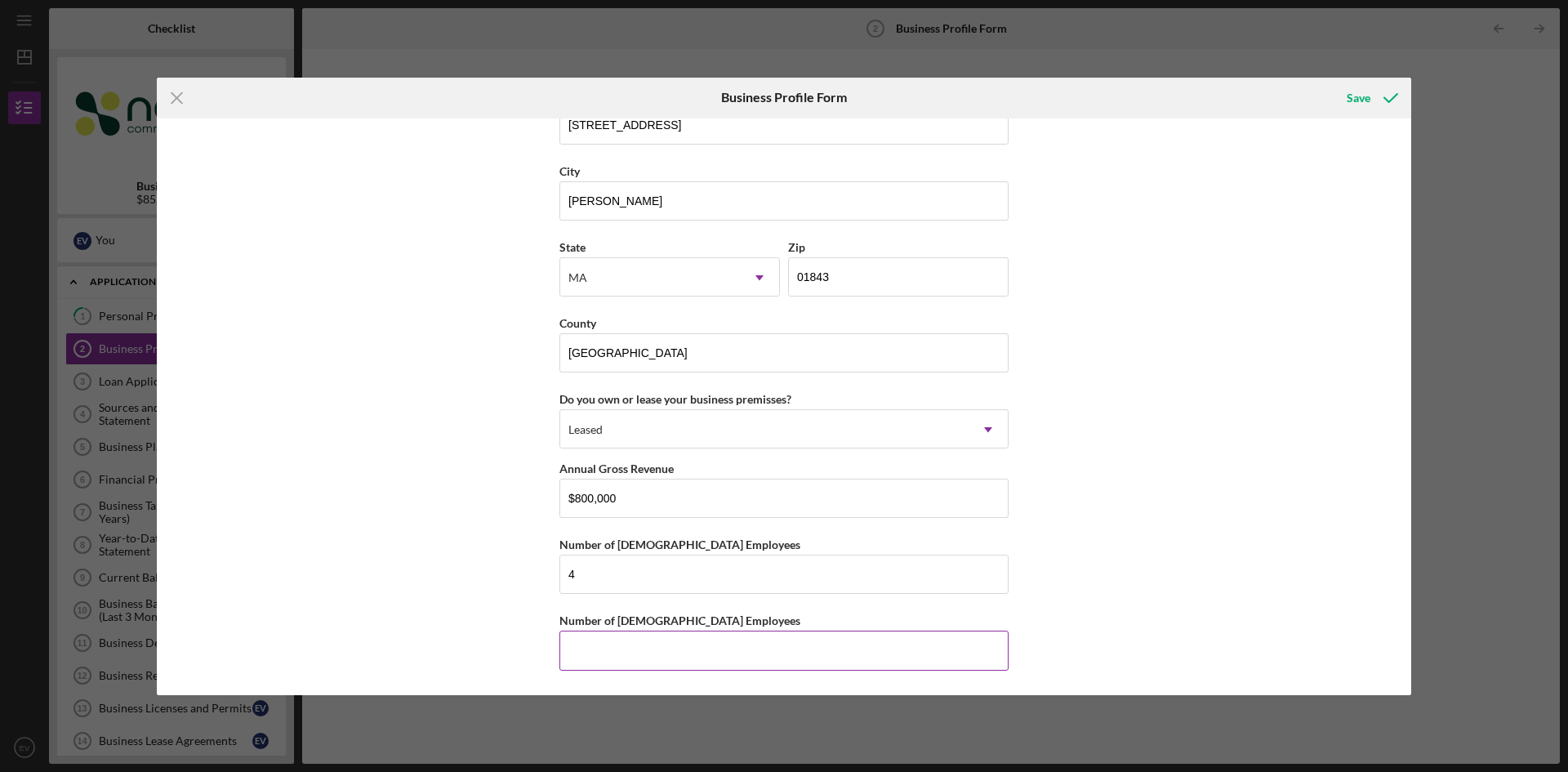
click at [702, 665] on input "Number of [DEMOGRAPHIC_DATA] Employees" at bounding box center [784, 650] width 449 height 39
type input "1"
click at [1370, 96] on icon "submit" at bounding box center [1391, 98] width 41 height 41
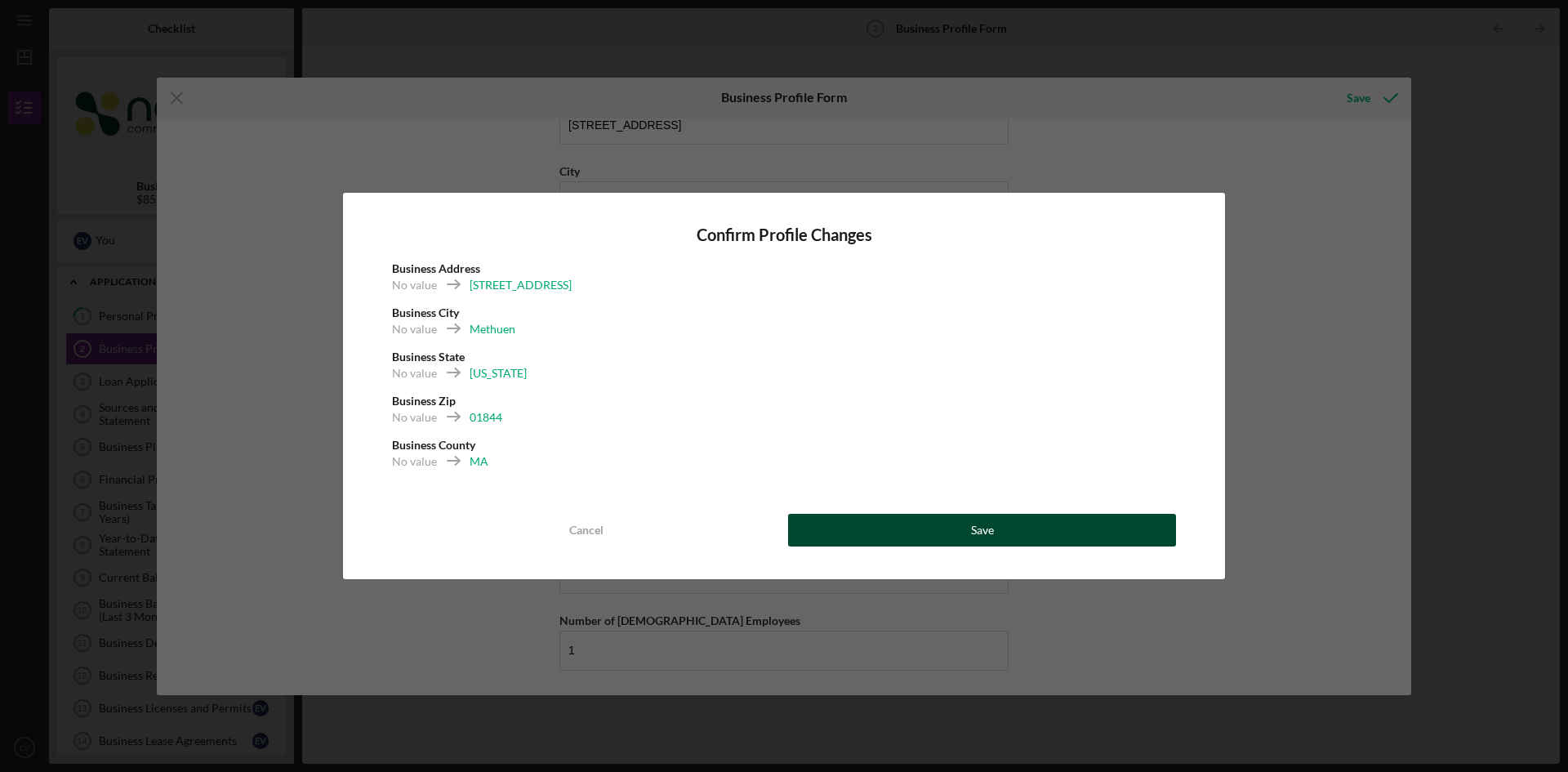
click at [899, 526] on button "Save" at bounding box center [981, 530] width 388 height 32
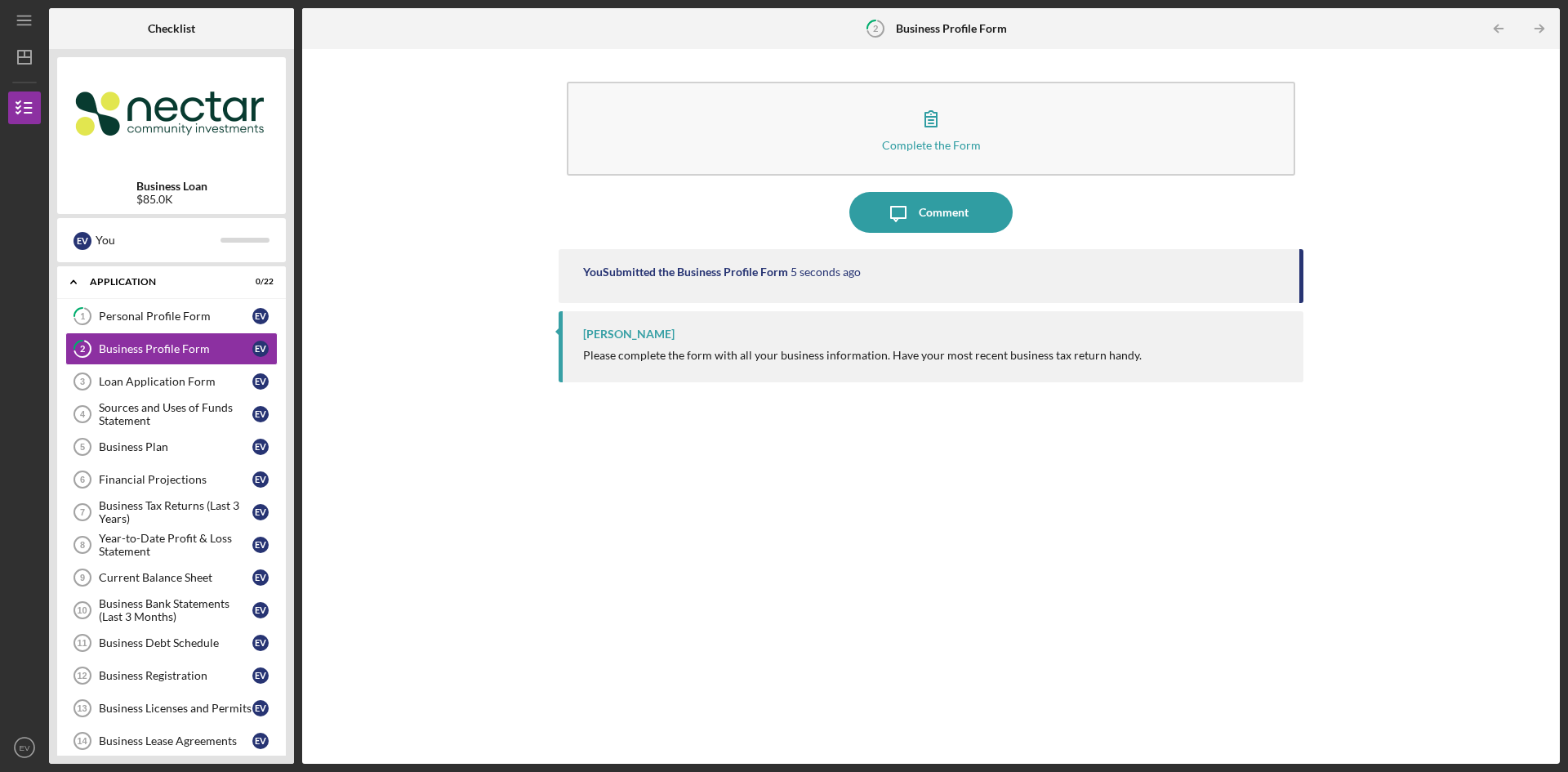
click at [871, 23] on icon "2" at bounding box center [875, 29] width 41 height 41
click at [1540, 34] on icon "Icon/Table Pagination Arrow" at bounding box center [1538, 29] width 37 height 37
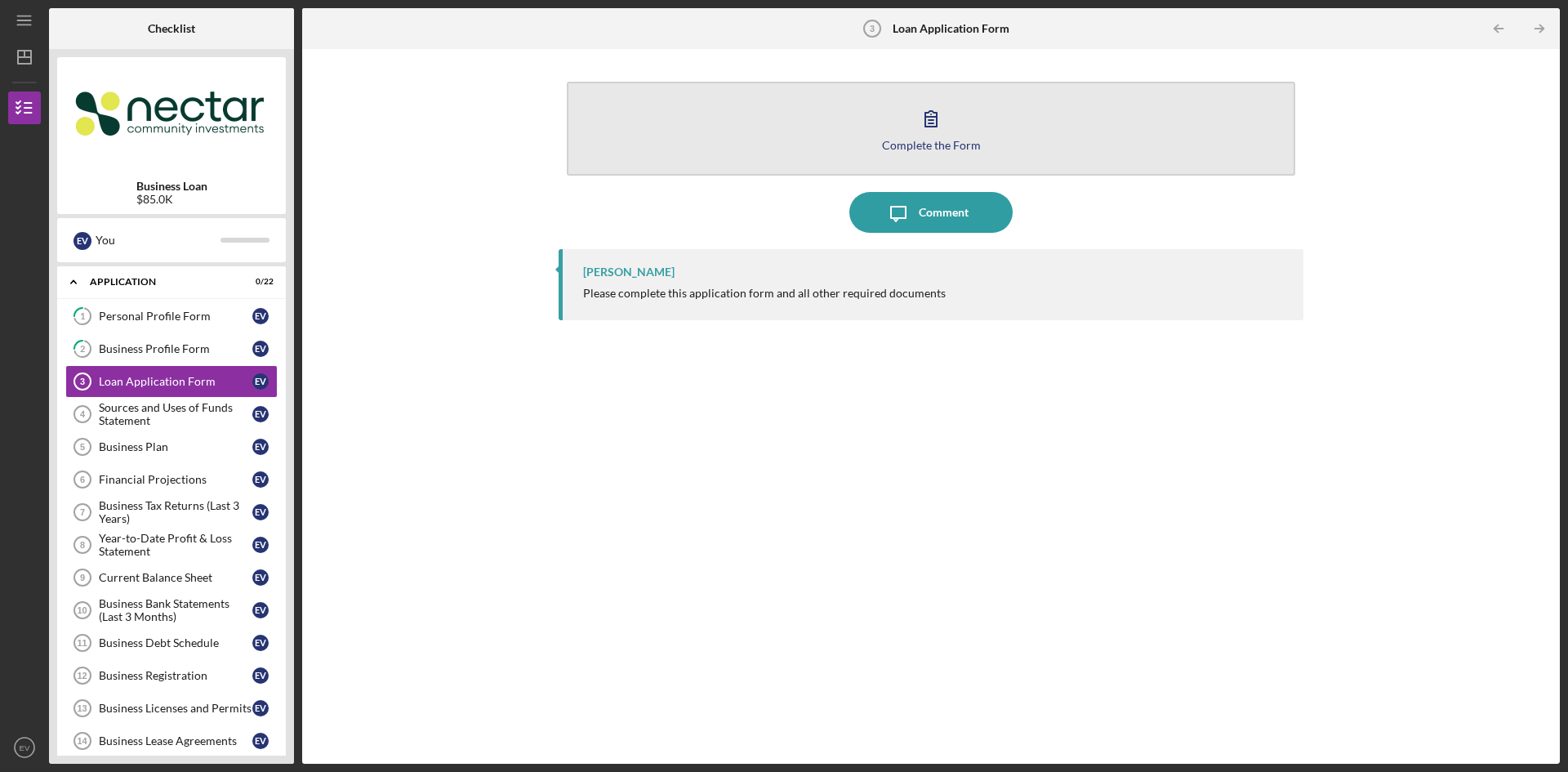
click at [944, 129] on icon "button" at bounding box center [930, 118] width 41 height 41
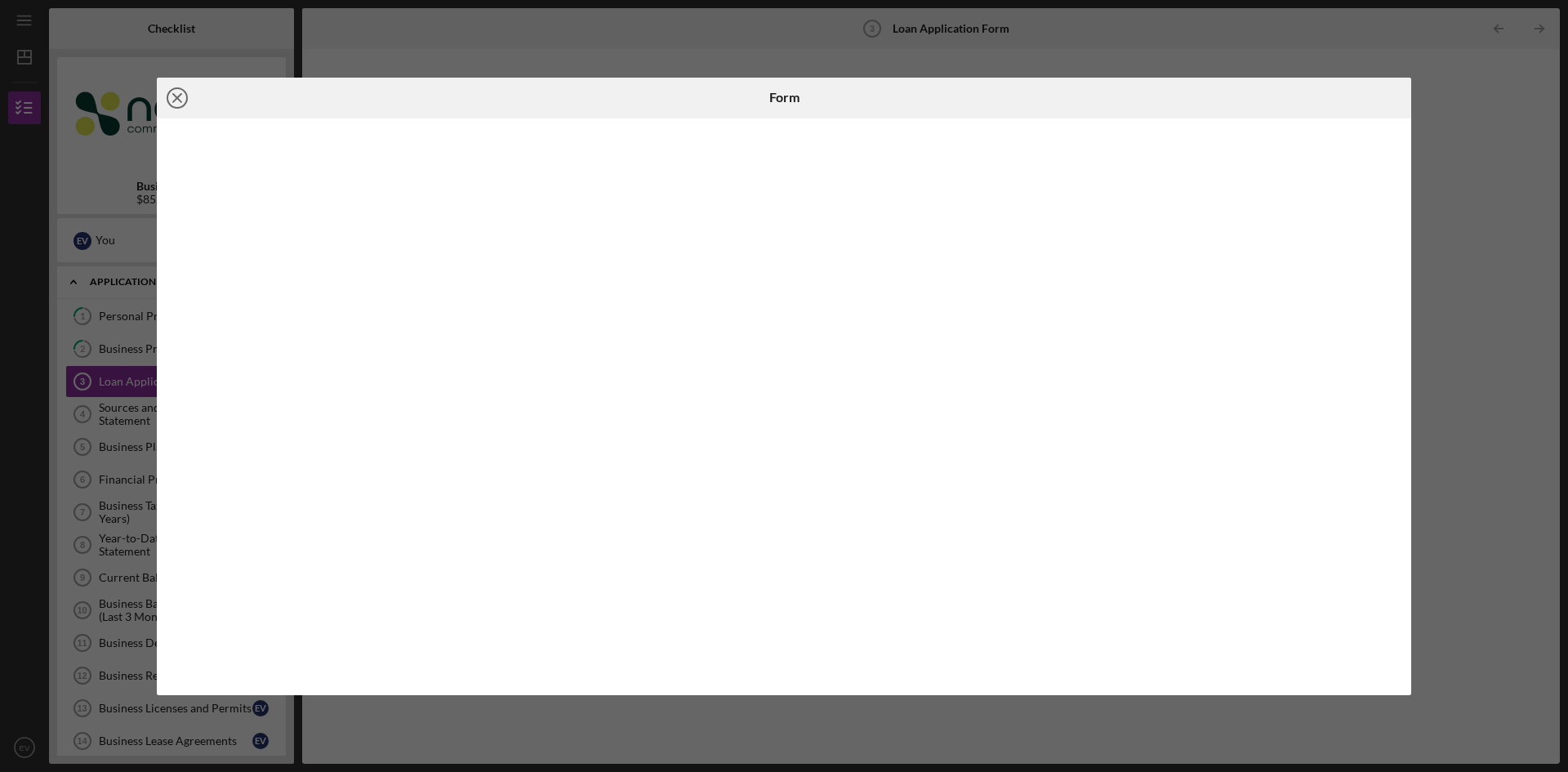
click at [178, 91] on icon "Icon/Close" at bounding box center [177, 98] width 41 height 41
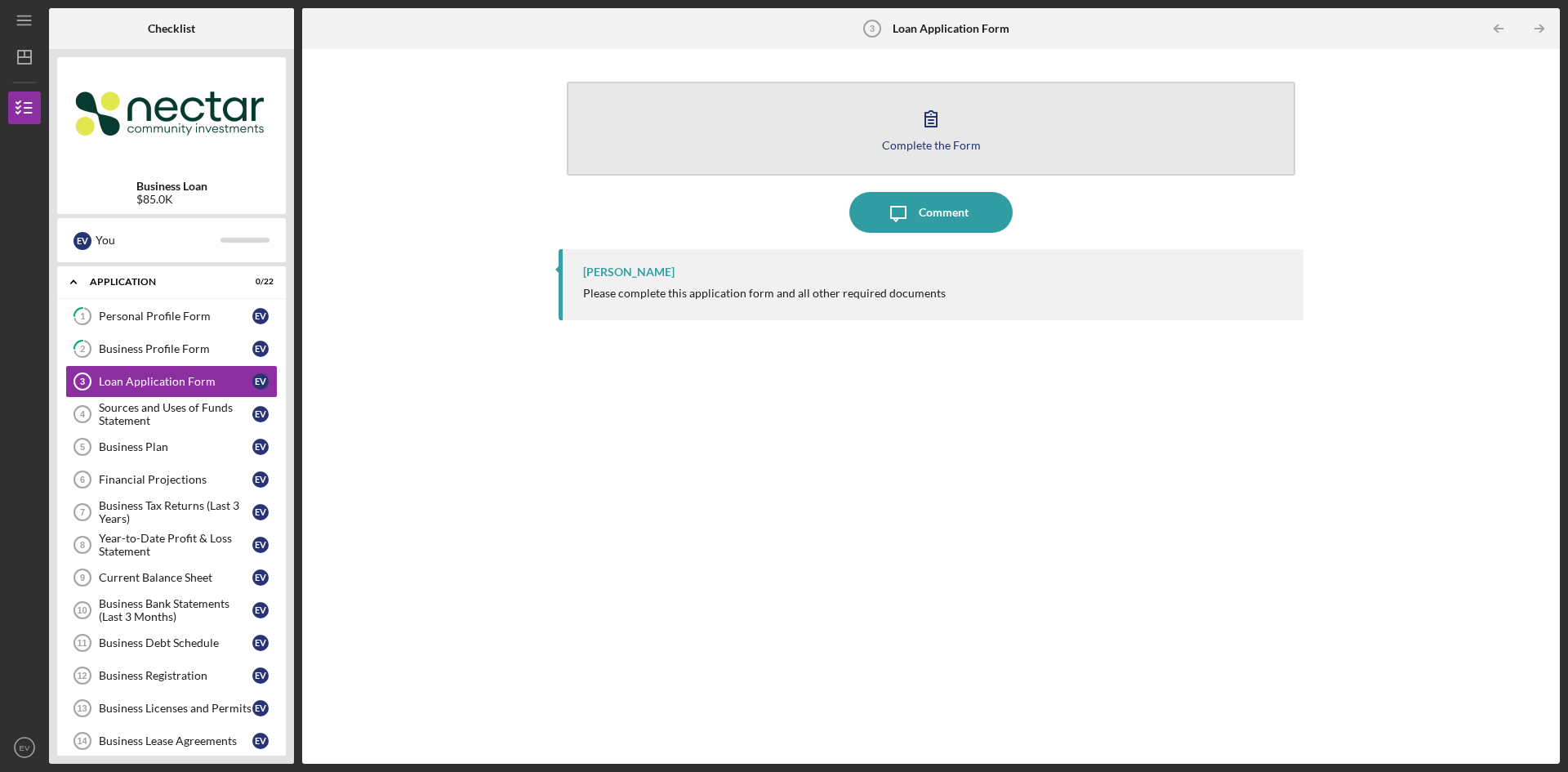
click at [965, 136] on button "Complete the Form Form" at bounding box center [930, 128] width 728 height 94
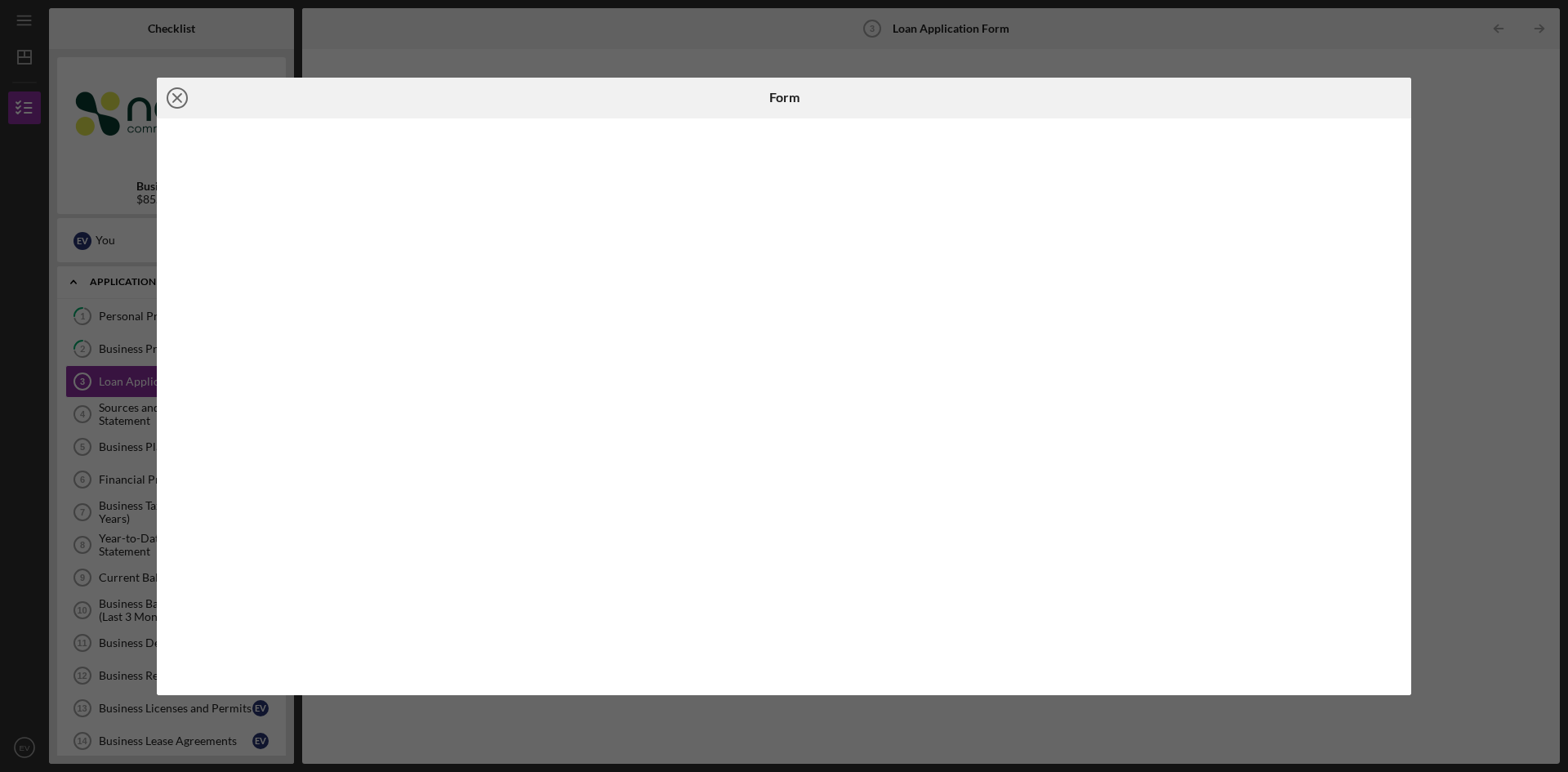
click at [174, 96] on icon "Icon/Close" at bounding box center [177, 98] width 41 height 41
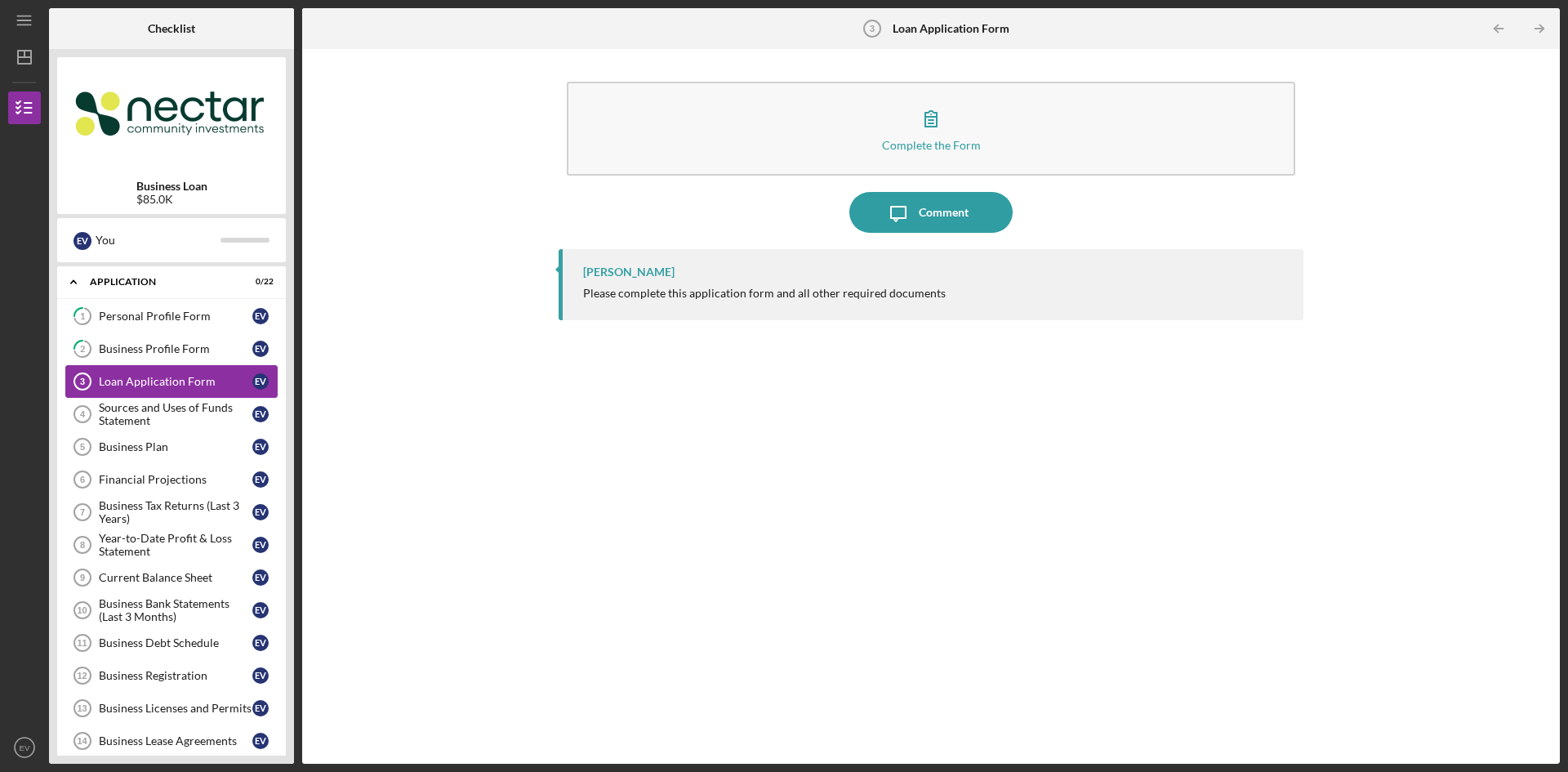
click at [142, 381] on div "Loan Application Form" at bounding box center [175, 380] width 154 height 13
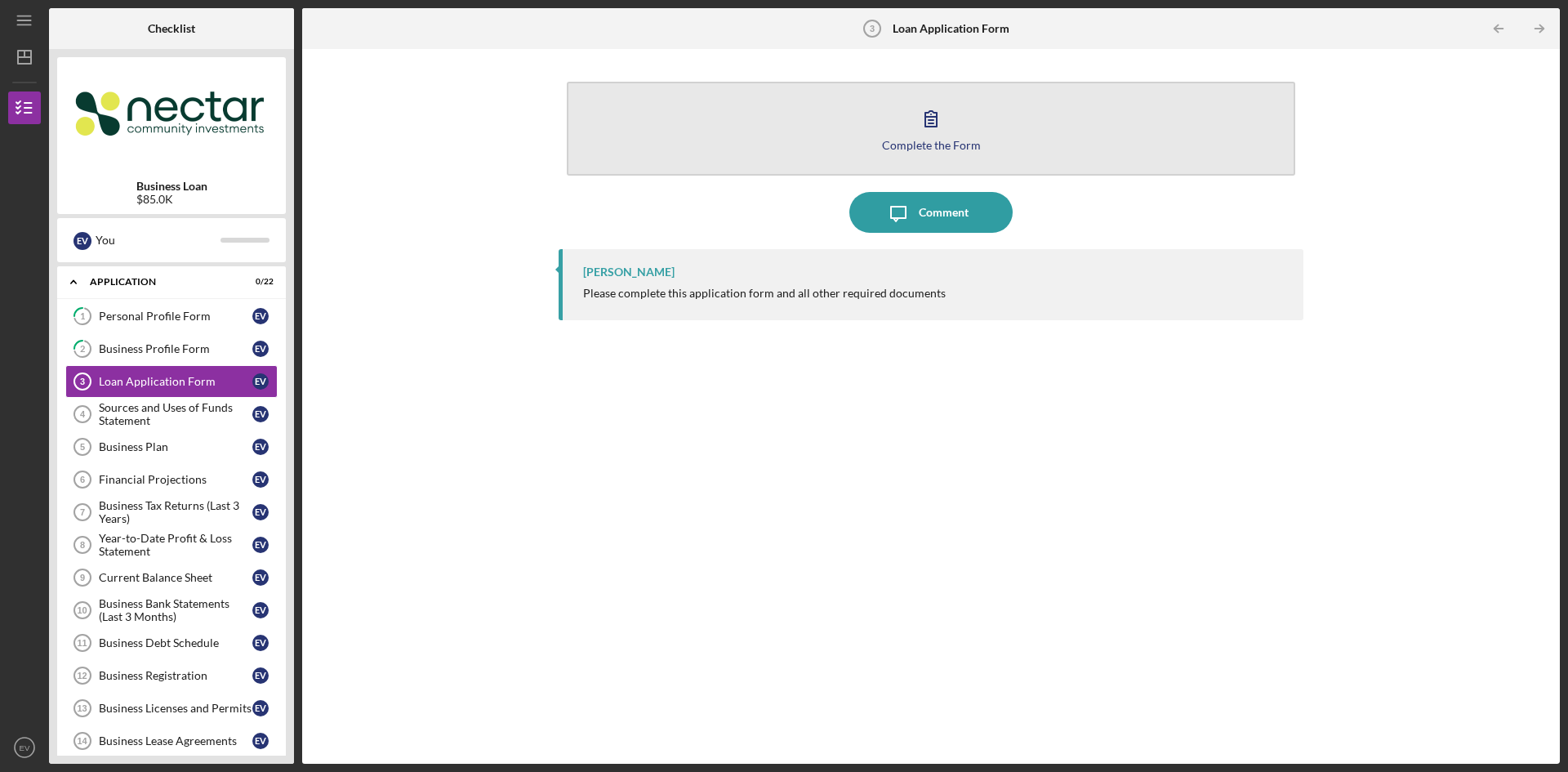
click at [908, 127] on button "Complete the Form Form" at bounding box center [930, 128] width 728 height 94
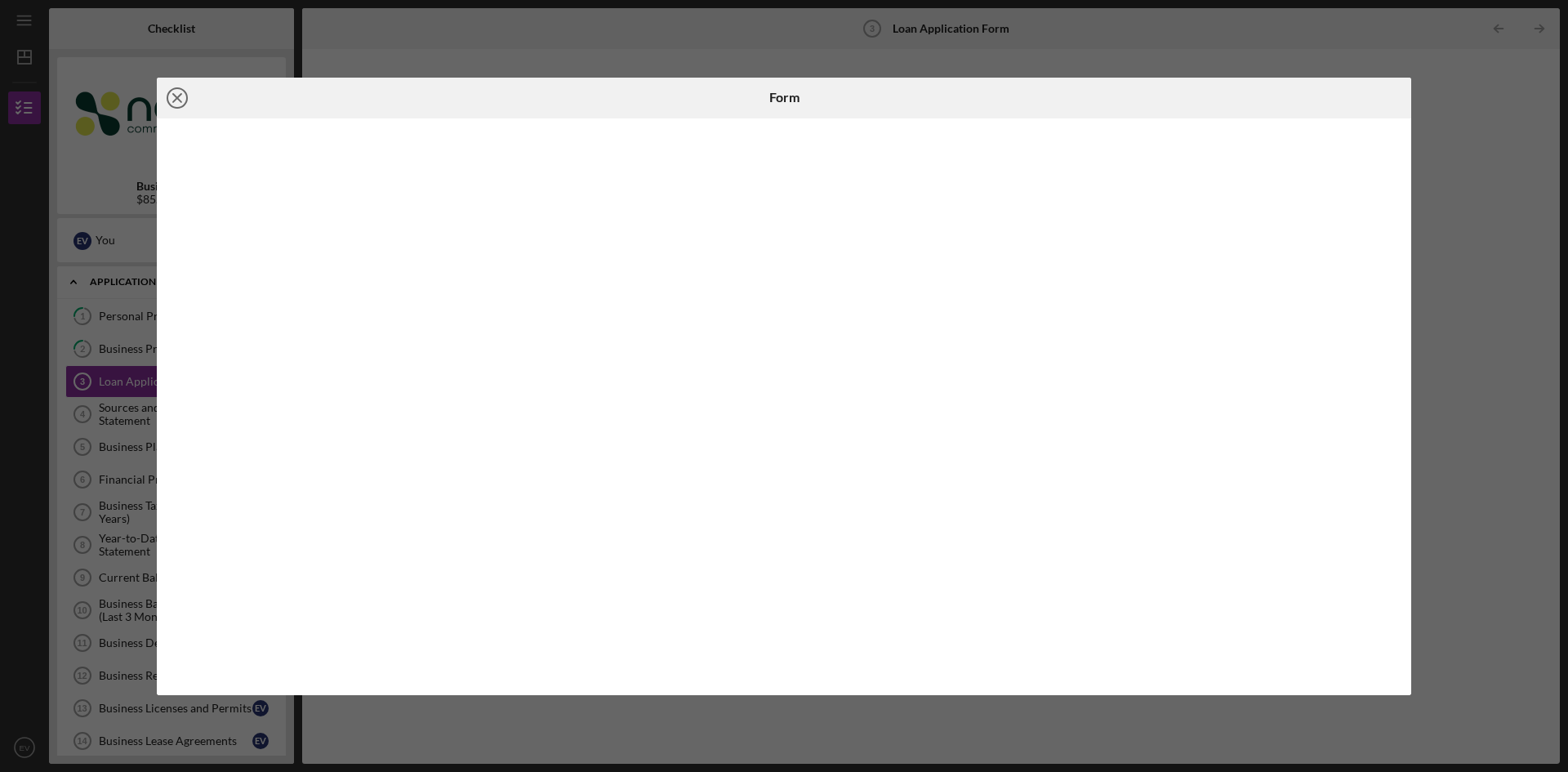
click at [173, 96] on icon "Icon/Close" at bounding box center [177, 98] width 41 height 41
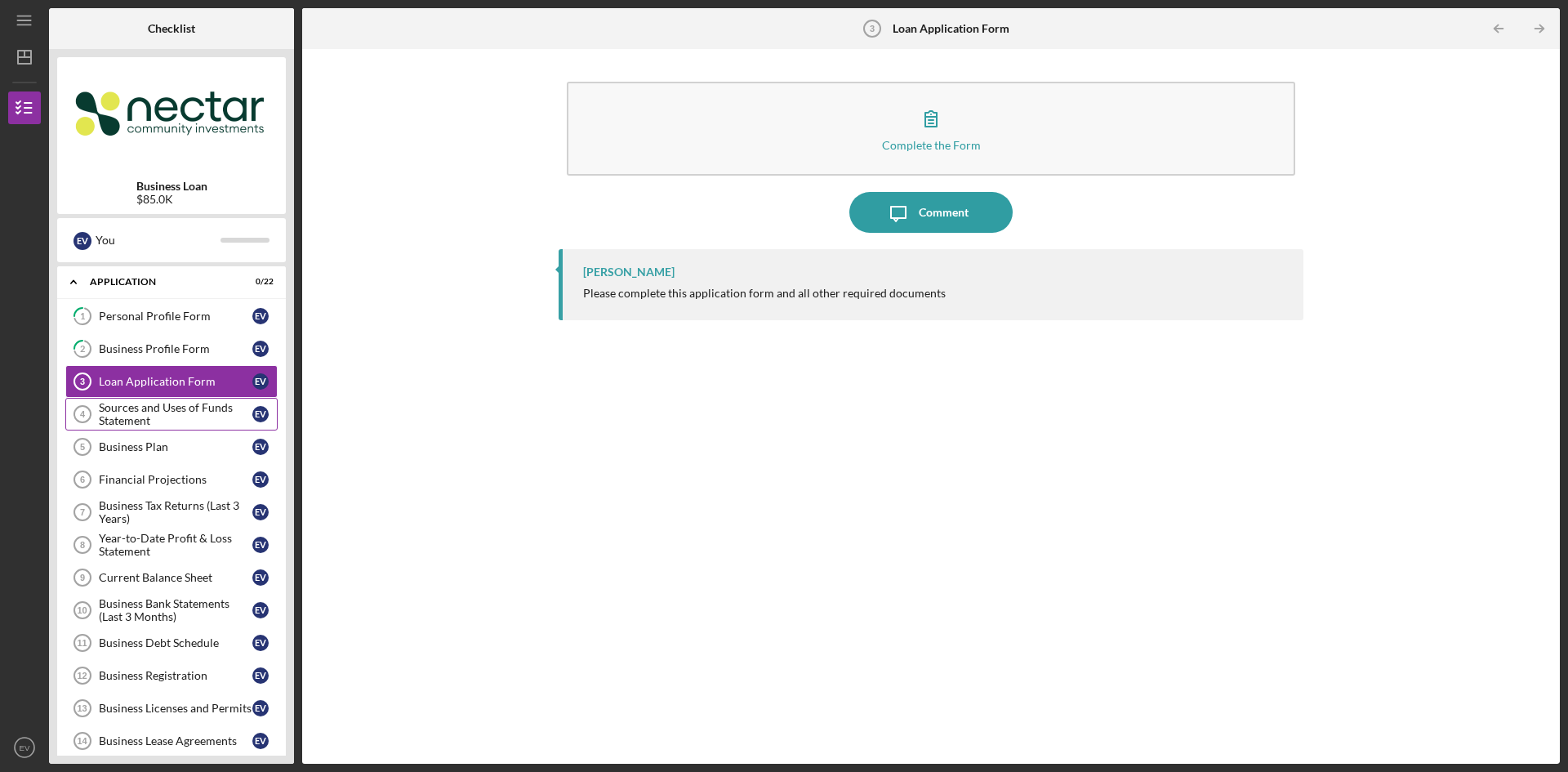
click at [151, 400] on link "Sources and Uses of Funds Statement 4 Sources and Uses of Funds Statement E V" at bounding box center [171, 414] width 212 height 32
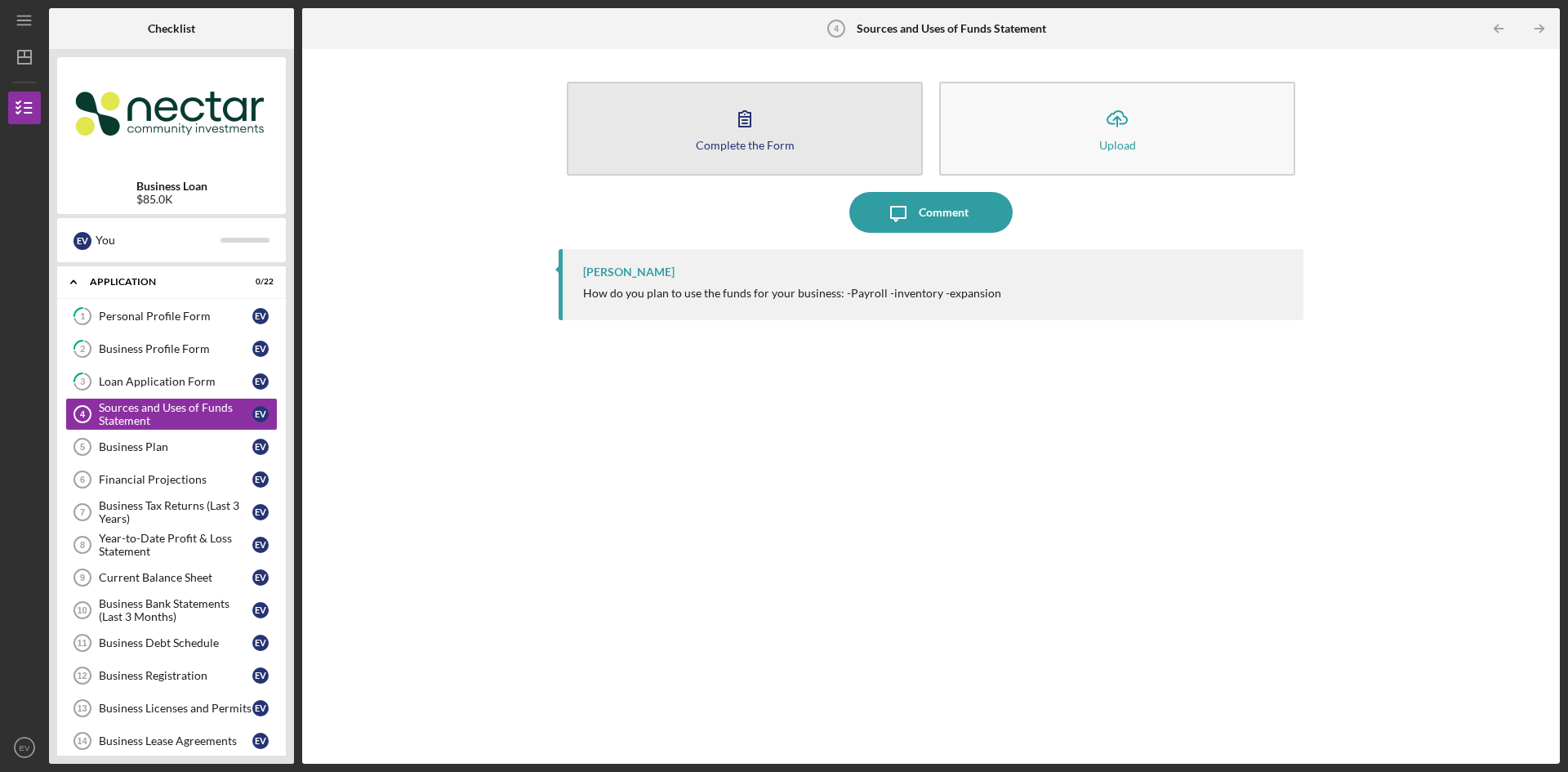
click at [666, 140] on button "Complete the Form Form" at bounding box center [744, 128] width 356 height 94
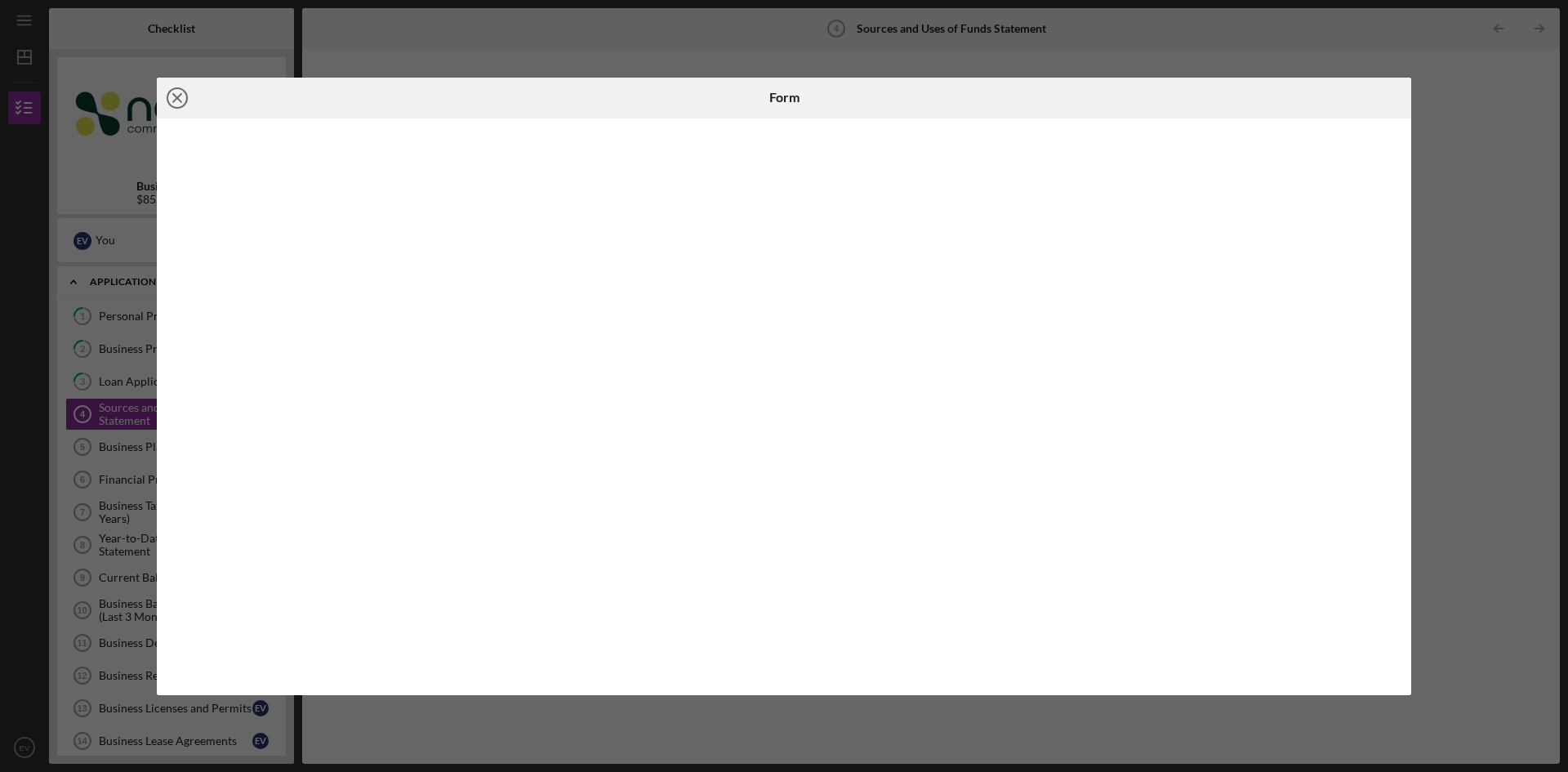
click at [171, 98] on icon "Icon/Close" at bounding box center [177, 98] width 41 height 41
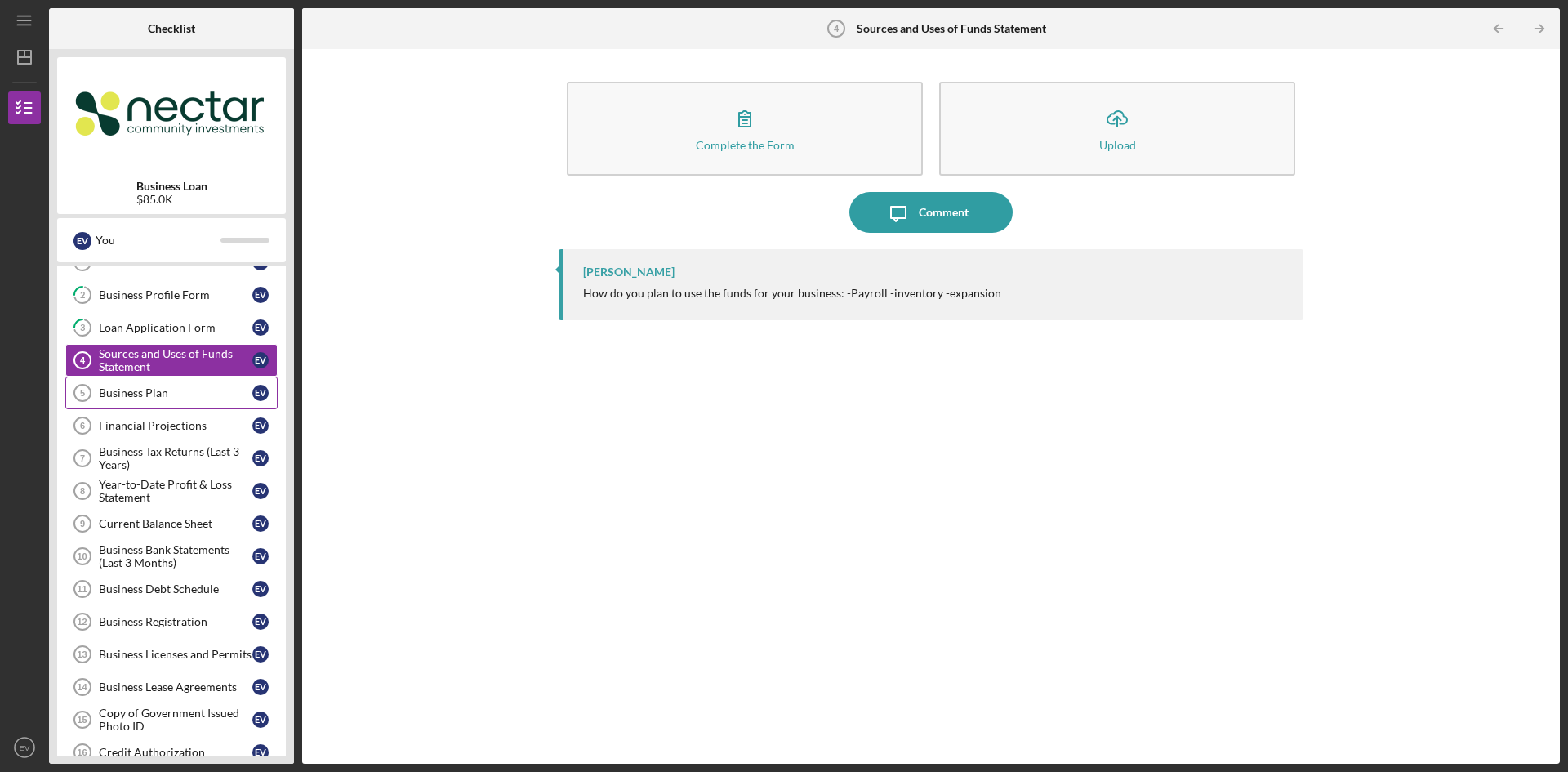
scroll to position [82, 0]
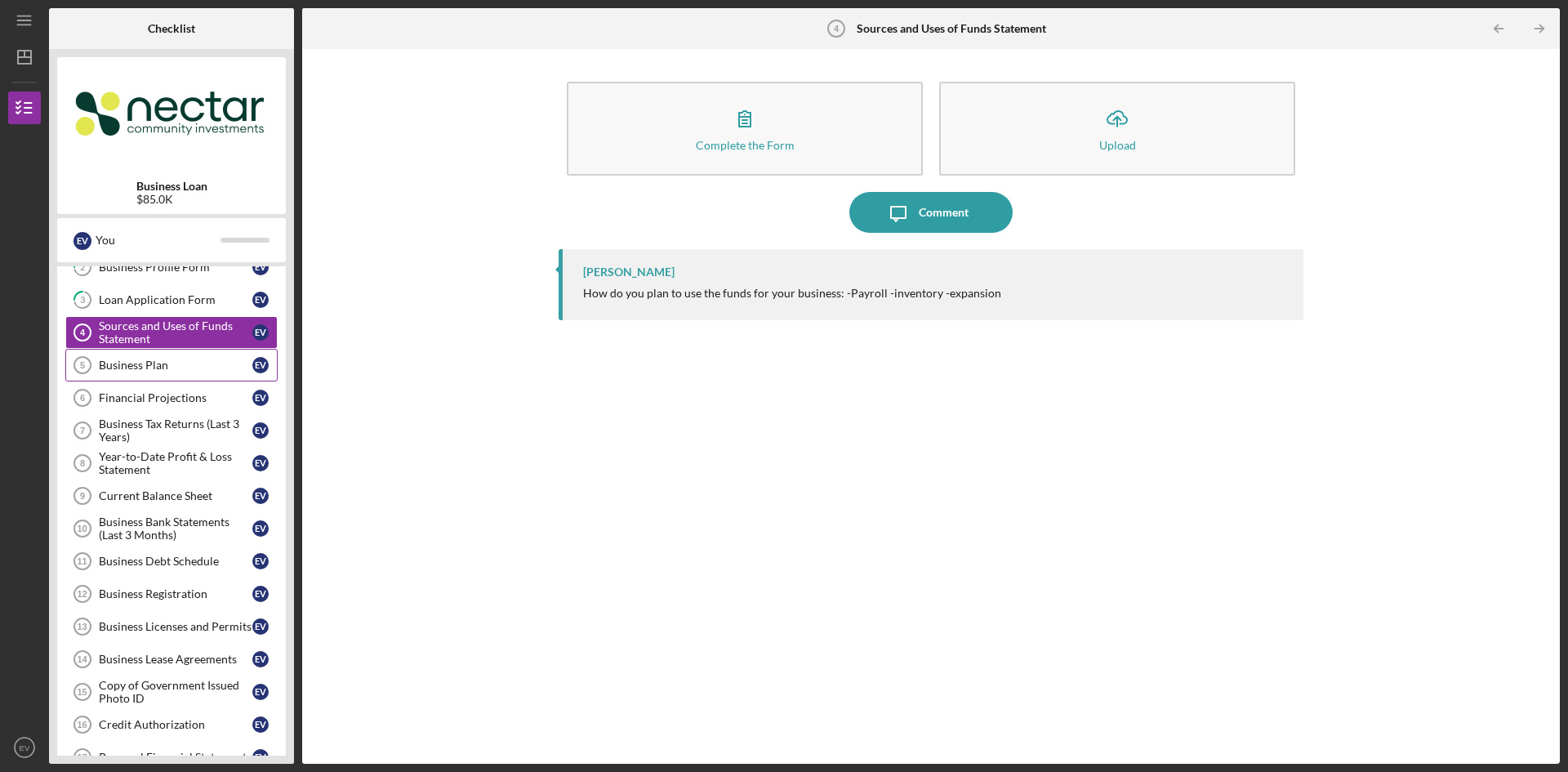
click at [138, 365] on div "Business Plan" at bounding box center [175, 364] width 154 height 13
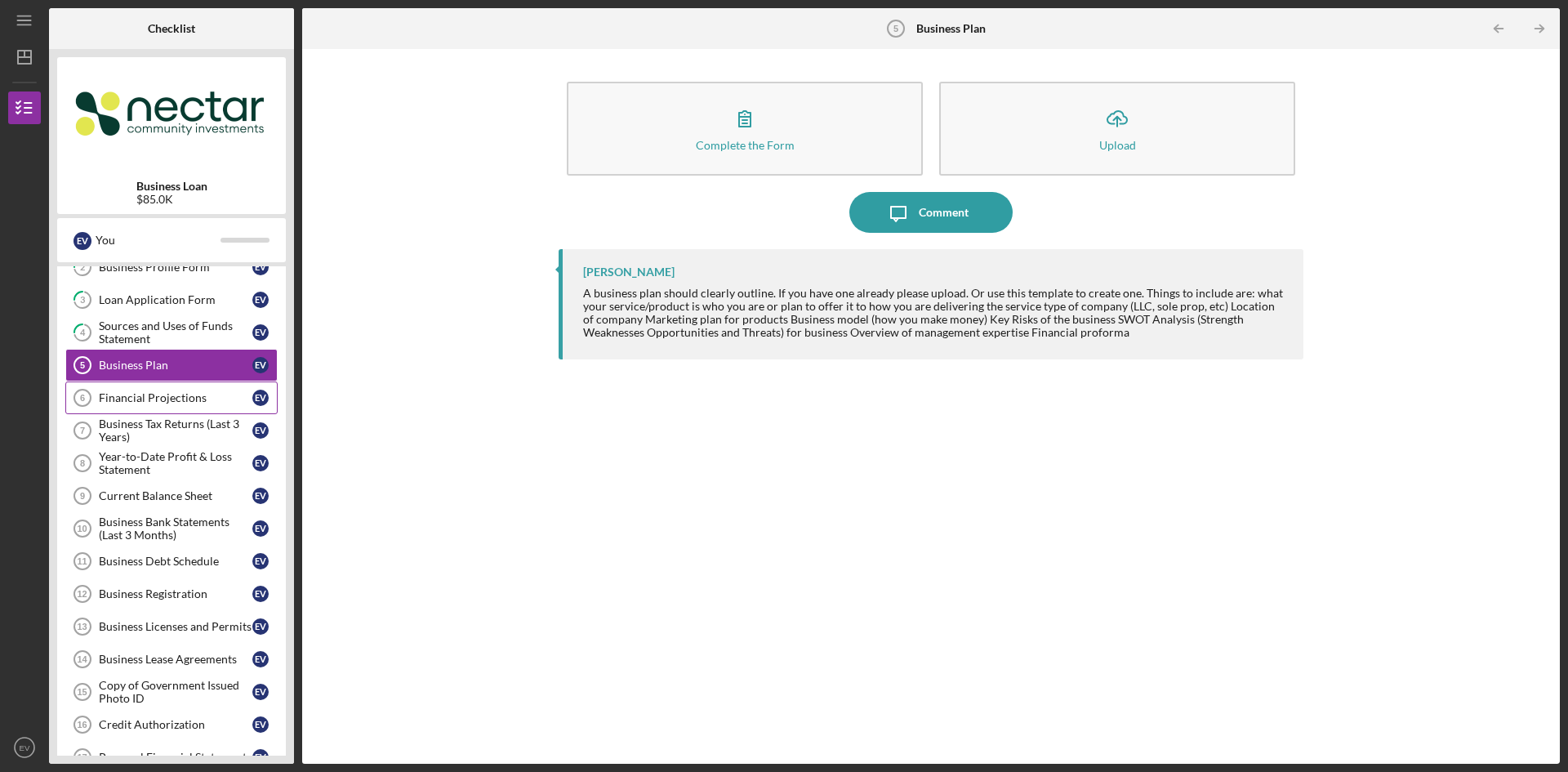
click at [172, 403] on div "Financial Projections" at bounding box center [175, 397] width 154 height 13
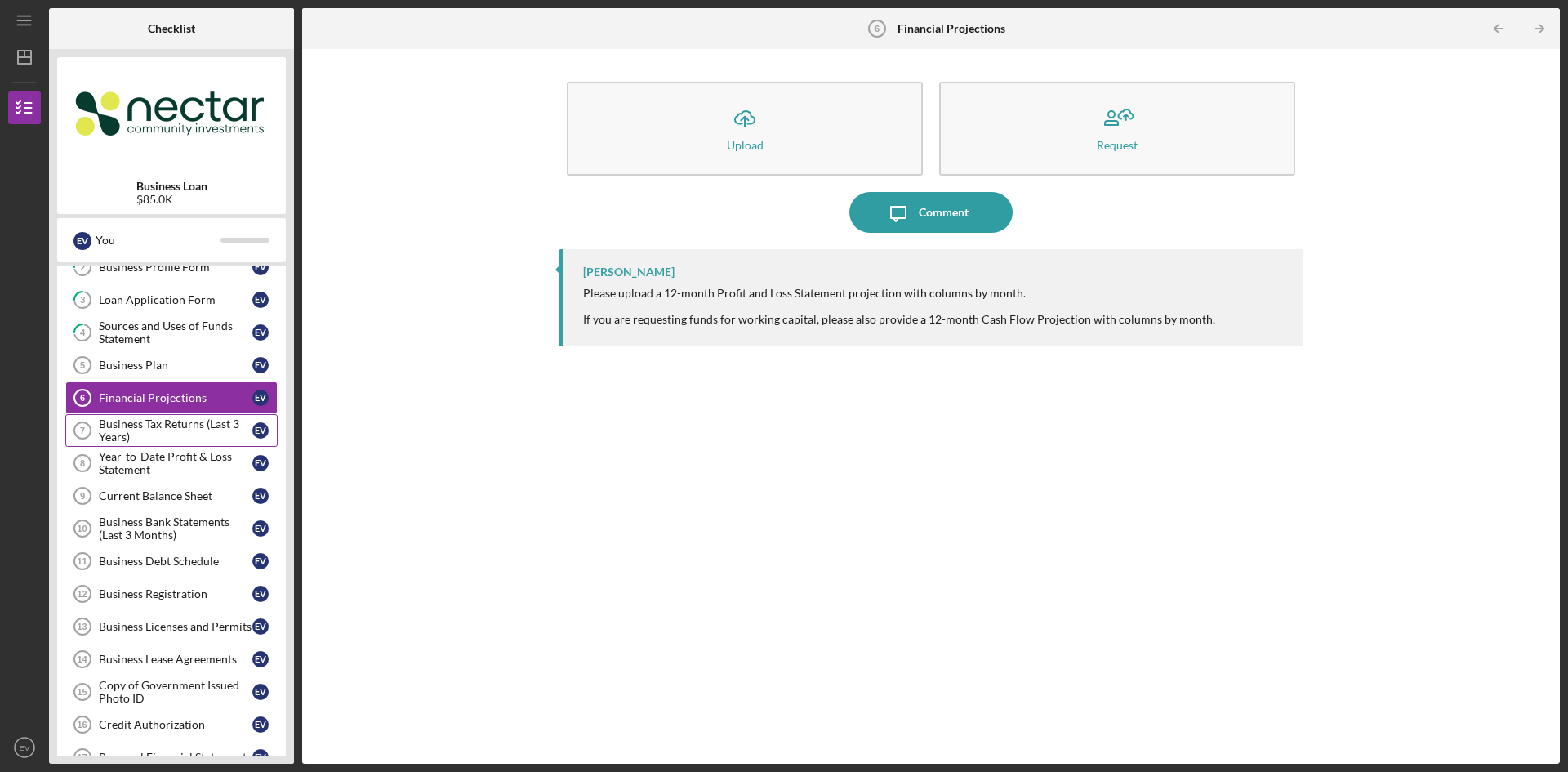
click at [166, 432] on div "Business Tax Returns (Last 3 Years)" at bounding box center [175, 430] width 154 height 26
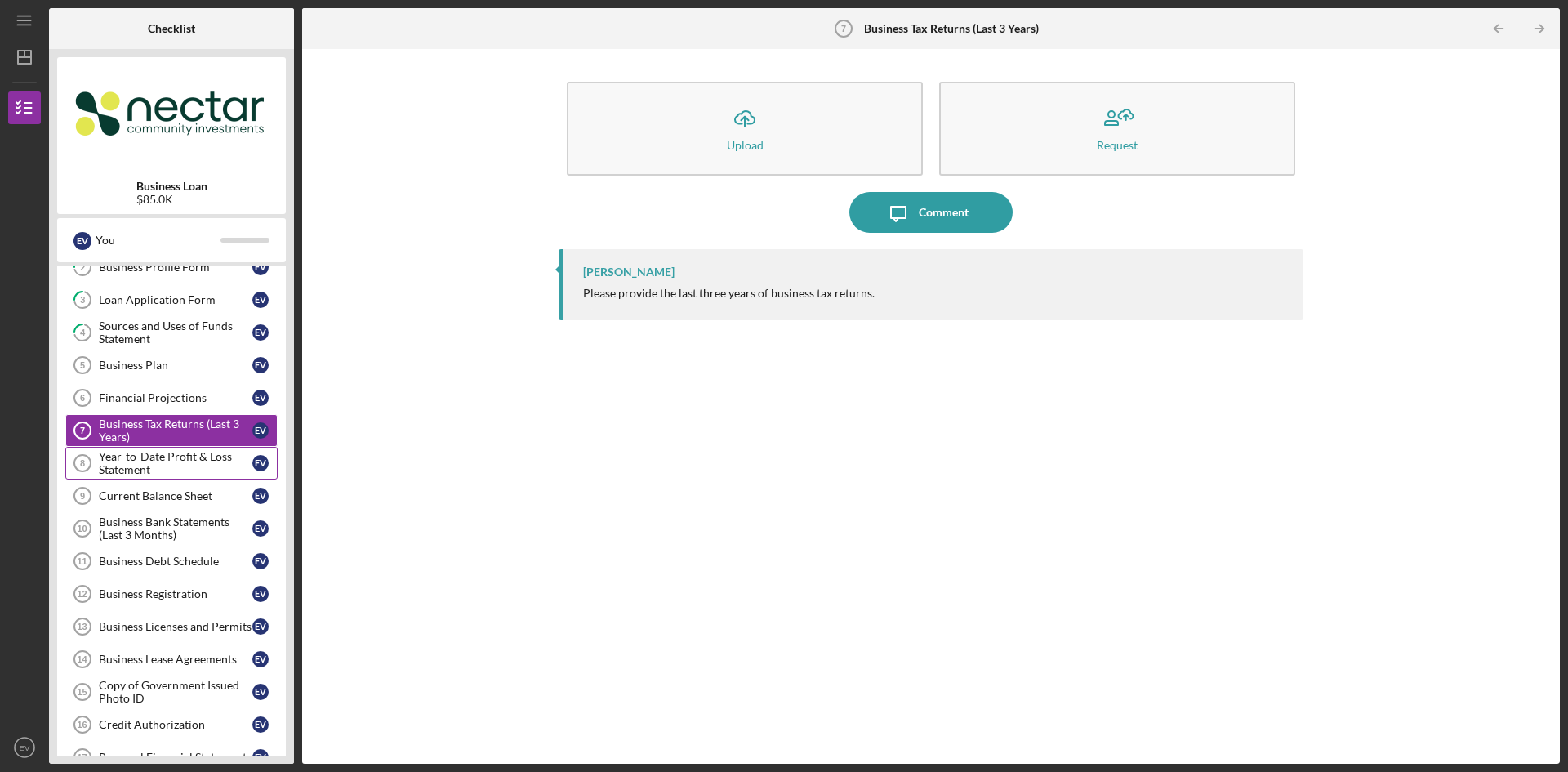
click at [167, 467] on div "Year-to-Date Profit & Loss Statement" at bounding box center [175, 463] width 154 height 26
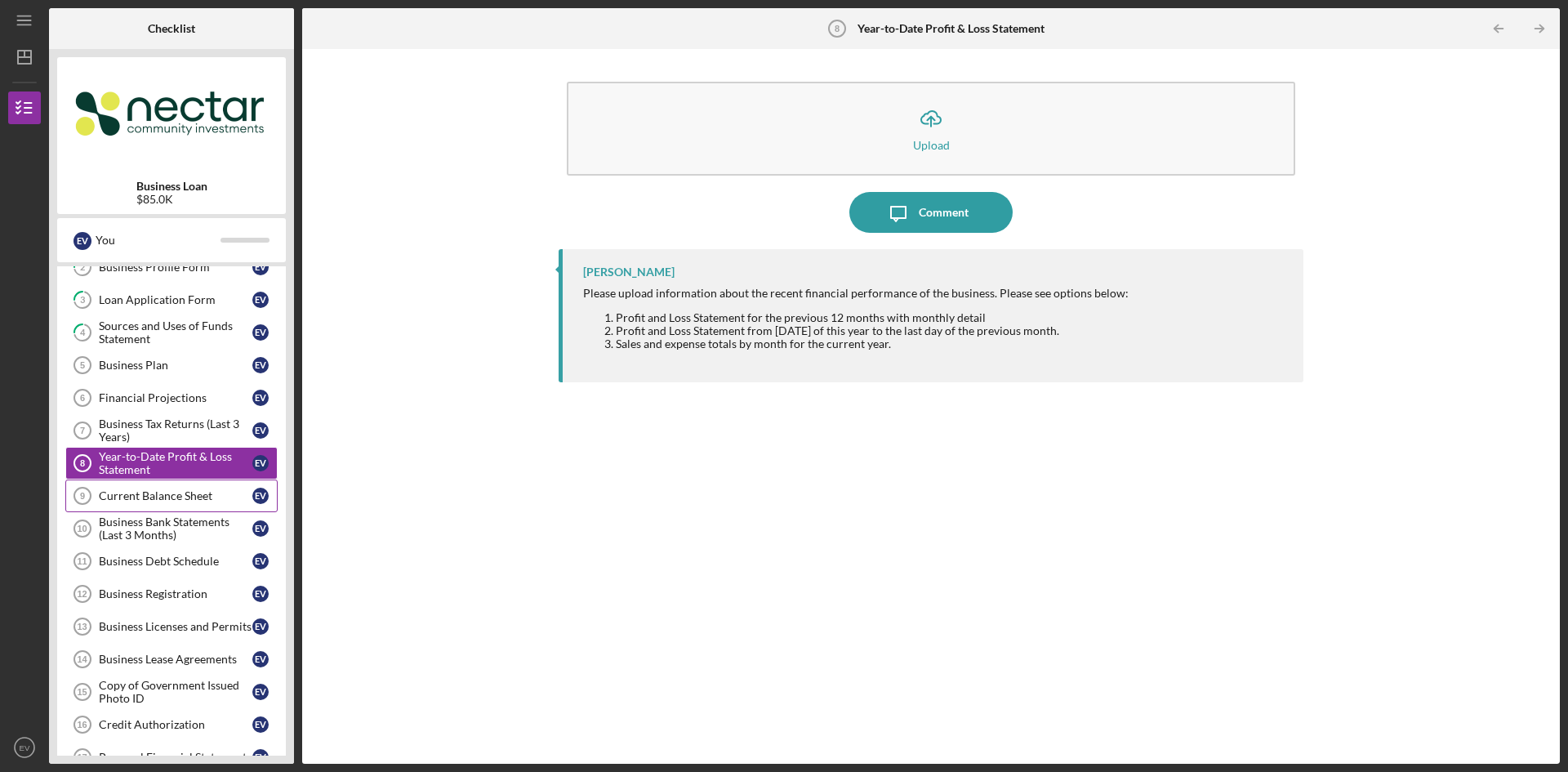
click at [155, 504] on link "Current Balance Sheet 9 Current Balance Sheet E V" at bounding box center [171, 496] width 212 height 32
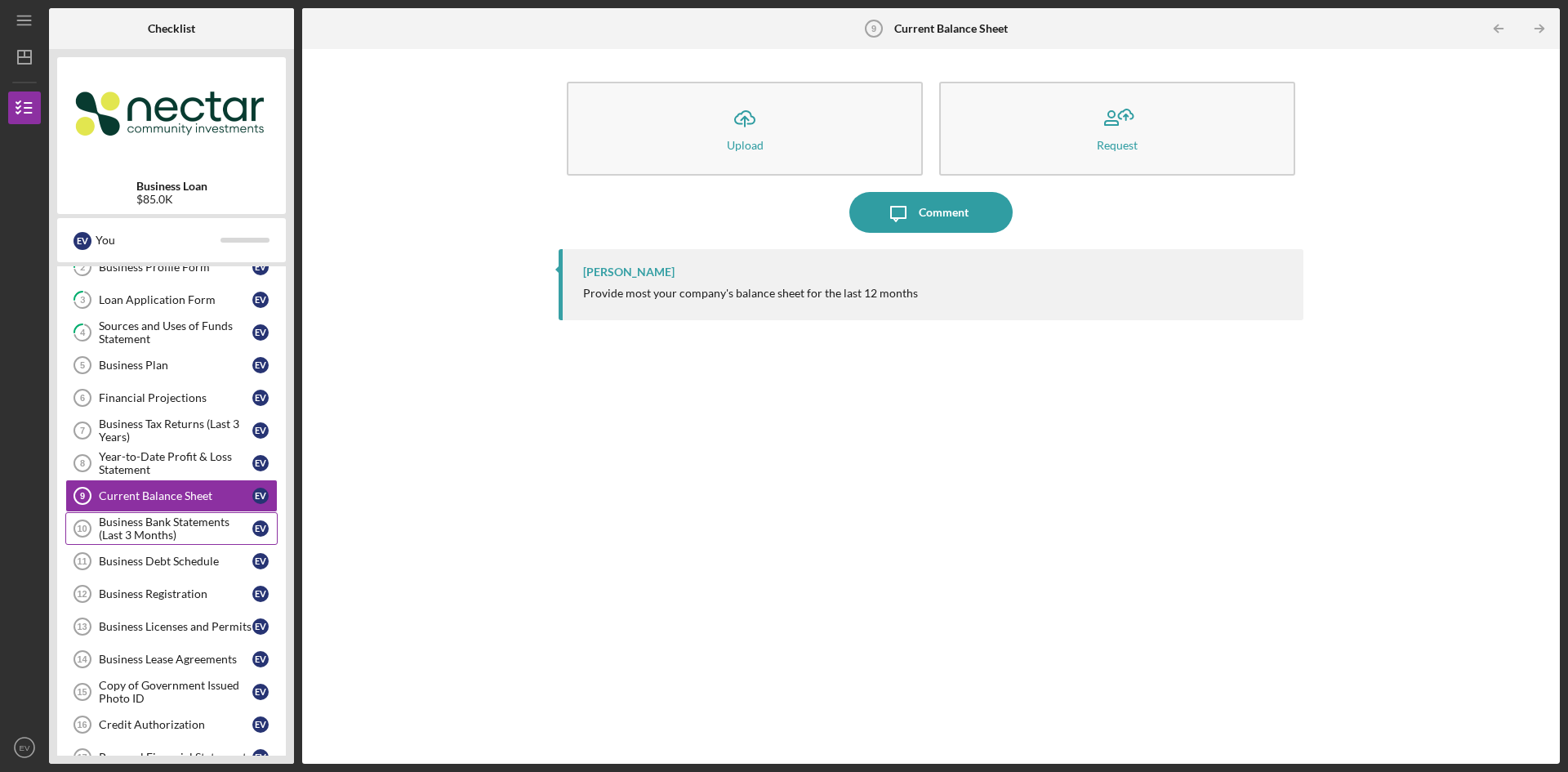
click at [149, 521] on div "Business Bank Statements (Last 3 Months)" at bounding box center [175, 528] width 154 height 26
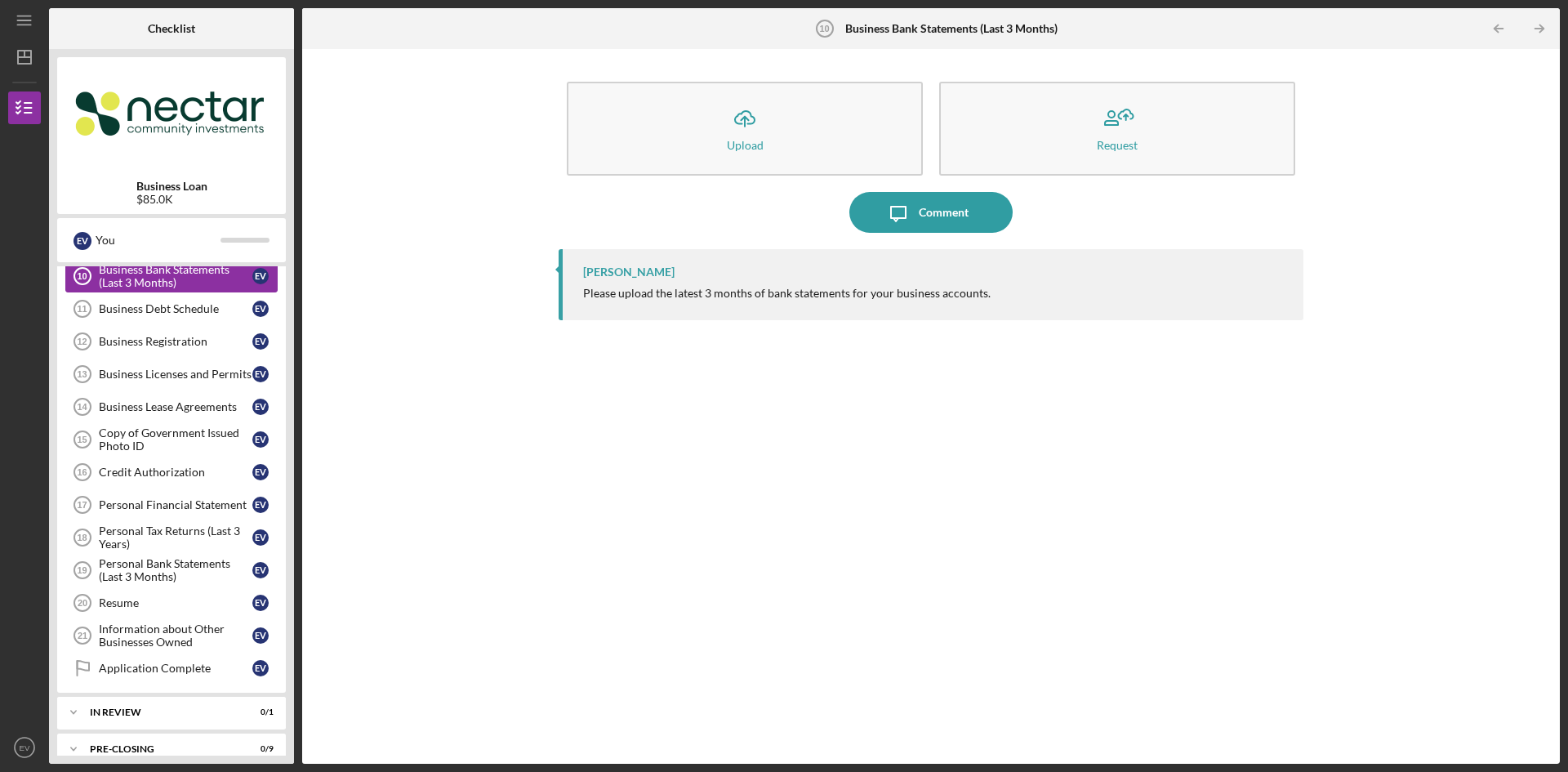
scroll to position [390, 0]
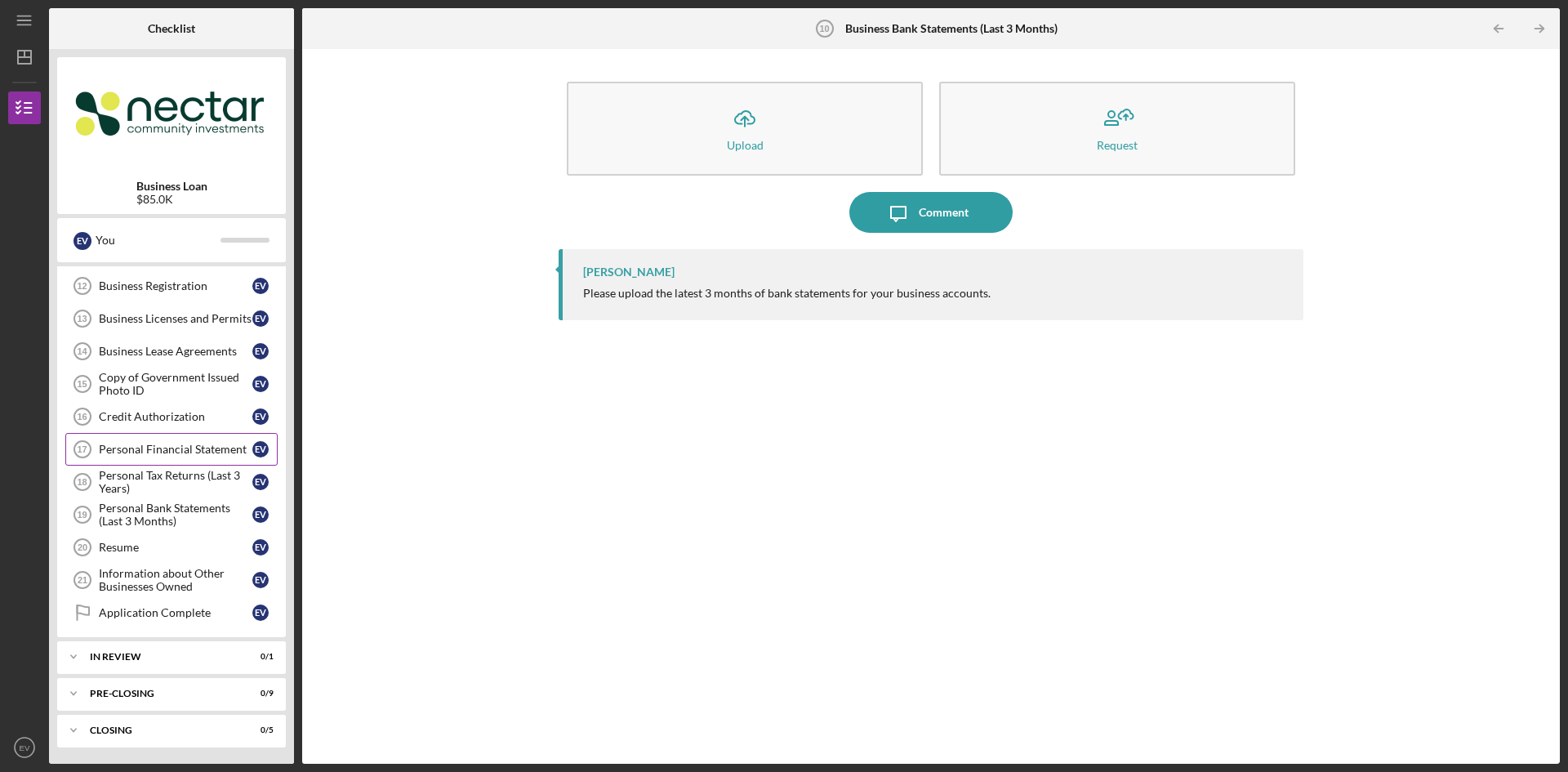
click at [147, 448] on div "Personal Financial Statement" at bounding box center [175, 448] width 154 height 13
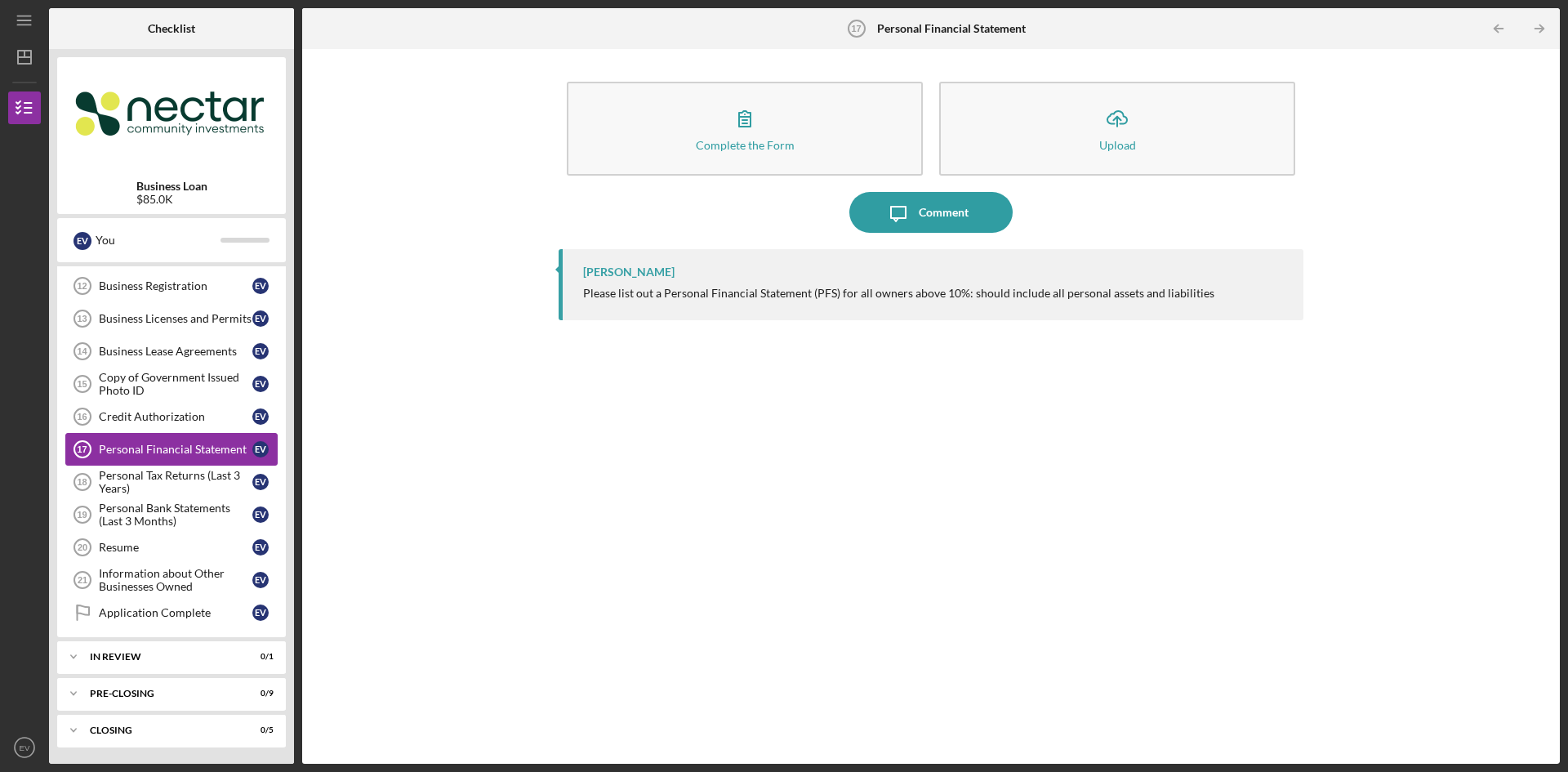
scroll to position [308, 0]
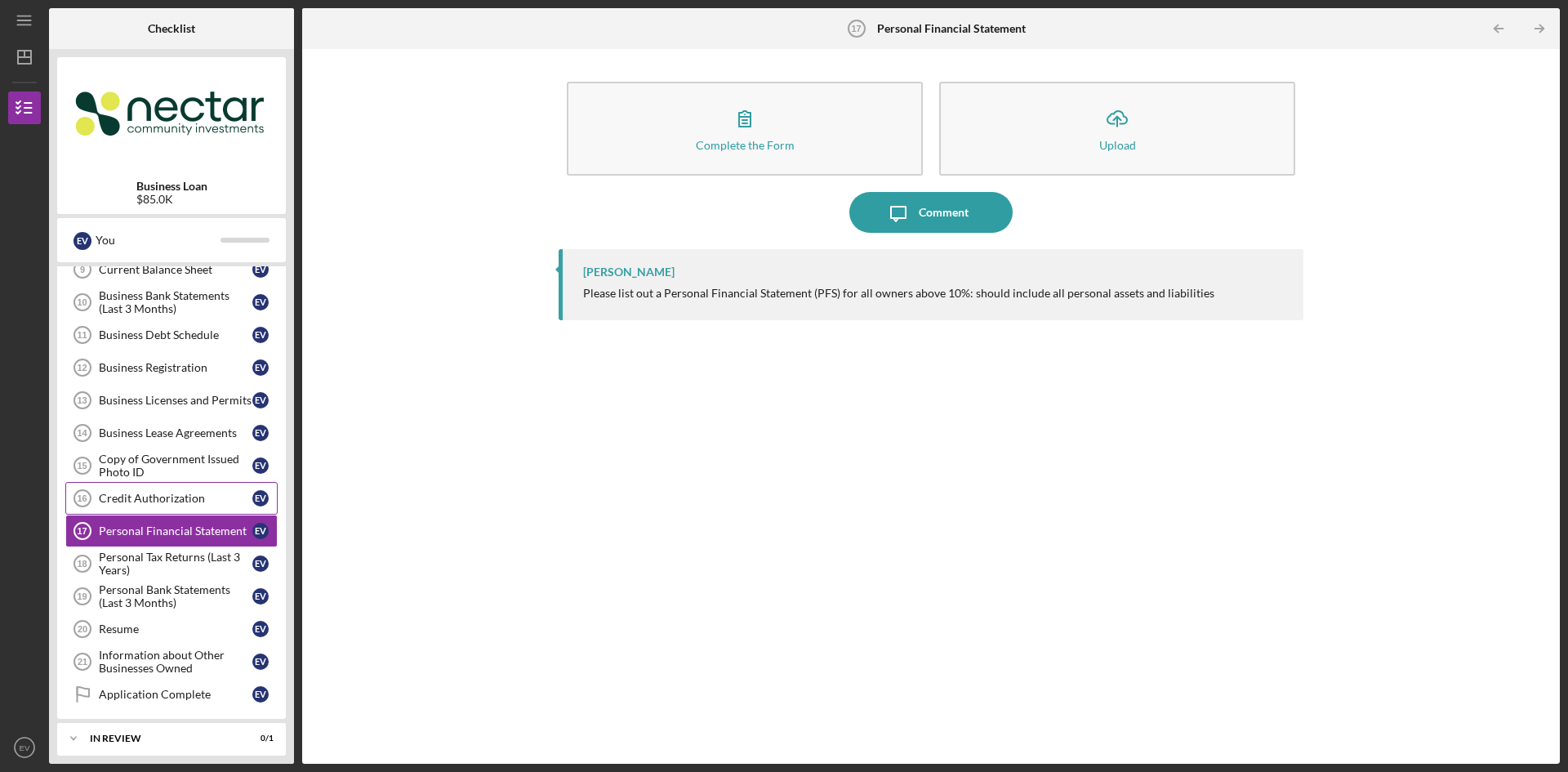
click at [143, 491] on link "Credit Authorization 16 Credit Authorization E V" at bounding box center [171, 498] width 212 height 32
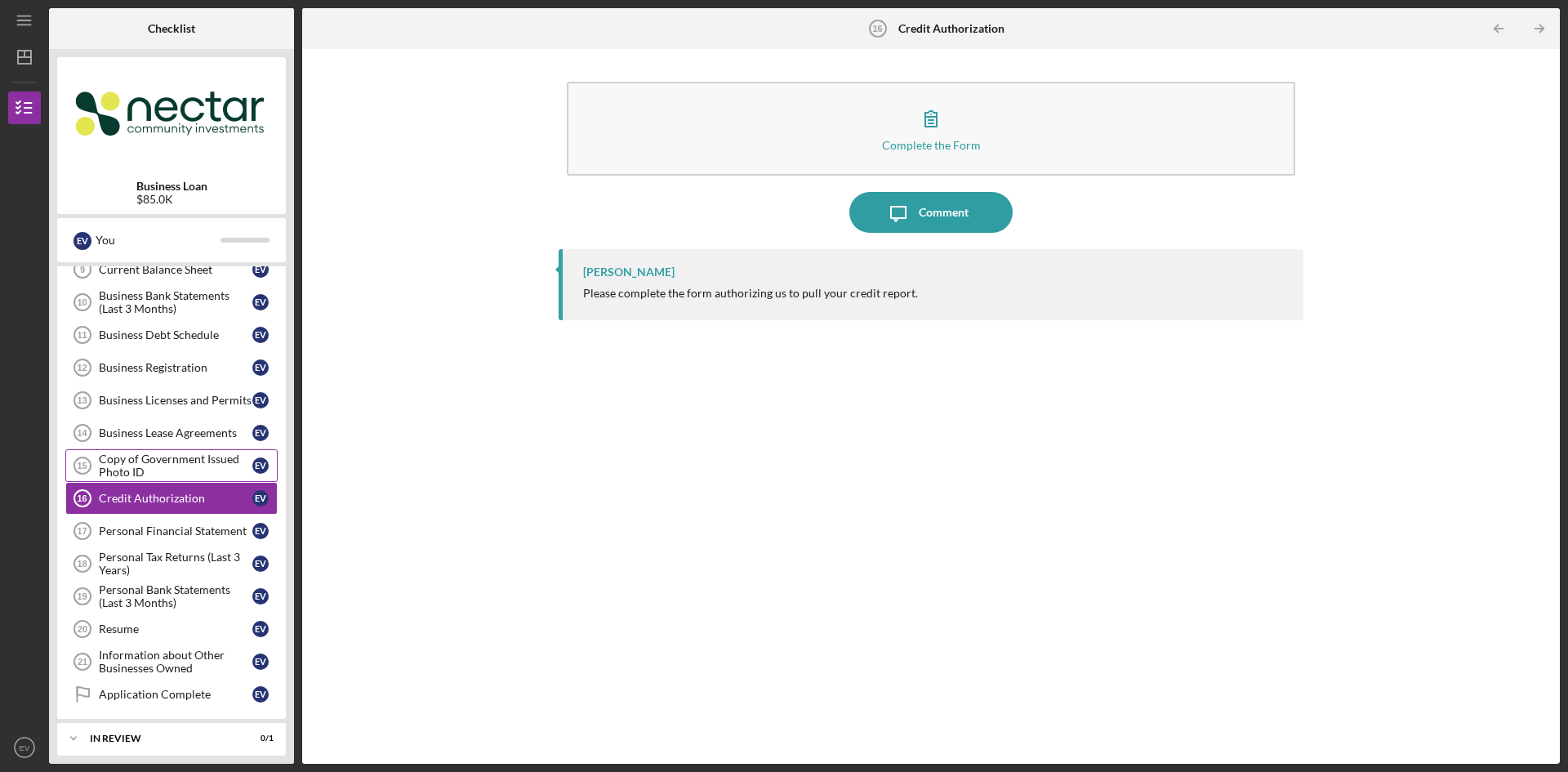
click at [150, 455] on div "Copy of Government Issued Photo ID" at bounding box center [175, 465] width 154 height 26
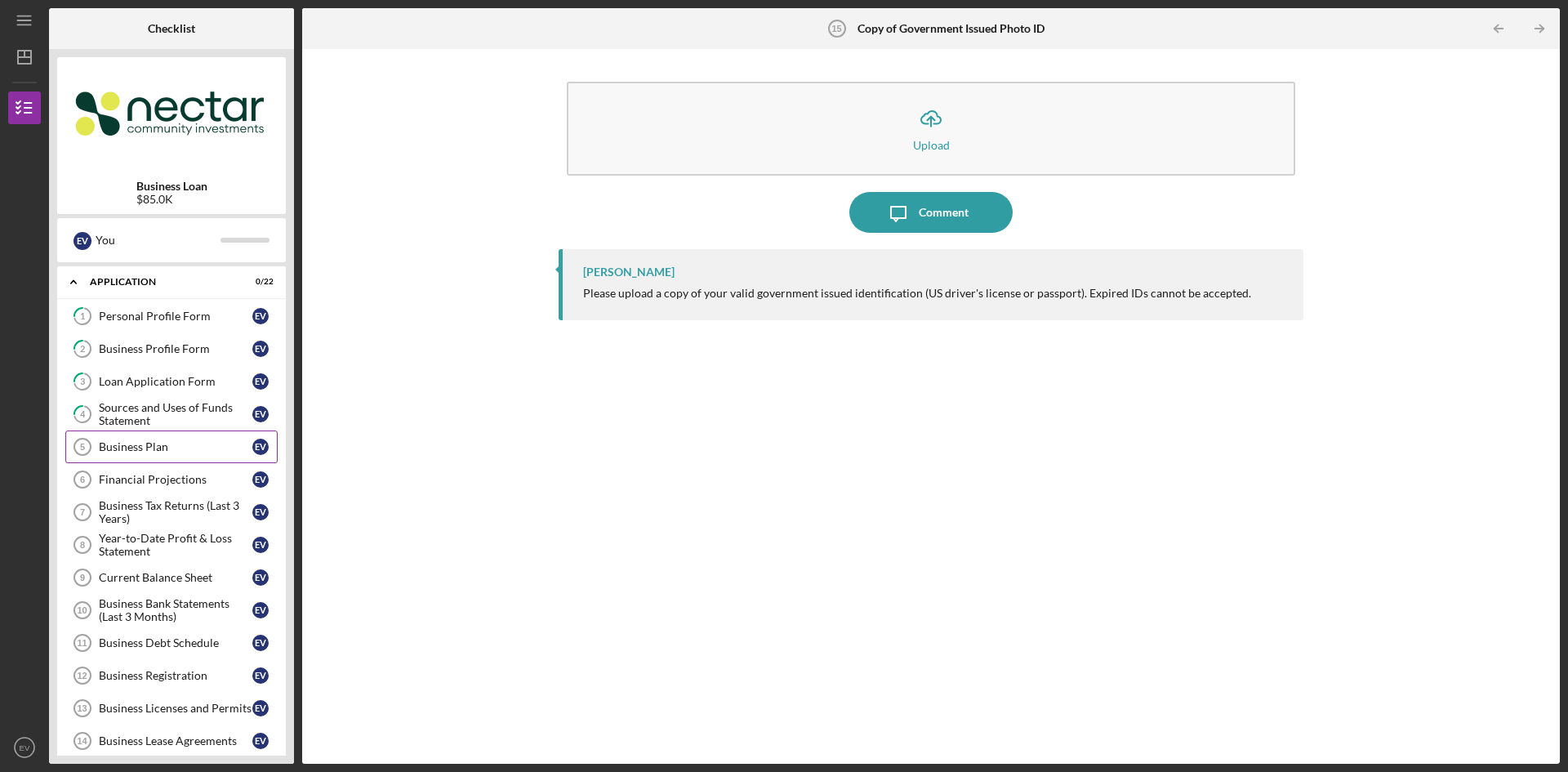
scroll to position [390, 0]
